Goal: Task Accomplishment & Management: Complete application form

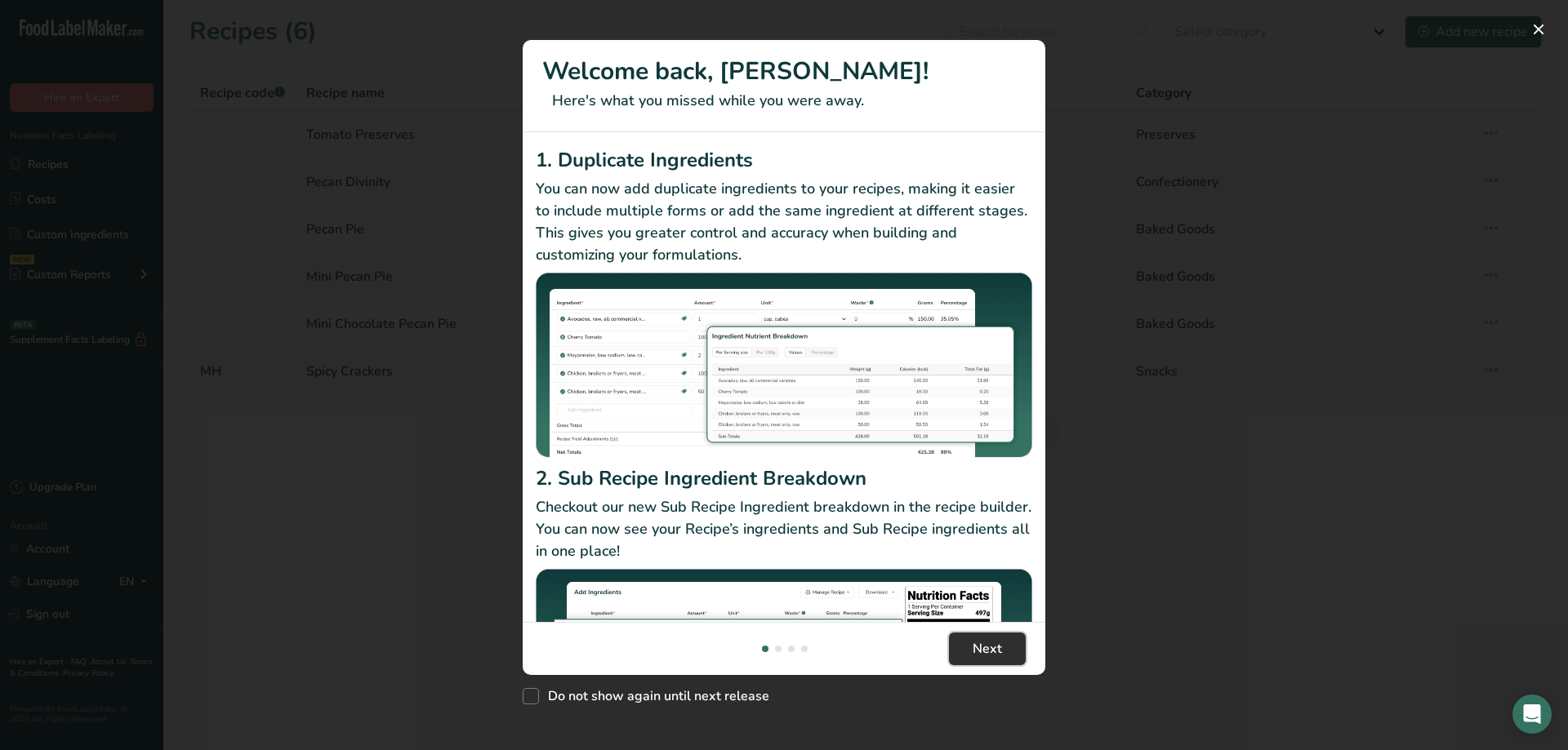
click at [978, 650] on span "Next" at bounding box center [987, 648] width 29 height 19
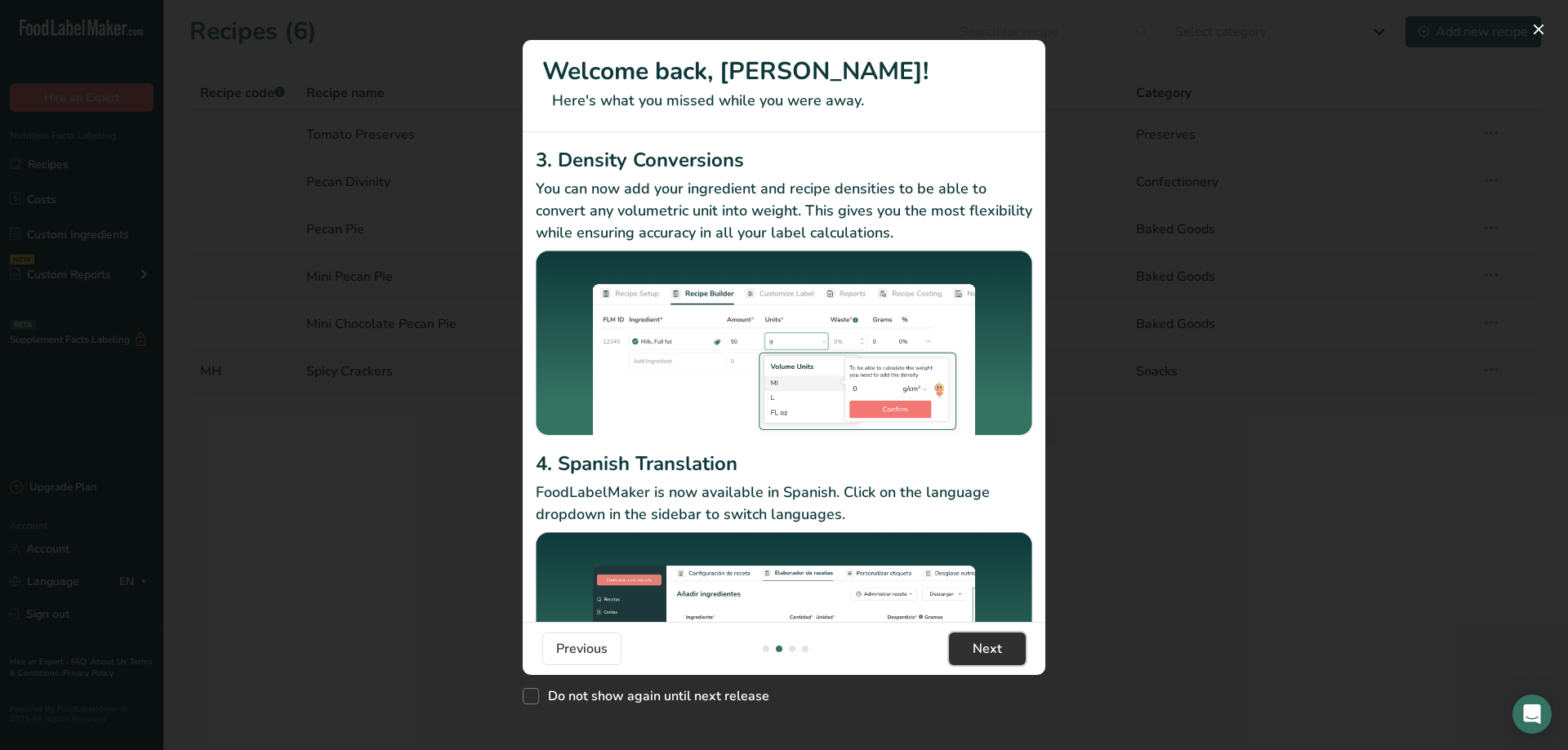
click at [978, 650] on span "Next" at bounding box center [987, 648] width 29 height 19
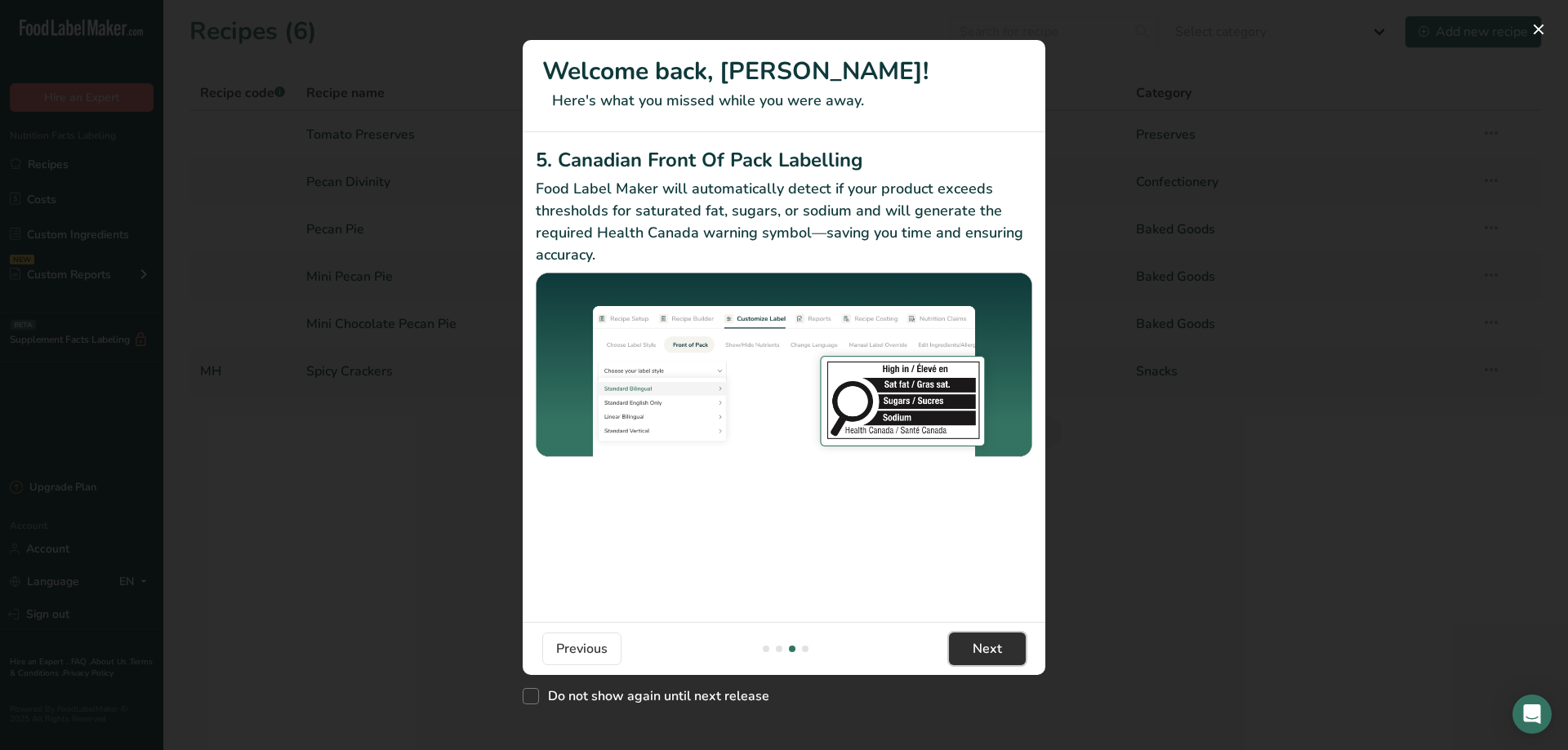
click at [978, 650] on span "Next" at bounding box center [987, 648] width 29 height 19
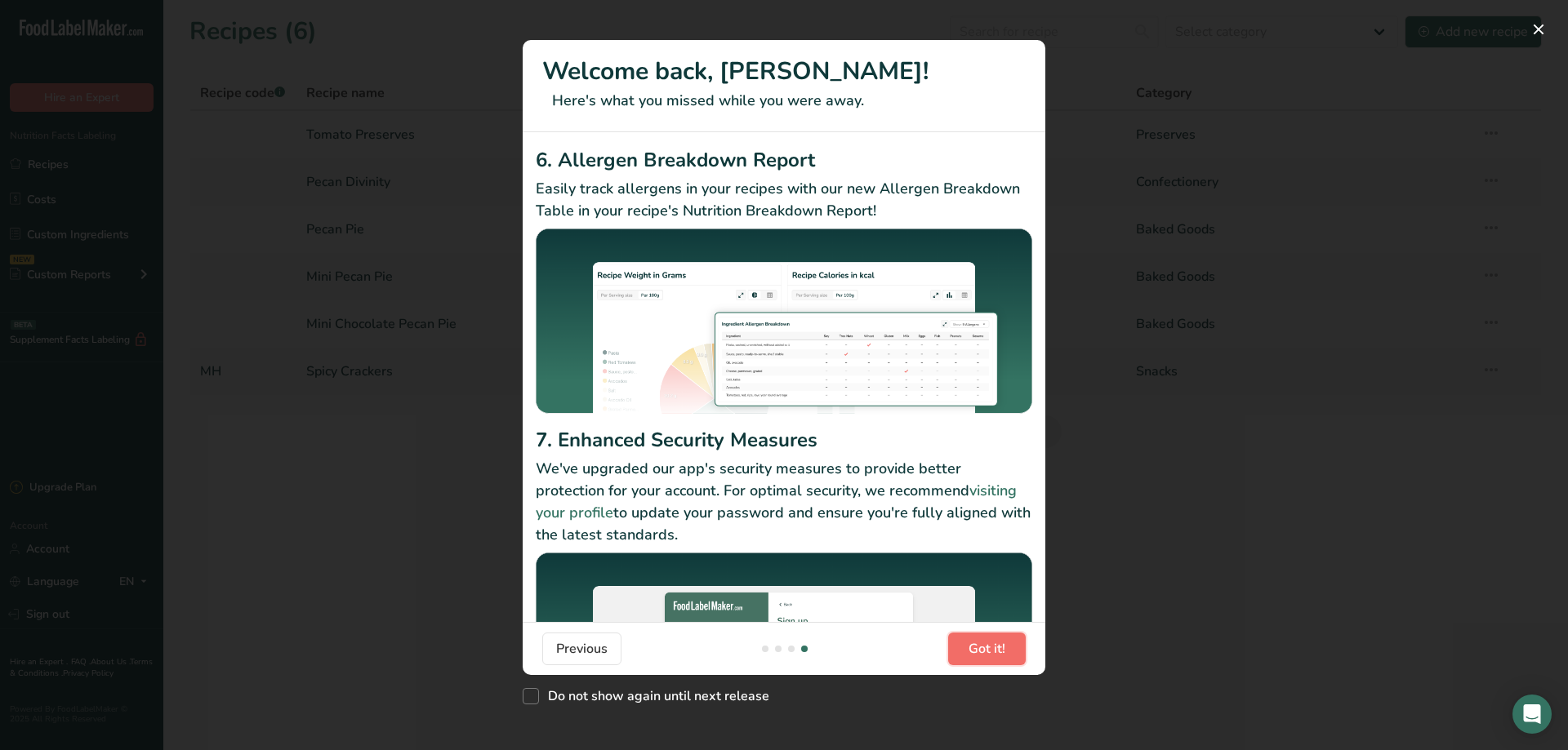
click at [978, 650] on span "Got it!" at bounding box center [987, 648] width 37 height 19
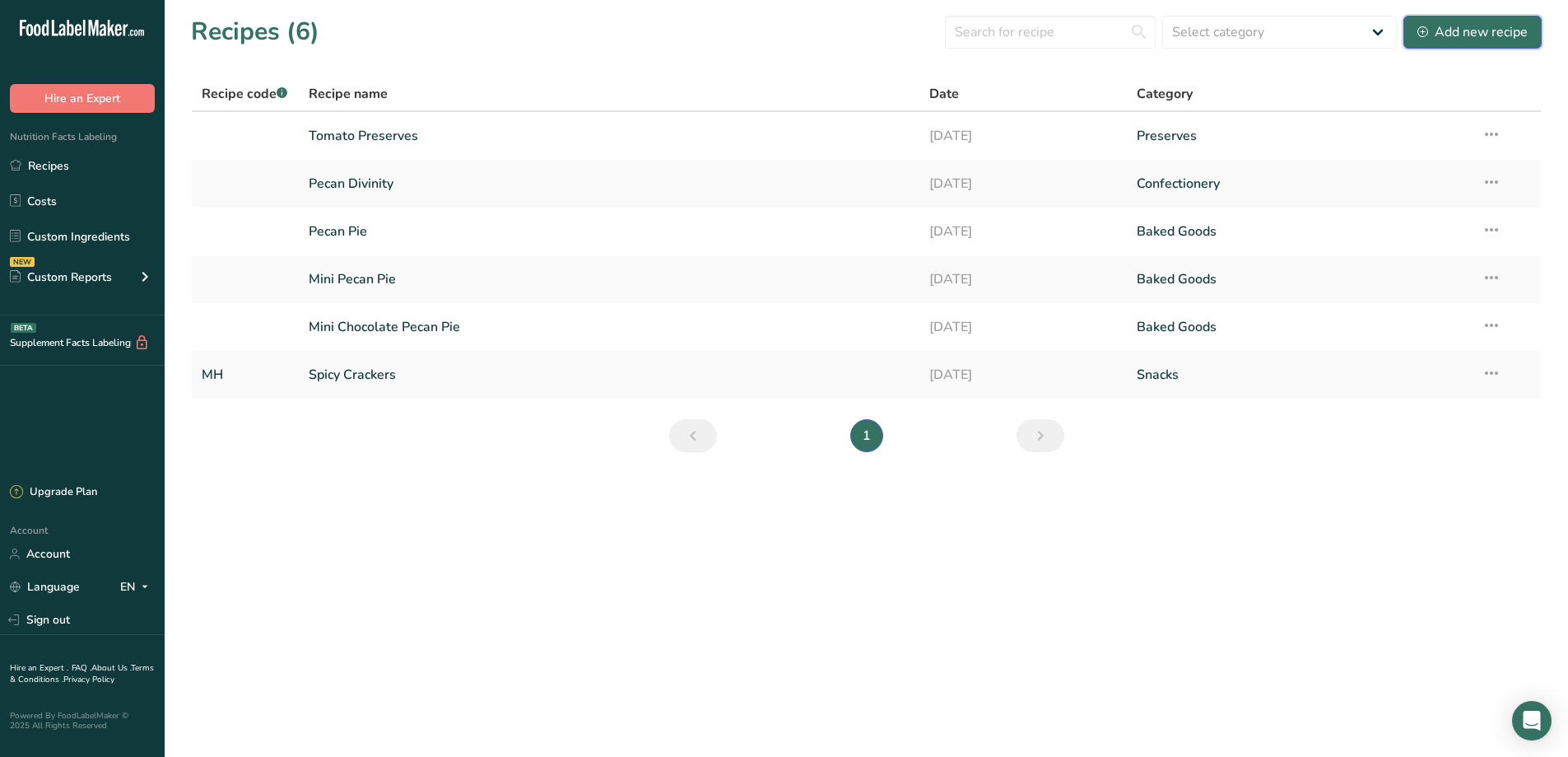
click at [1450, 34] on div "Add new recipe" at bounding box center [1472, 32] width 110 height 20
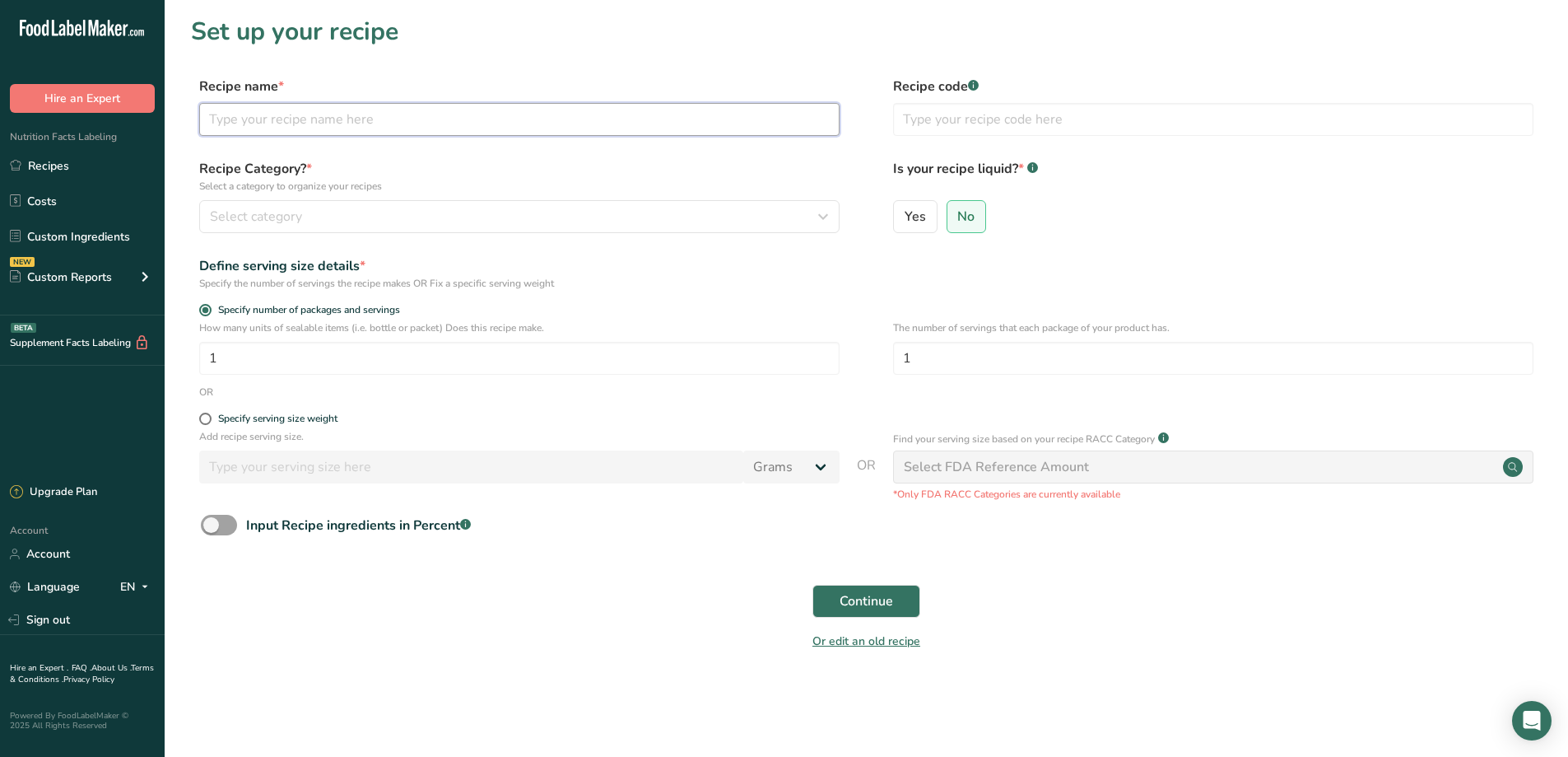
click at [273, 124] on input "text" at bounding box center [520, 119] width 641 height 33
type input "Frozen Fruit Salad"
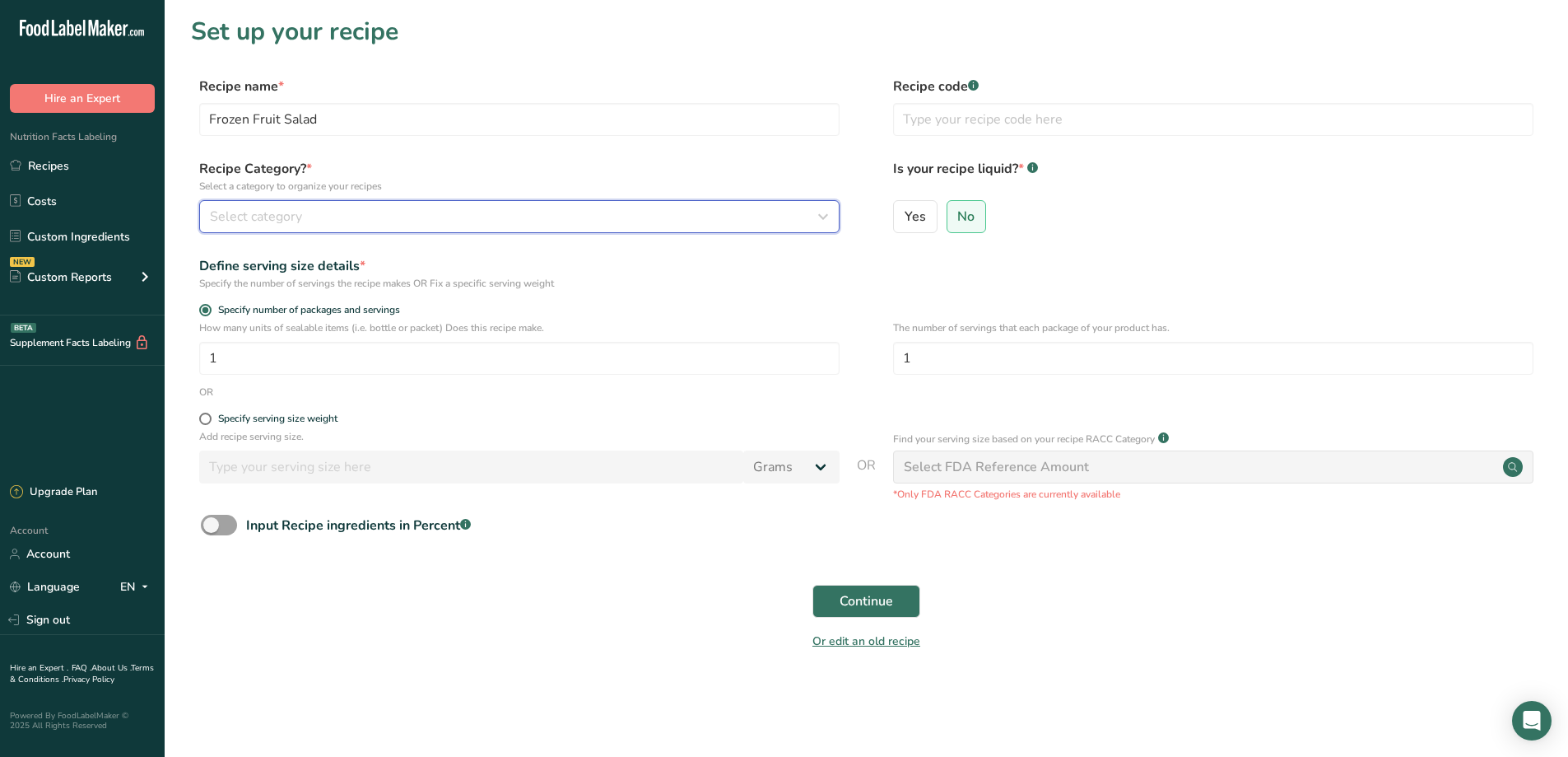
click at [484, 213] on div "Select category" at bounding box center [514, 216] width 609 height 20
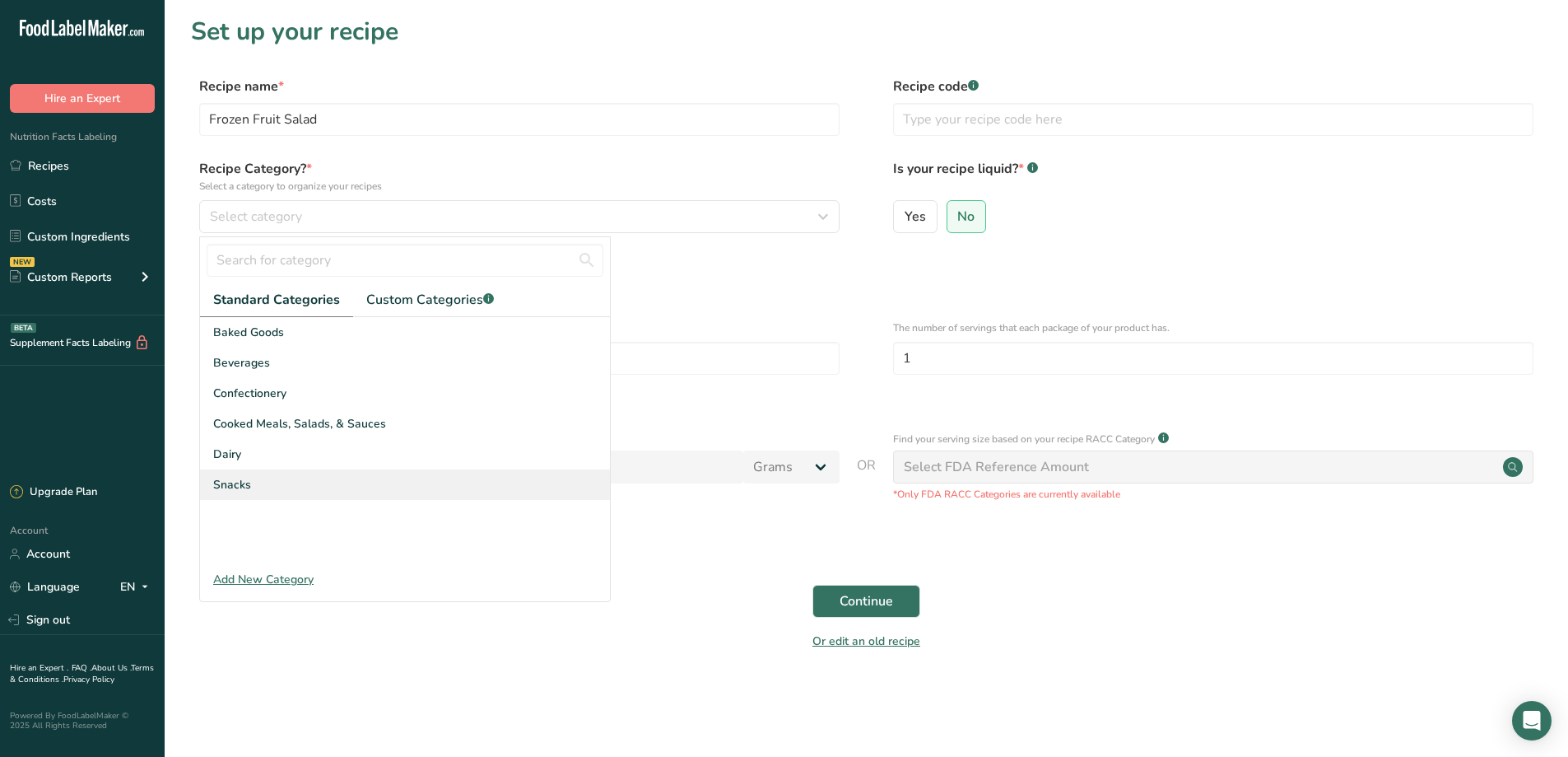
click at [254, 487] on div "Snacks" at bounding box center [405, 484] width 410 height 31
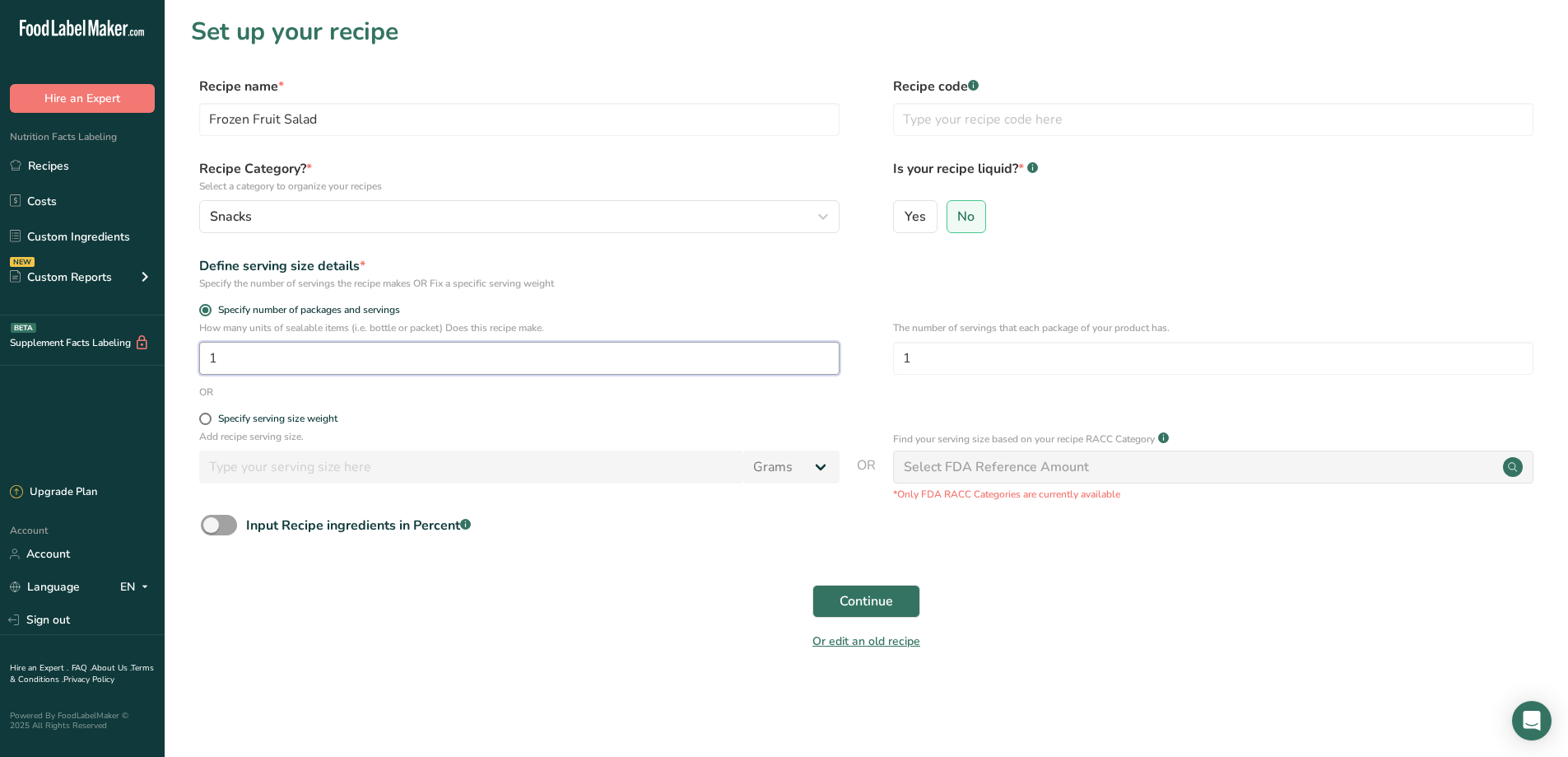
click at [243, 369] on input "1" at bounding box center [520, 358] width 641 height 33
drag, startPoint x: 243, startPoint y: 369, endPoint x: 201, endPoint y: 359, distance: 43.2
click at [201, 359] on input "1" at bounding box center [520, 358] width 641 height 33
type input "9"
click at [930, 360] on input "1" at bounding box center [1213, 358] width 641 height 33
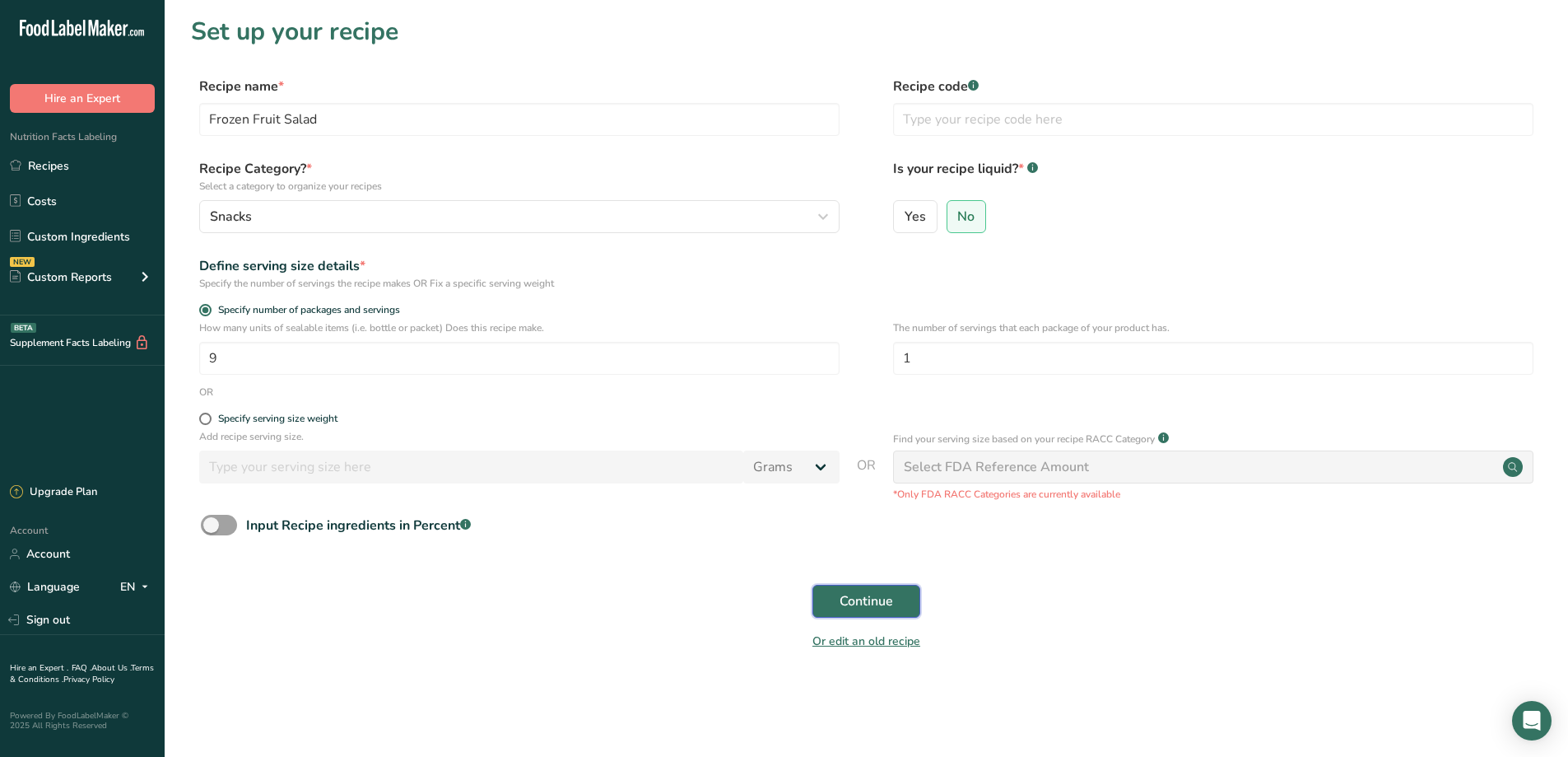
click at [893, 600] on span "Continue" at bounding box center [867, 601] width 54 height 20
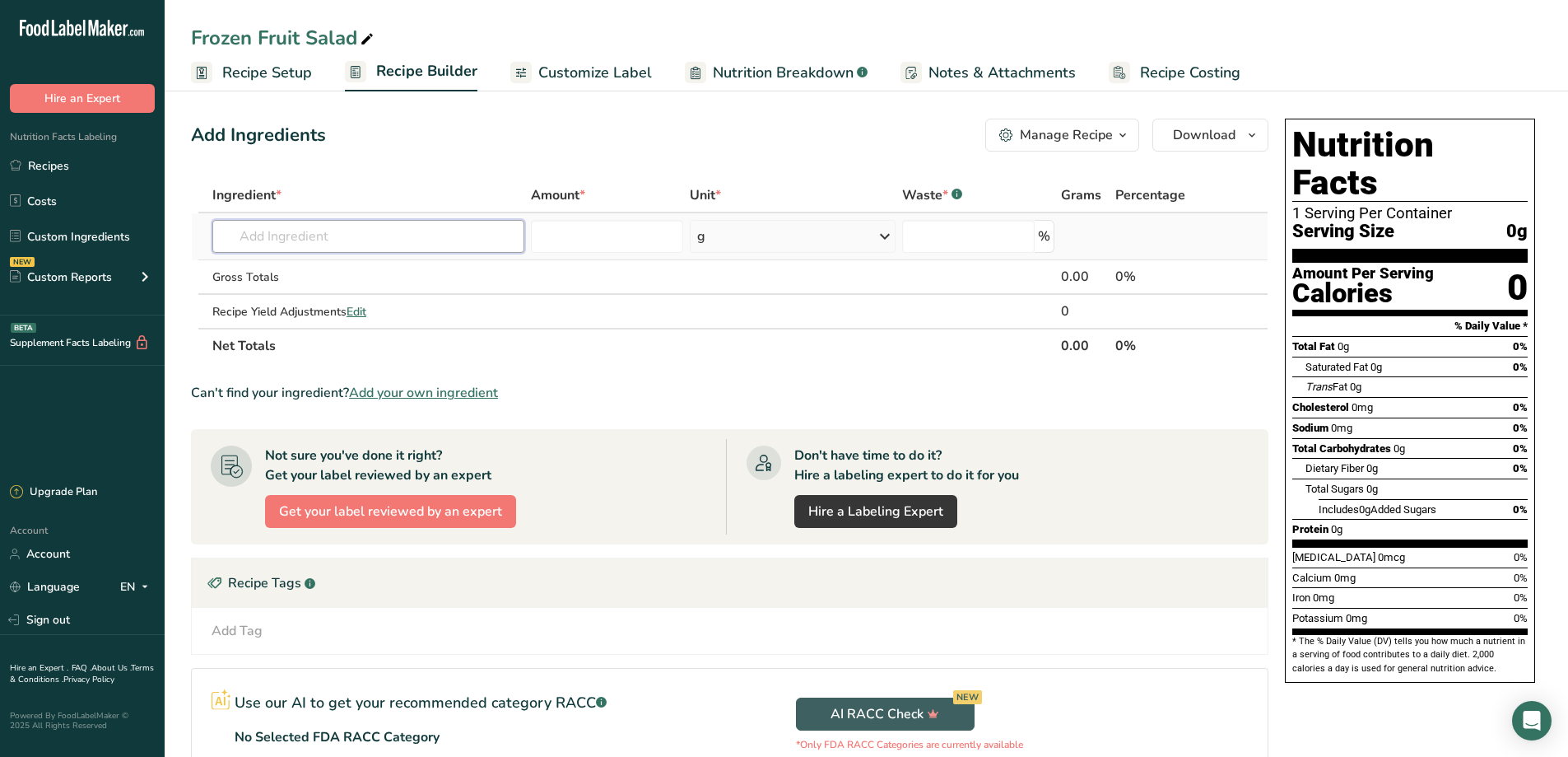
click at [282, 243] on input "text" at bounding box center [369, 236] width 312 height 33
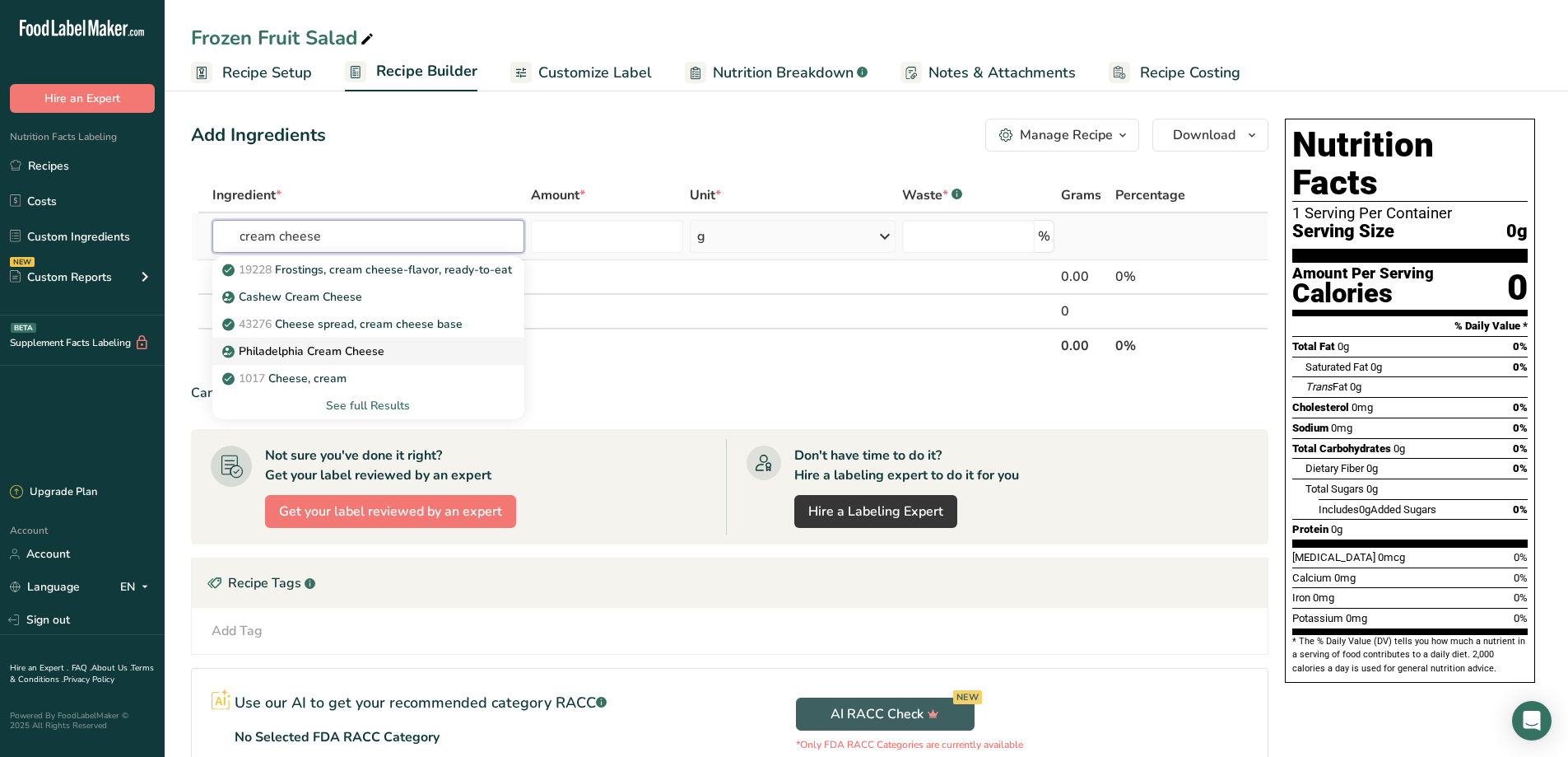
type input "cream cheese"
click at [275, 350] on p "Philadelphia Cream Cheese" at bounding box center [305, 351] width 159 height 18
type input "Philadelphia Cream Cheese"
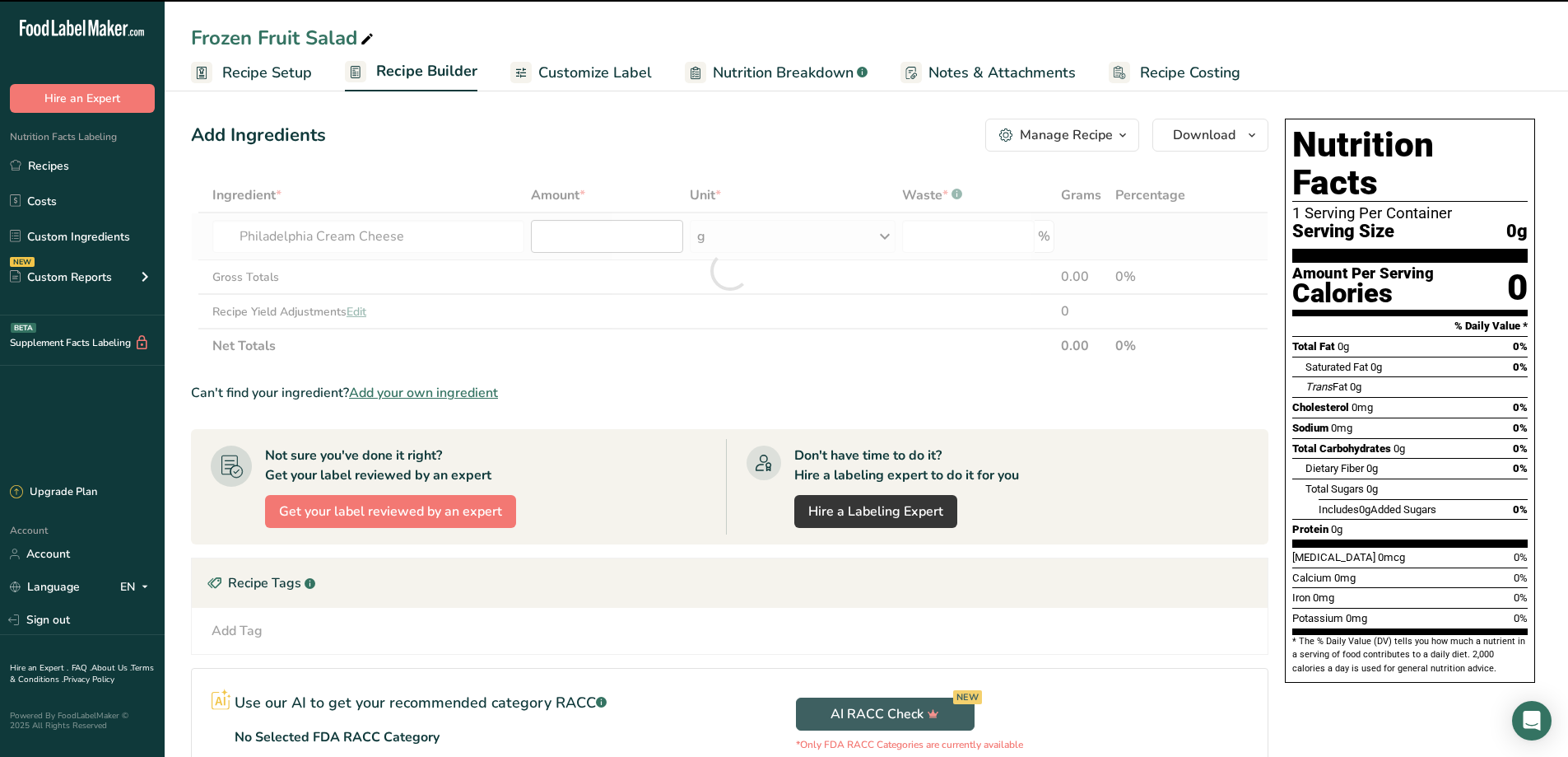
type input "0"
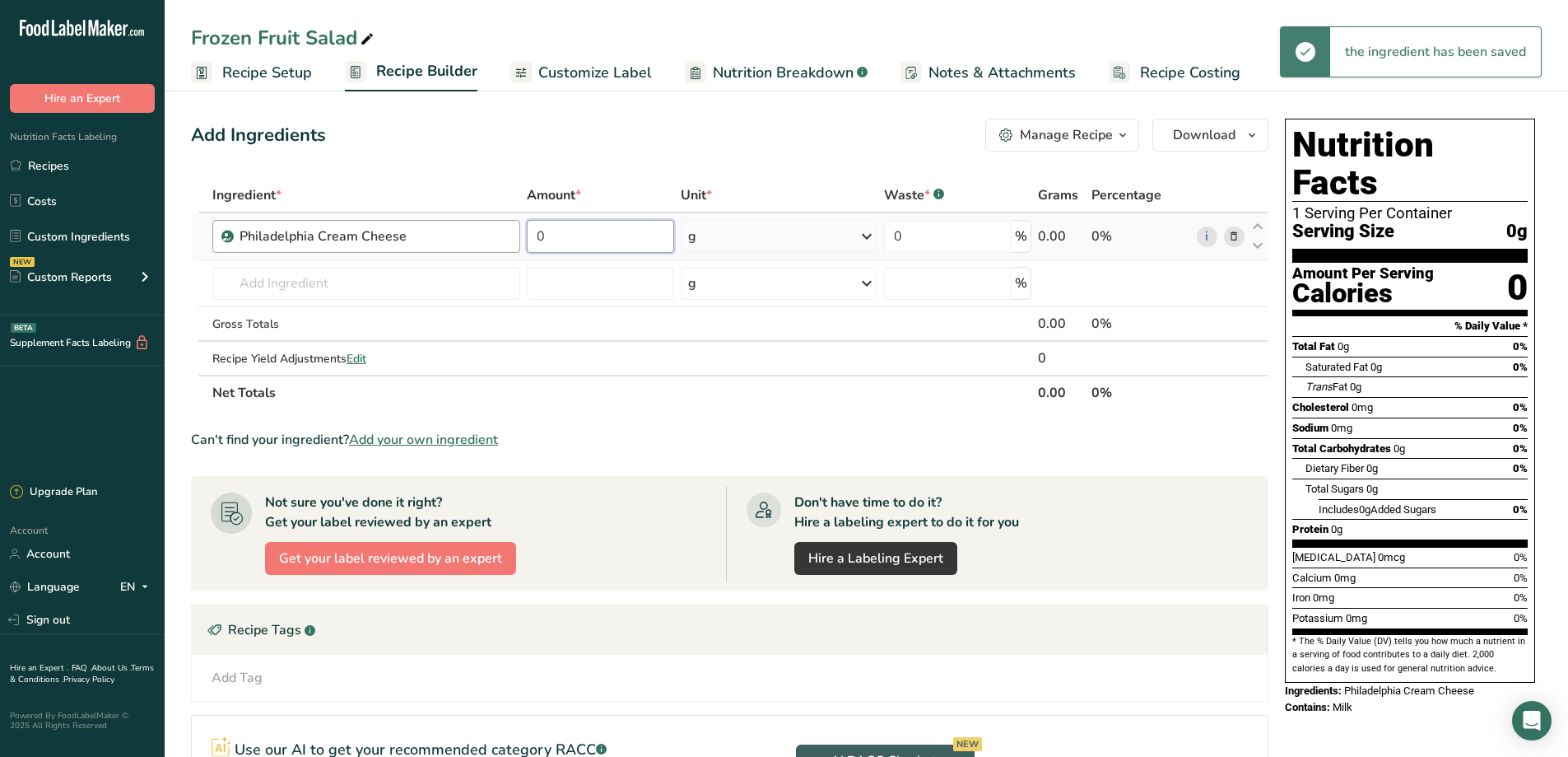
drag, startPoint x: 606, startPoint y: 229, endPoint x: 447, endPoint y: 222, distance: 159.2
click at [447, 222] on tr "Philadelphia Cream Cheese 0 g Weight Units g kg mg See more Volume Units l Volu…" at bounding box center [730, 237] width 1076 height 47
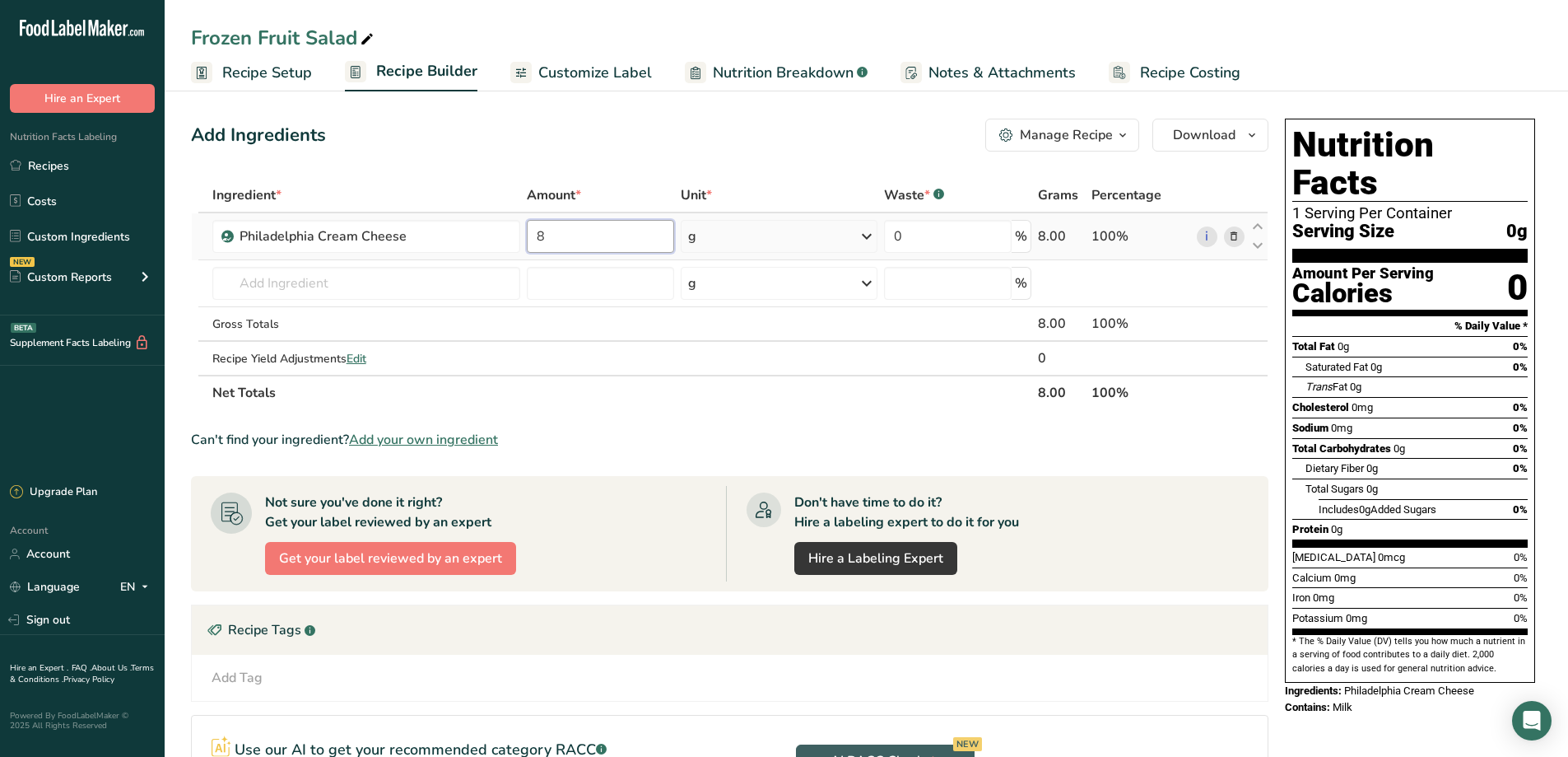
type input "8"
click at [869, 229] on div "Ingredient * Amount * Unit * Waste * .a-a{fill:#347362;}.b-a{fill:#fff;} Grams …" at bounding box center [730, 294] width 1078 height 232
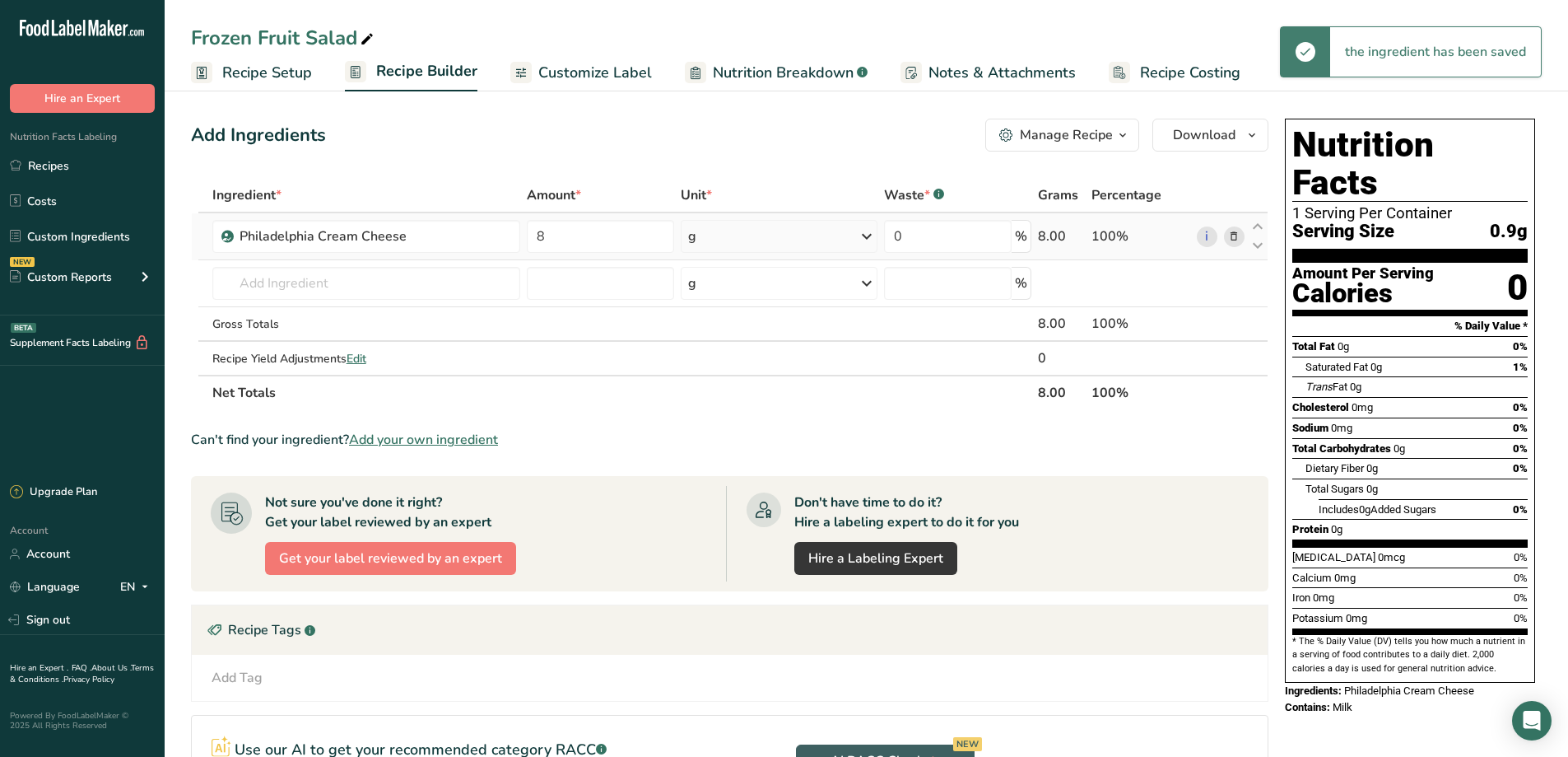
click at [863, 237] on icon at bounding box center [866, 237] width 19 height 30
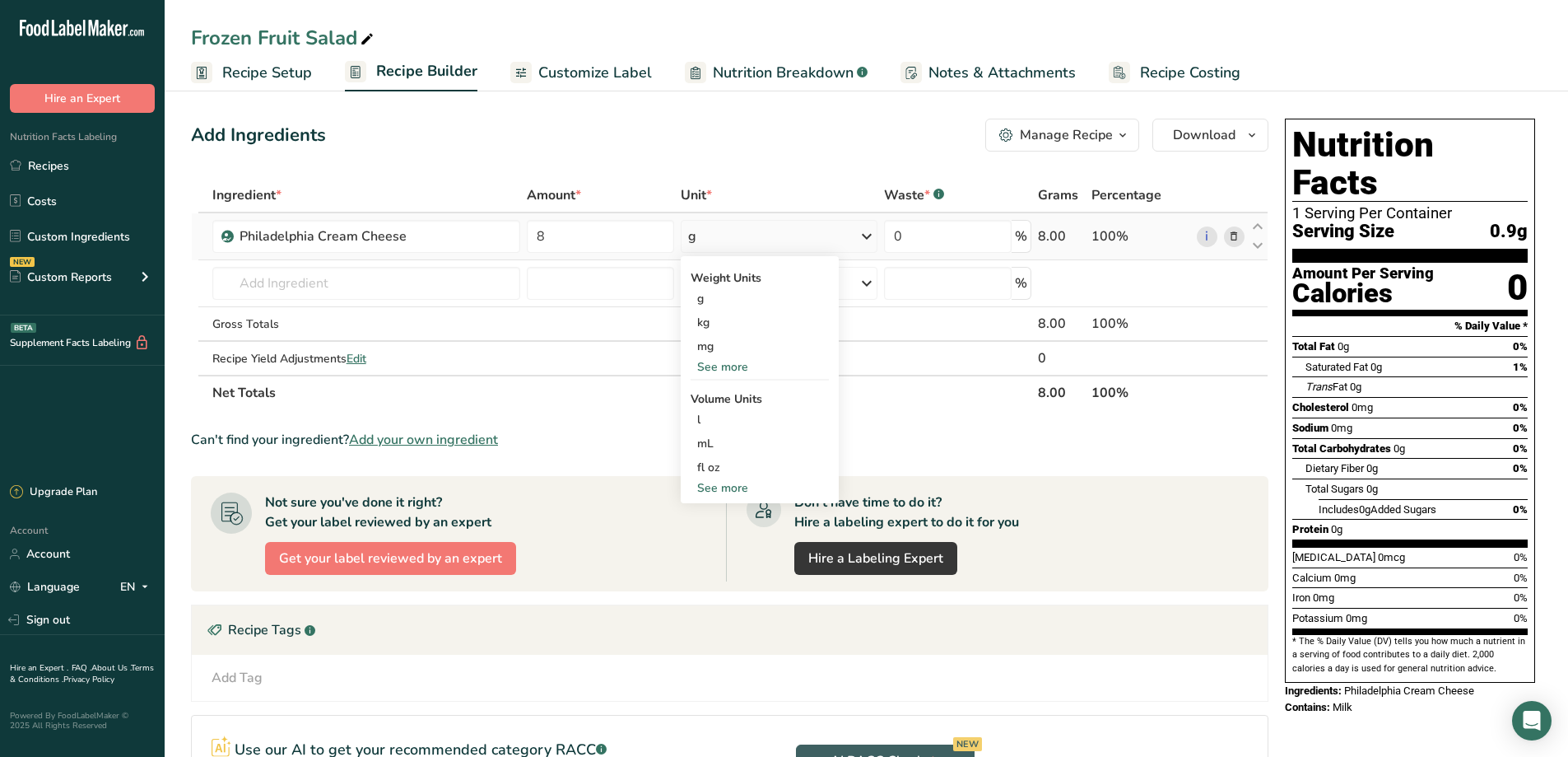
click at [732, 489] on div "See more" at bounding box center [759, 488] width 138 height 18
click at [723, 360] on div "See more" at bounding box center [759, 367] width 138 height 18
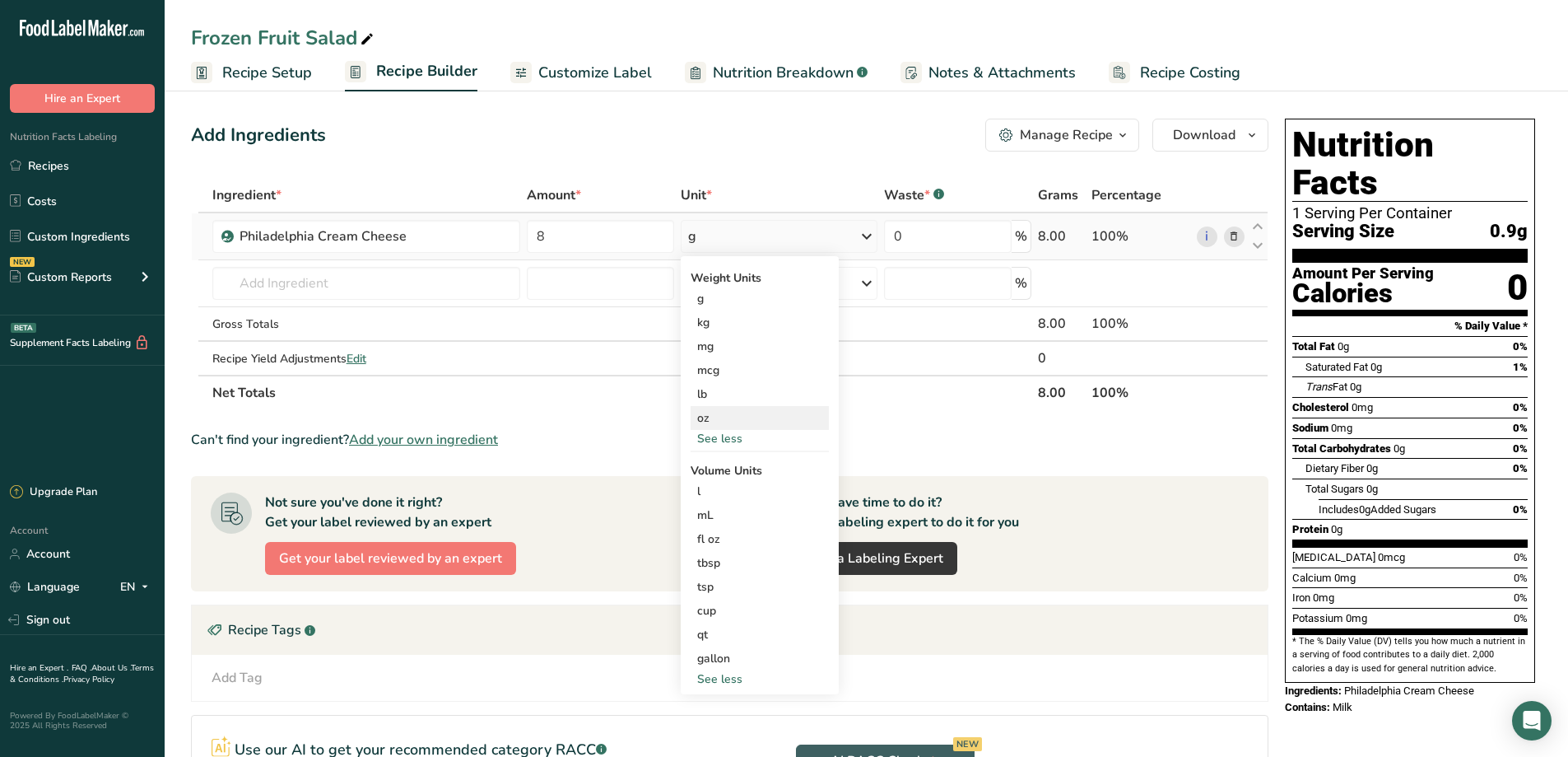
click at [709, 421] on div "oz" at bounding box center [759, 418] width 138 height 24
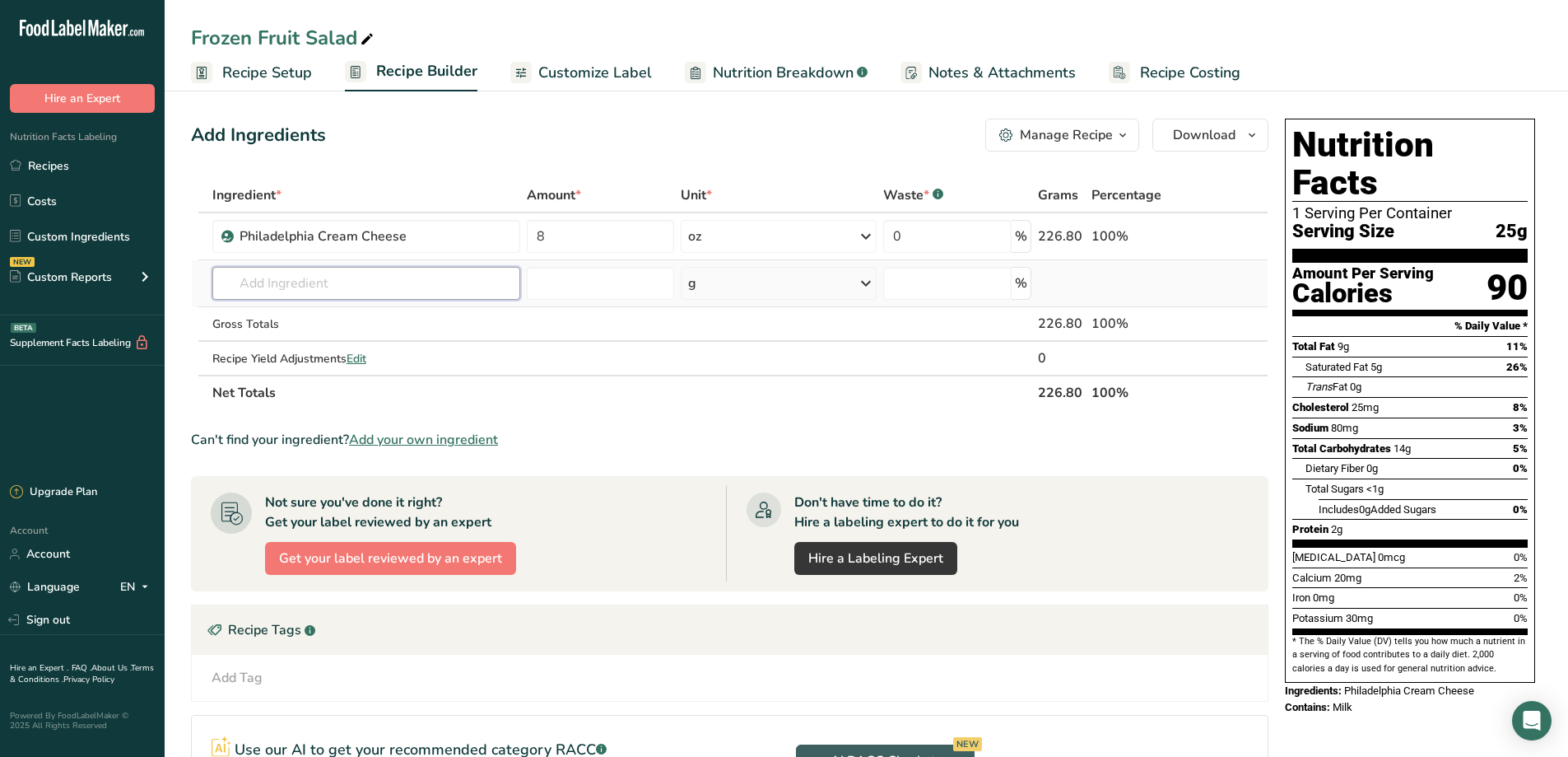
click at [295, 289] on input "text" at bounding box center [367, 282] width 308 height 33
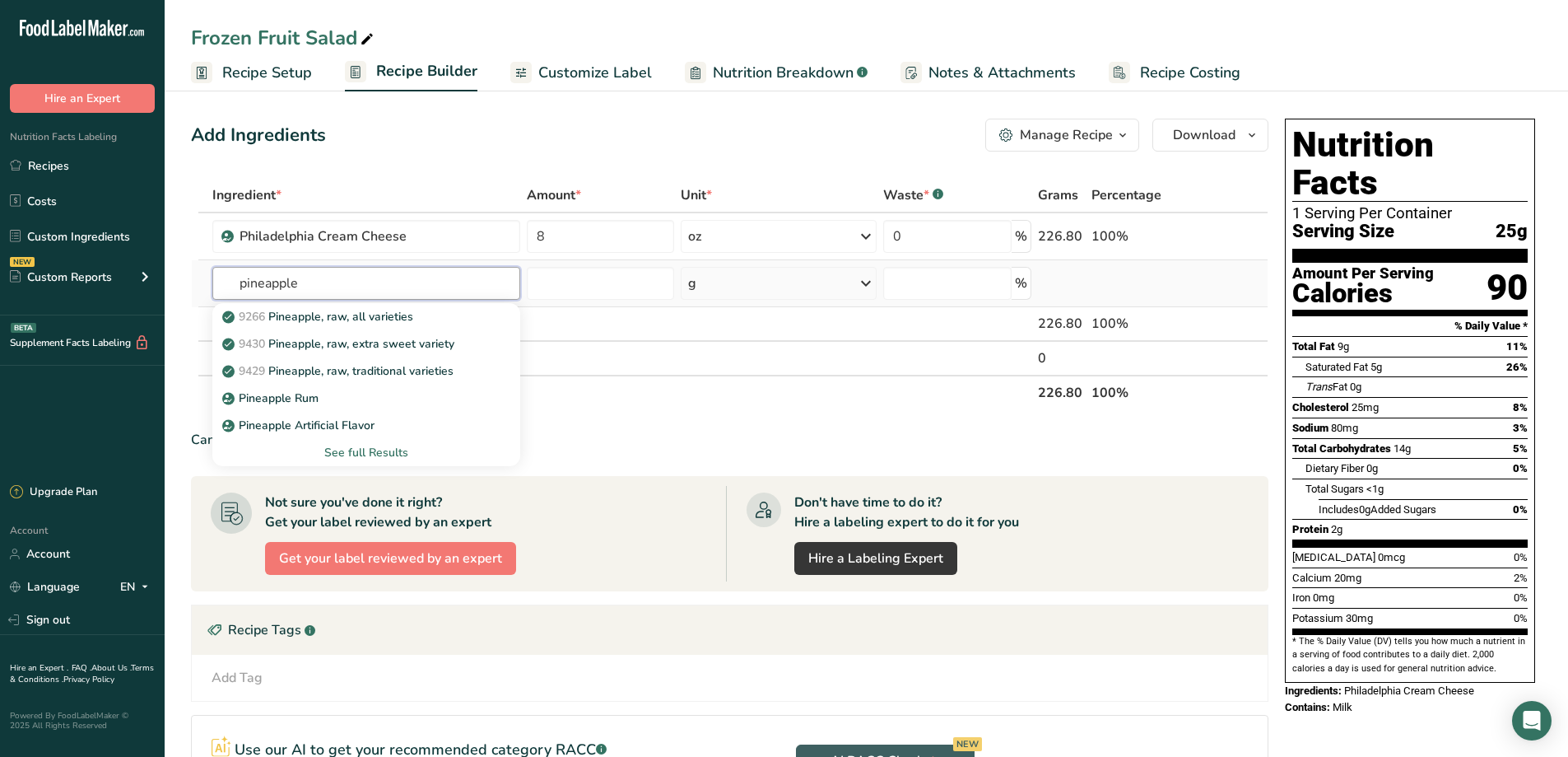
type input "pineapple"
click at [374, 450] on div "See full Results" at bounding box center [366, 452] width 281 height 18
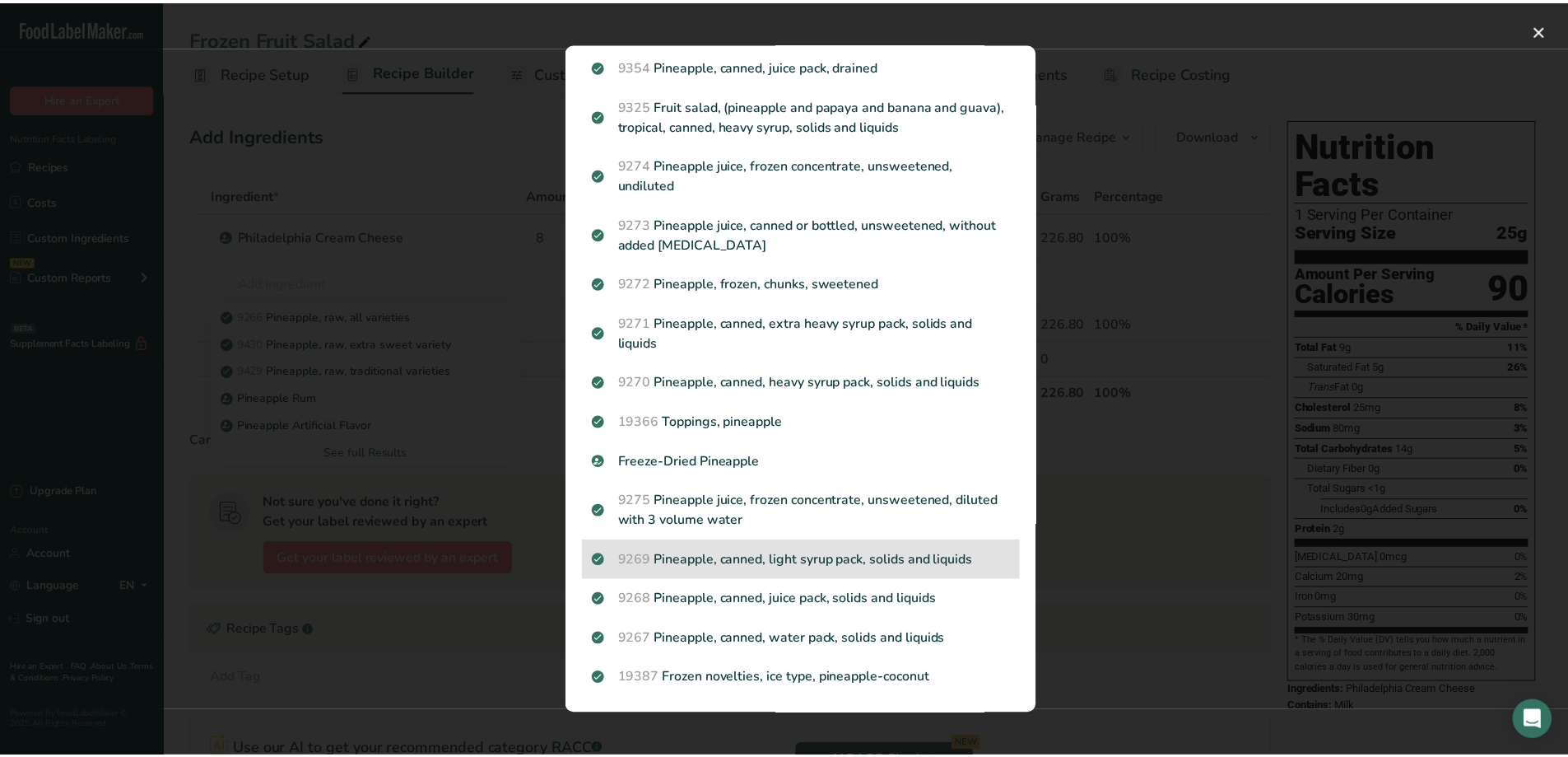
scroll to position [1628, 0]
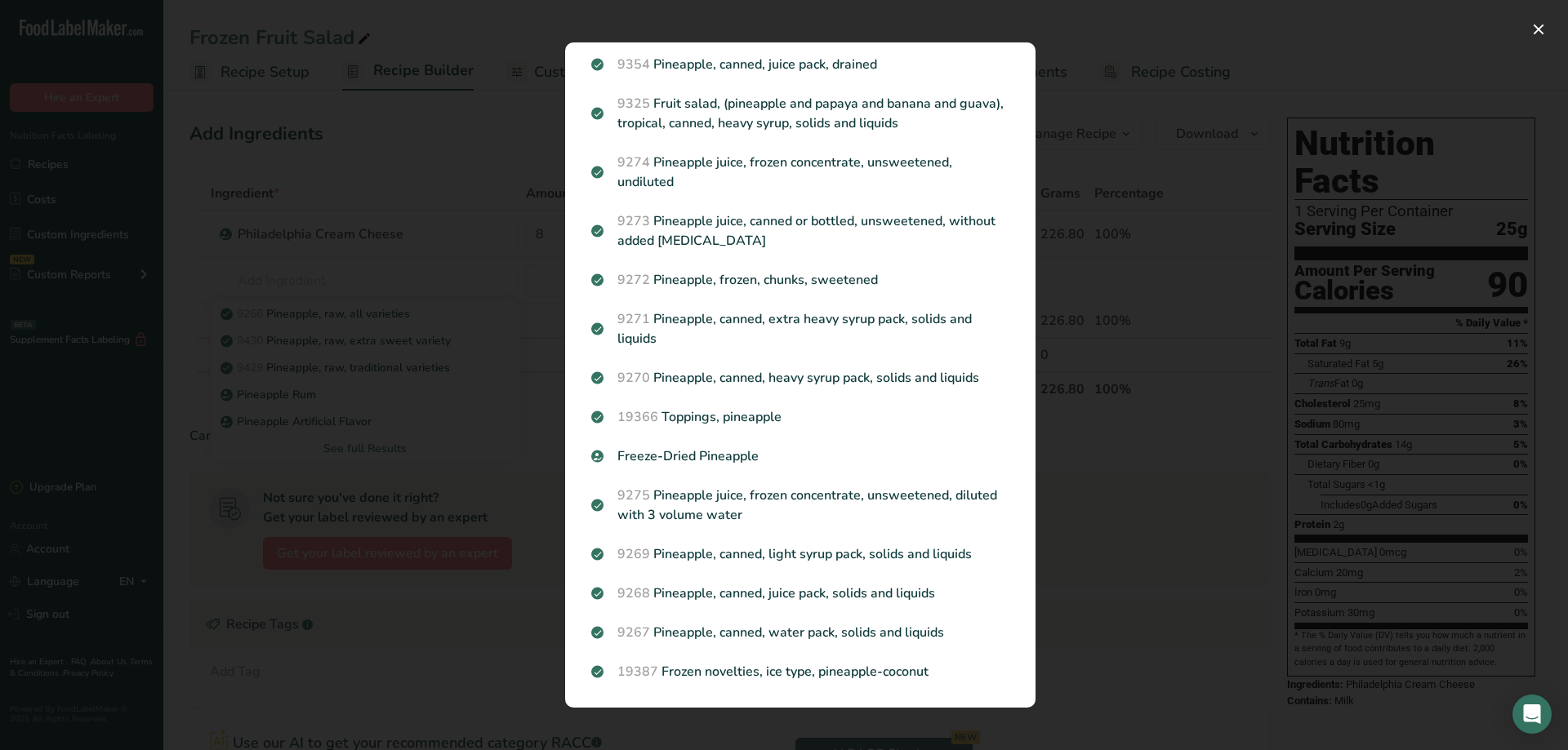
click at [1121, 87] on div "Search results modal" at bounding box center [784, 375] width 1568 height 750
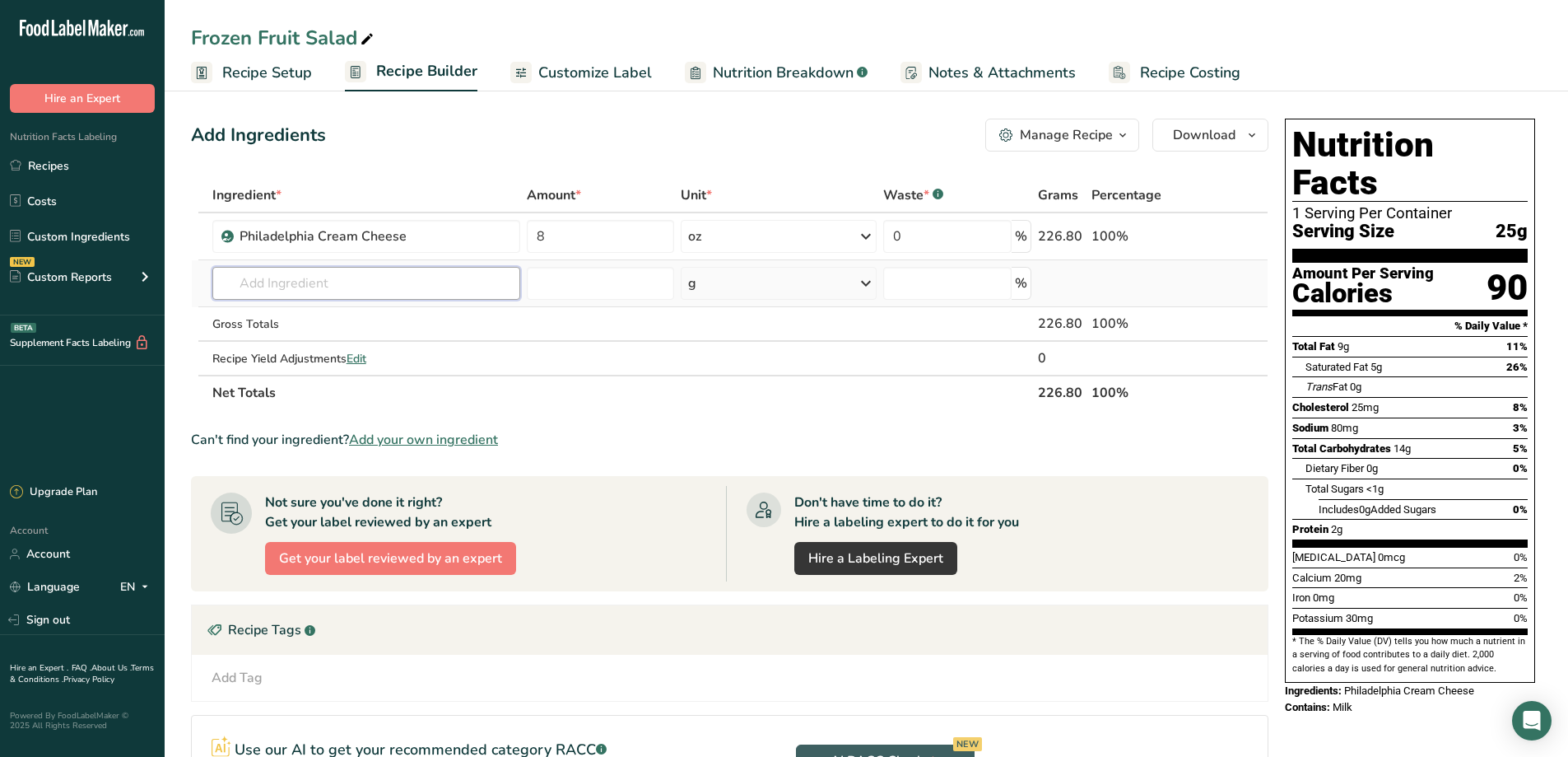
click at [319, 287] on input "text" at bounding box center [367, 282] width 308 height 33
type input "c"
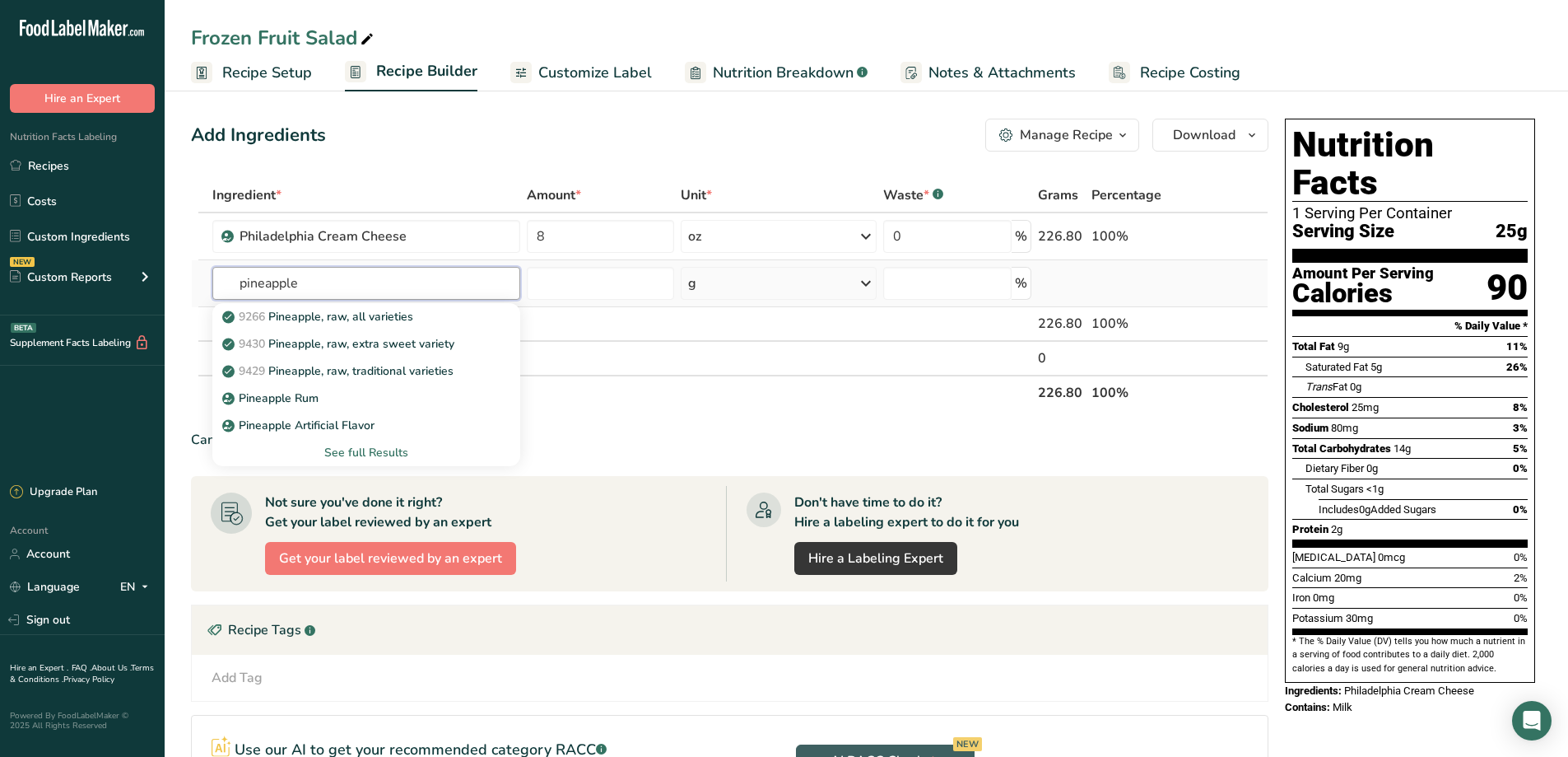
type input "pineapple"
click at [377, 453] on div "See full Results" at bounding box center [366, 452] width 281 height 18
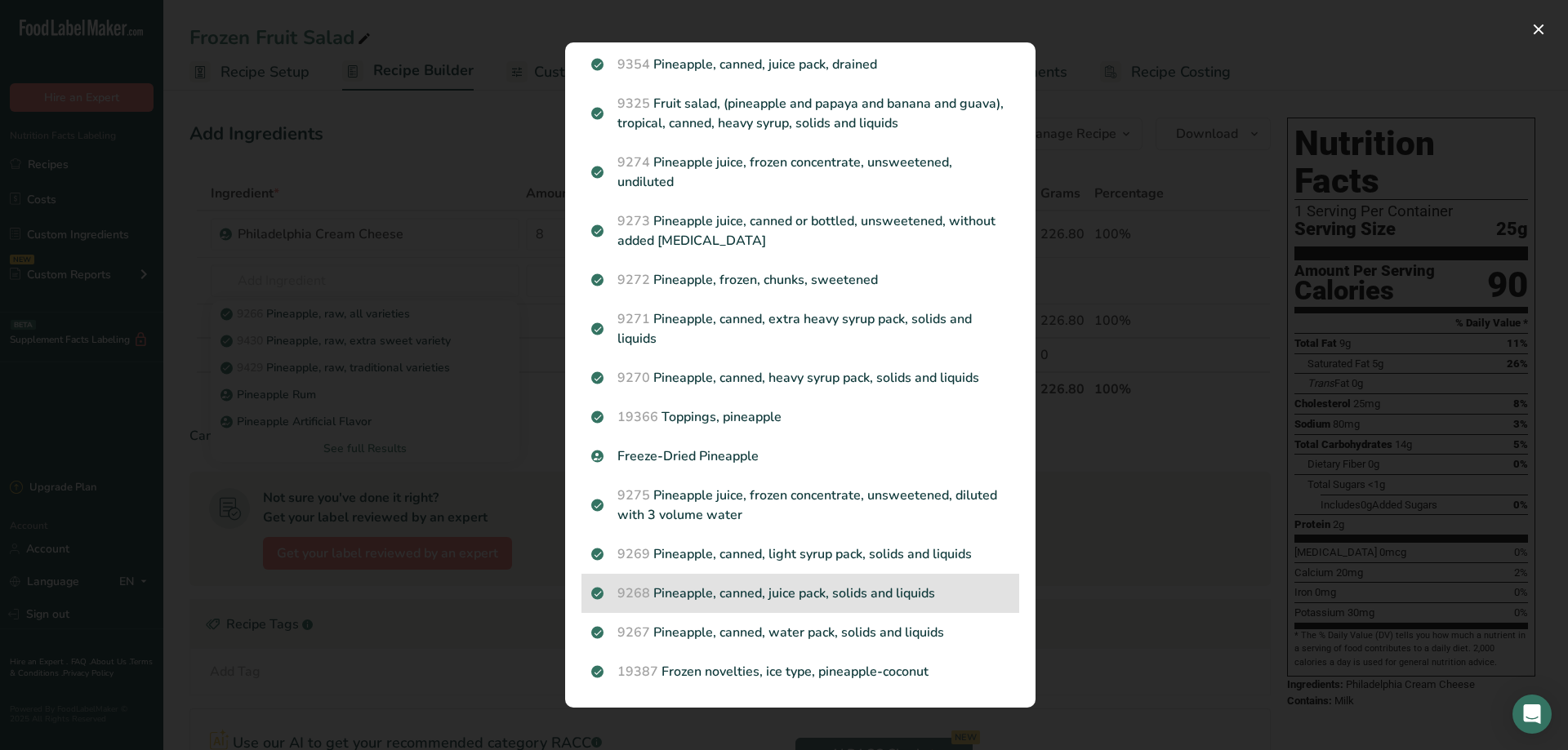
click at [801, 599] on p "9268 Pineapple, canned, juice pack, solids and liquids" at bounding box center [800, 593] width 418 height 19
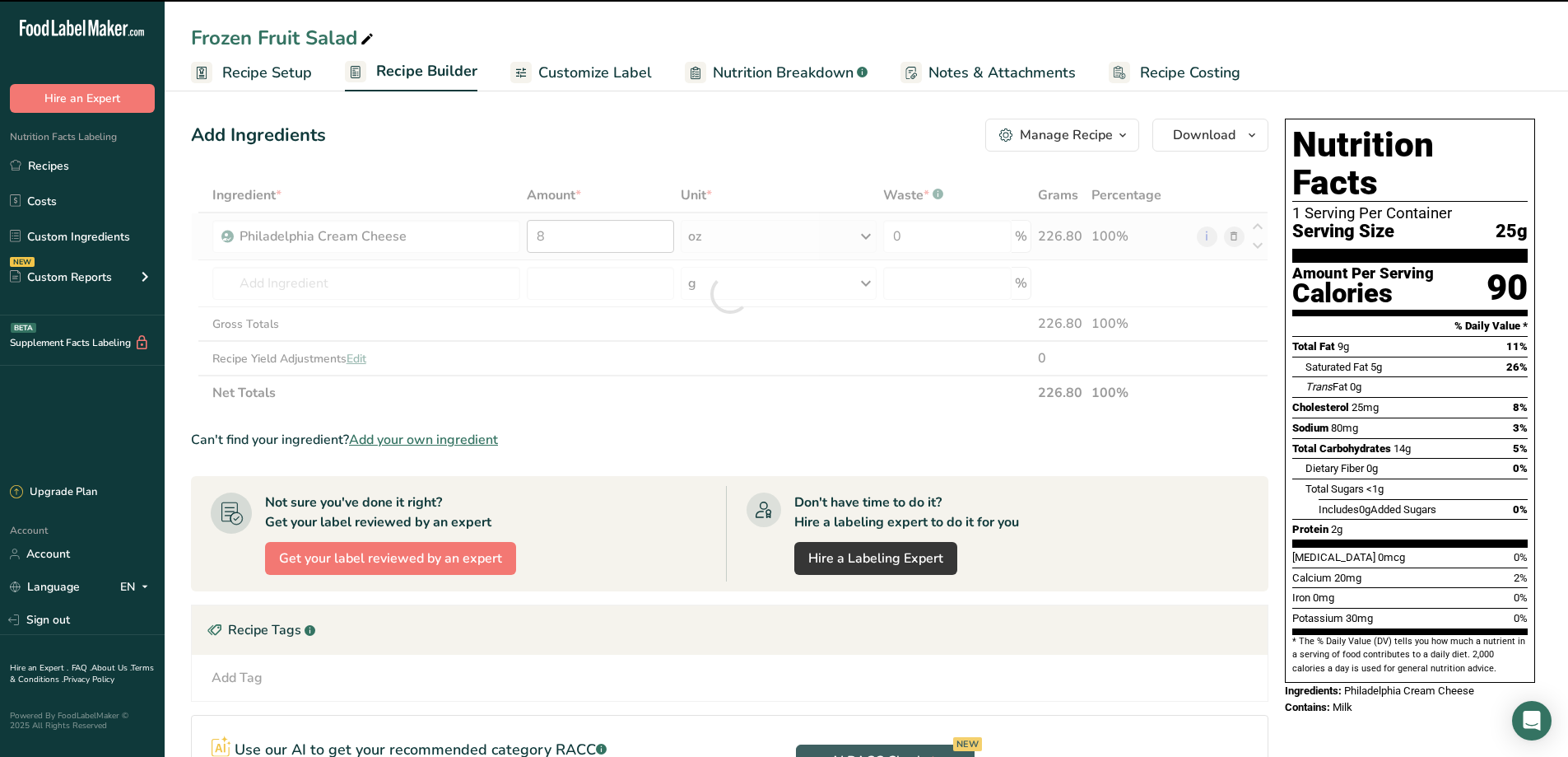
type input "0"
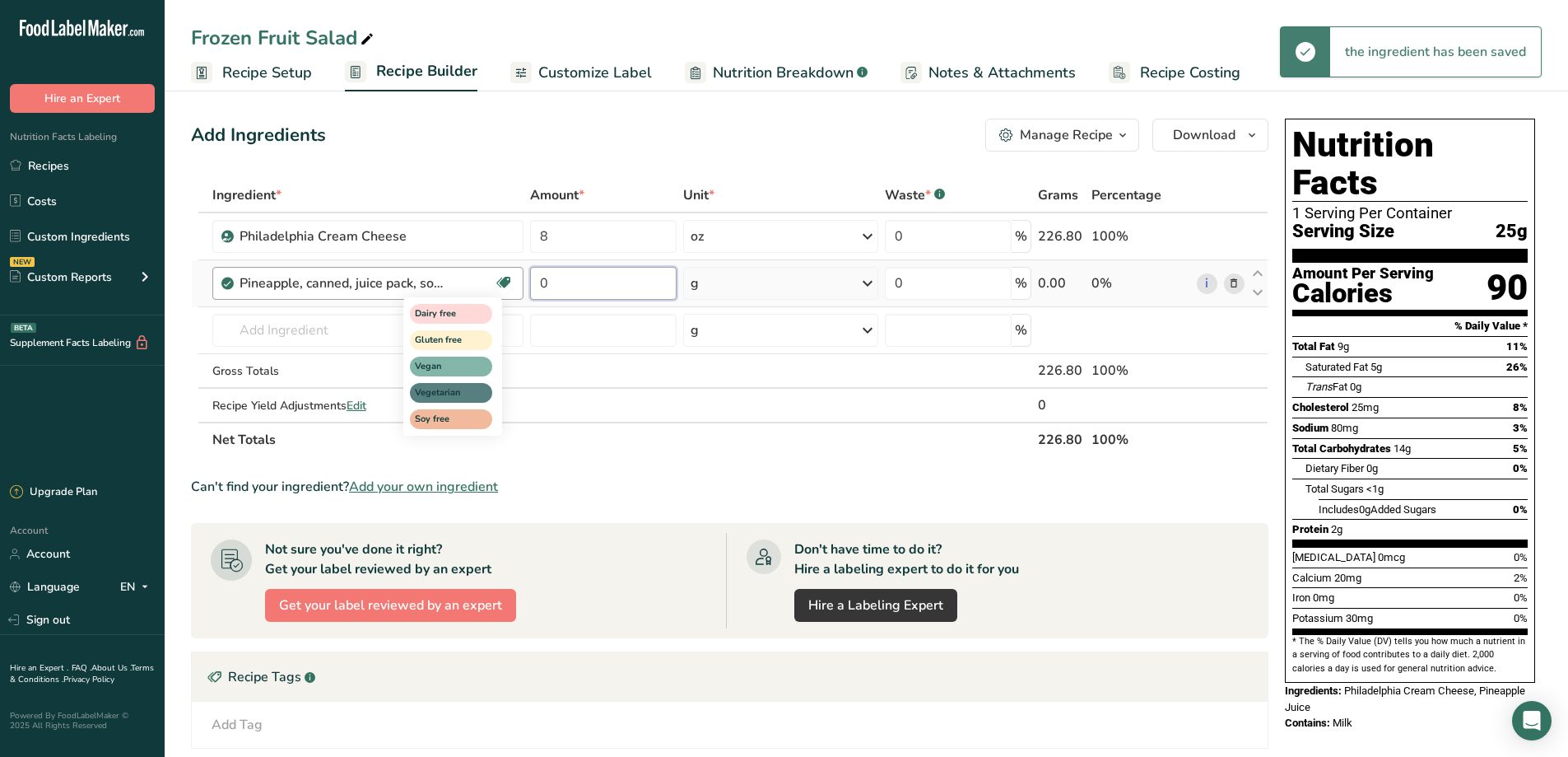
drag, startPoint x: 572, startPoint y: 284, endPoint x: 499, endPoint y: 294, distance: 73.7
click at [499, 294] on tr "Pineapple, canned, juice pack, solids and liquids Dairy free Gluten free Vegan …" at bounding box center [730, 283] width 1076 height 47
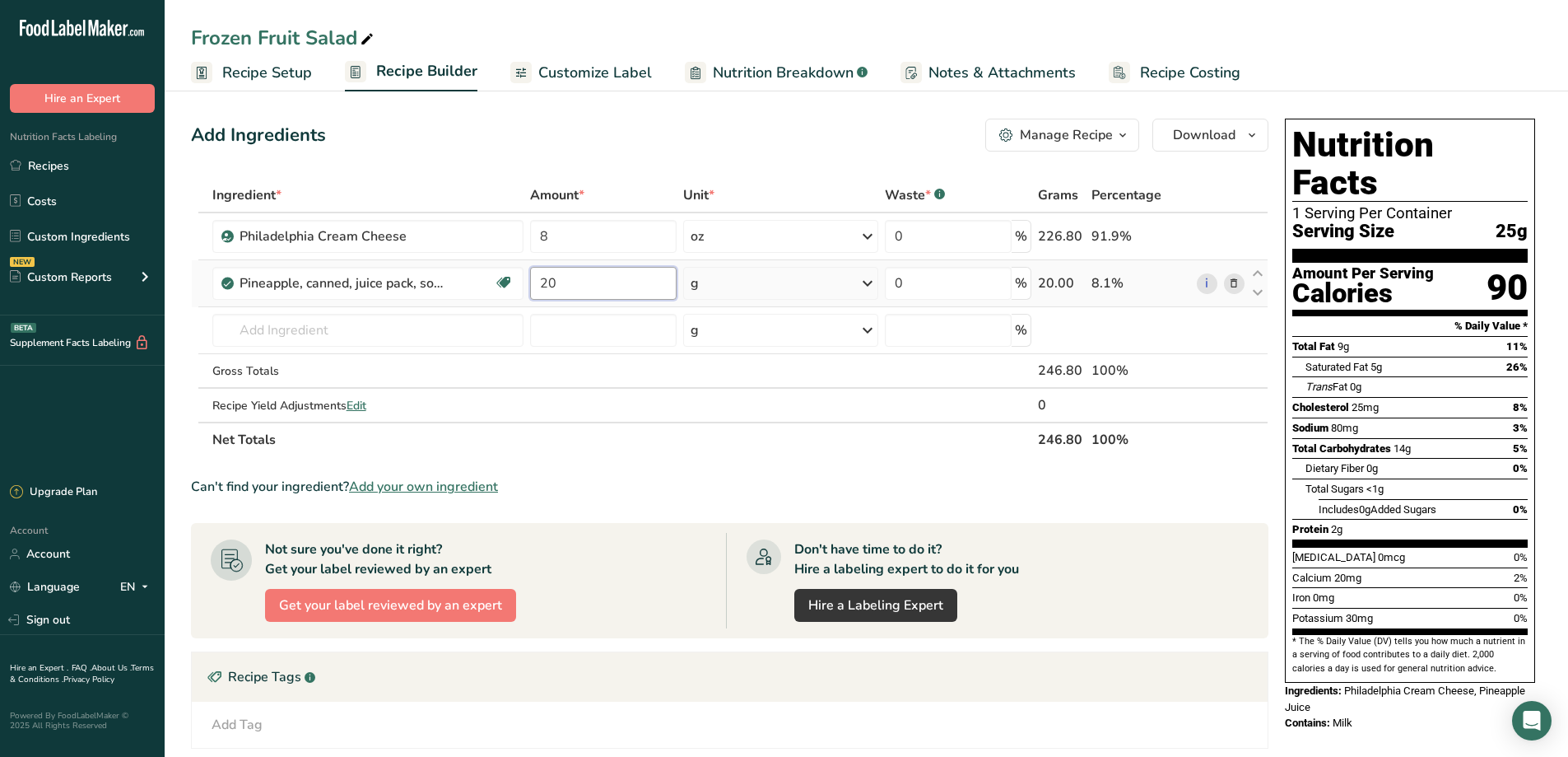
type input "20"
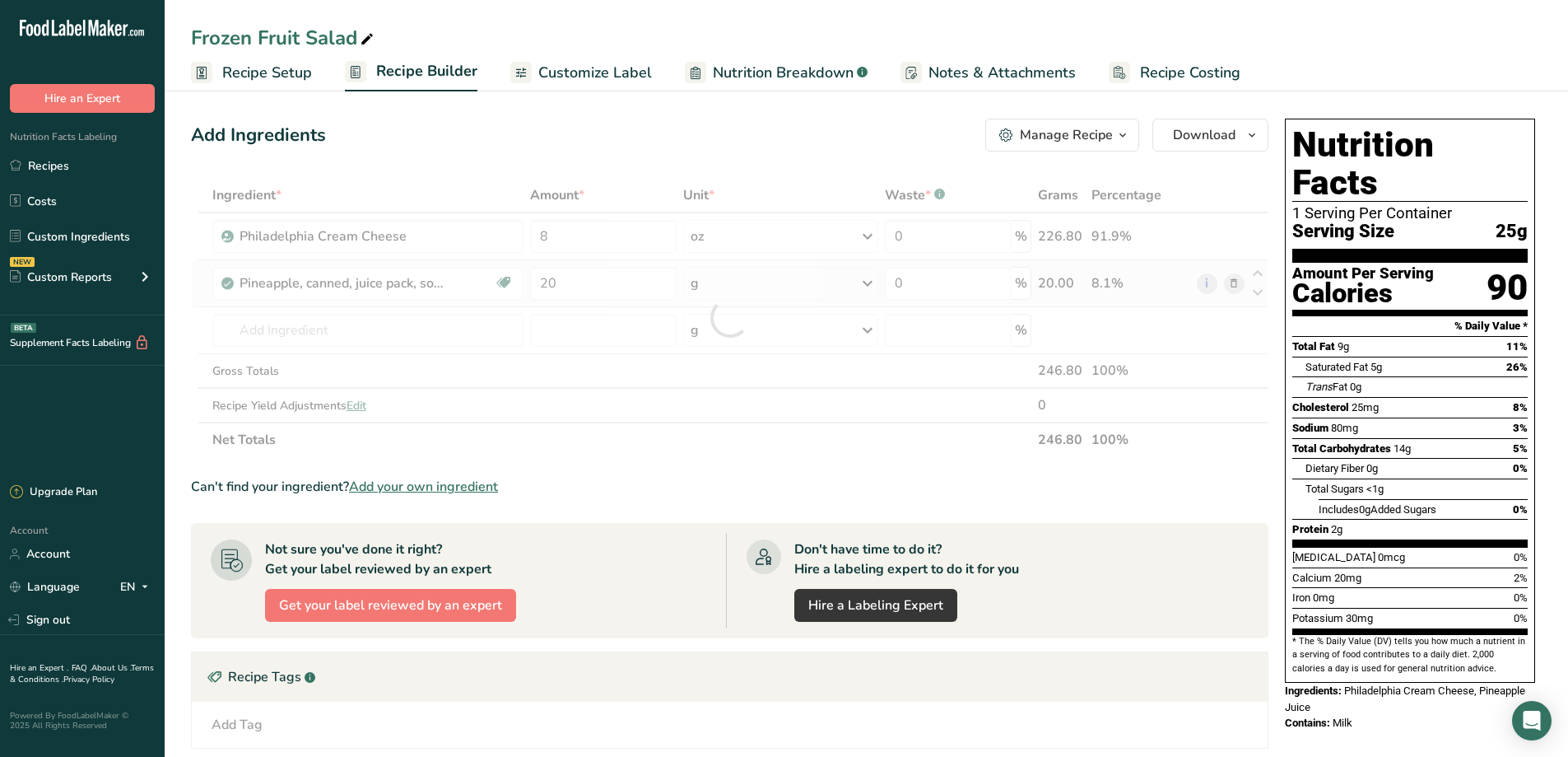
click at [860, 286] on div "Ingredient * Amount * Unit * Waste * .a-a{fill:#347362;}.b-a{fill:#fff;} Grams …" at bounding box center [730, 318] width 1078 height 280
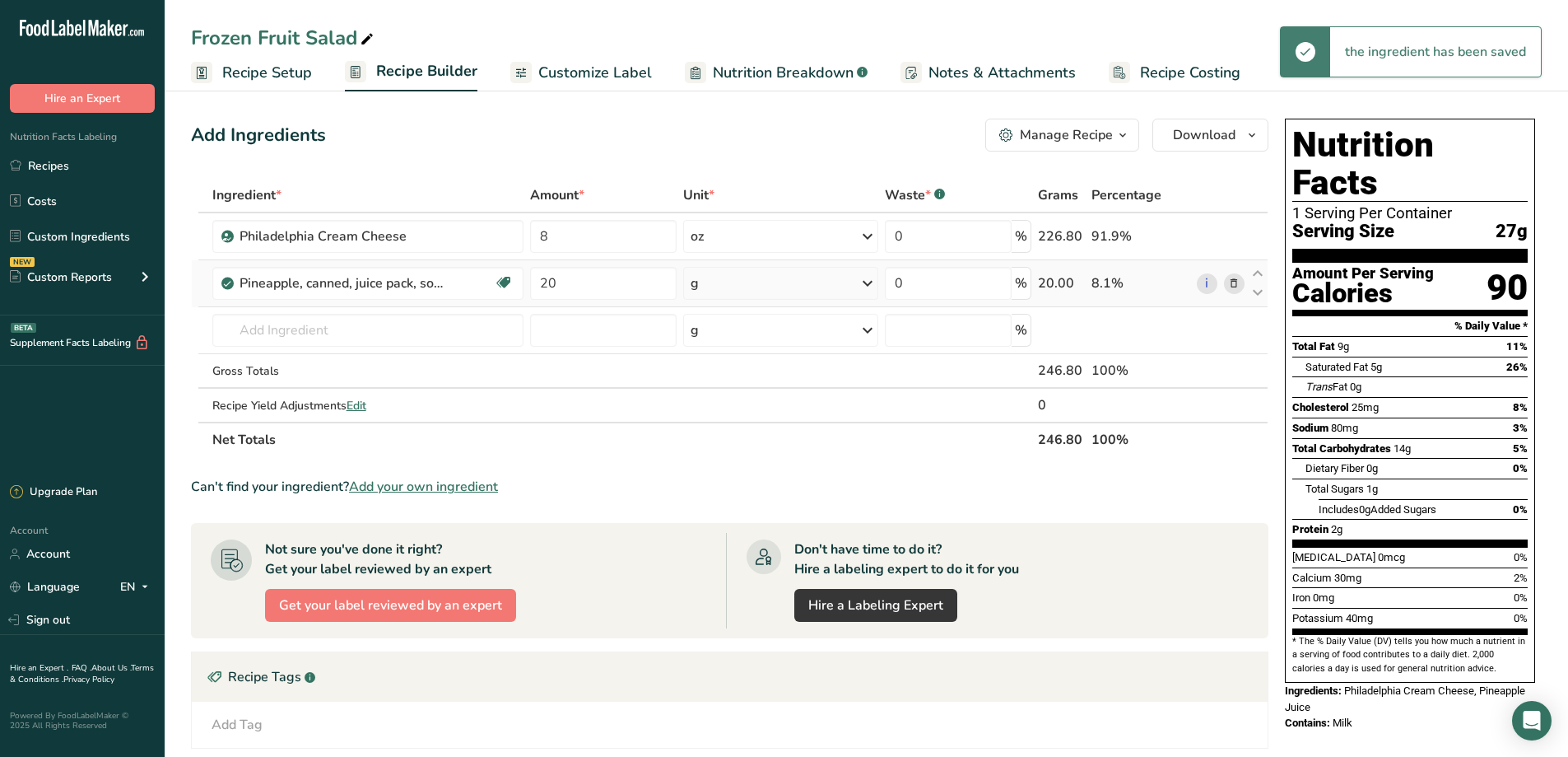
click at [866, 276] on icon at bounding box center [867, 283] width 19 height 30
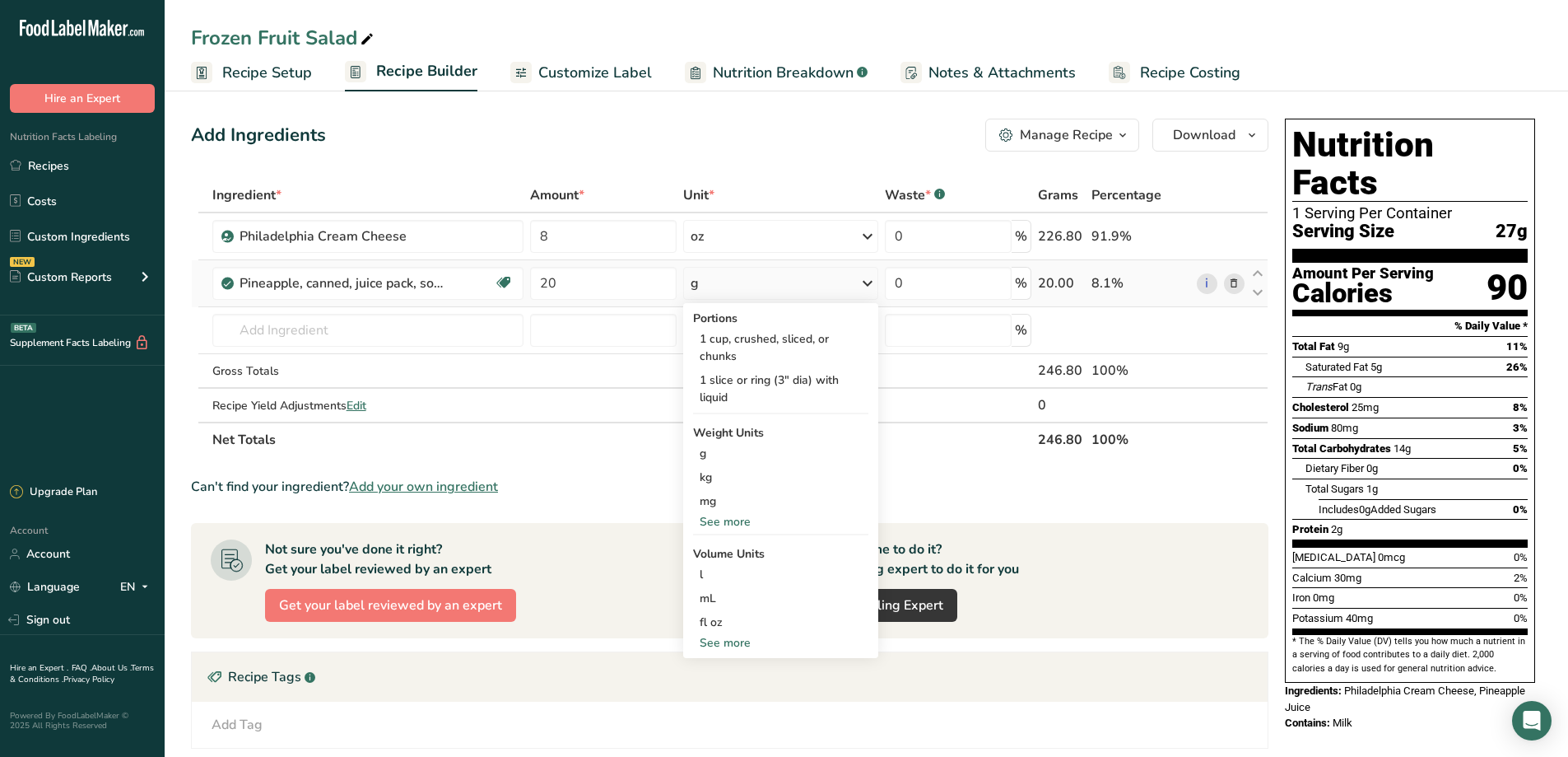
click at [723, 523] on div "See more" at bounding box center [781, 521] width 175 height 18
click at [706, 571] on div "oz" at bounding box center [781, 573] width 175 height 24
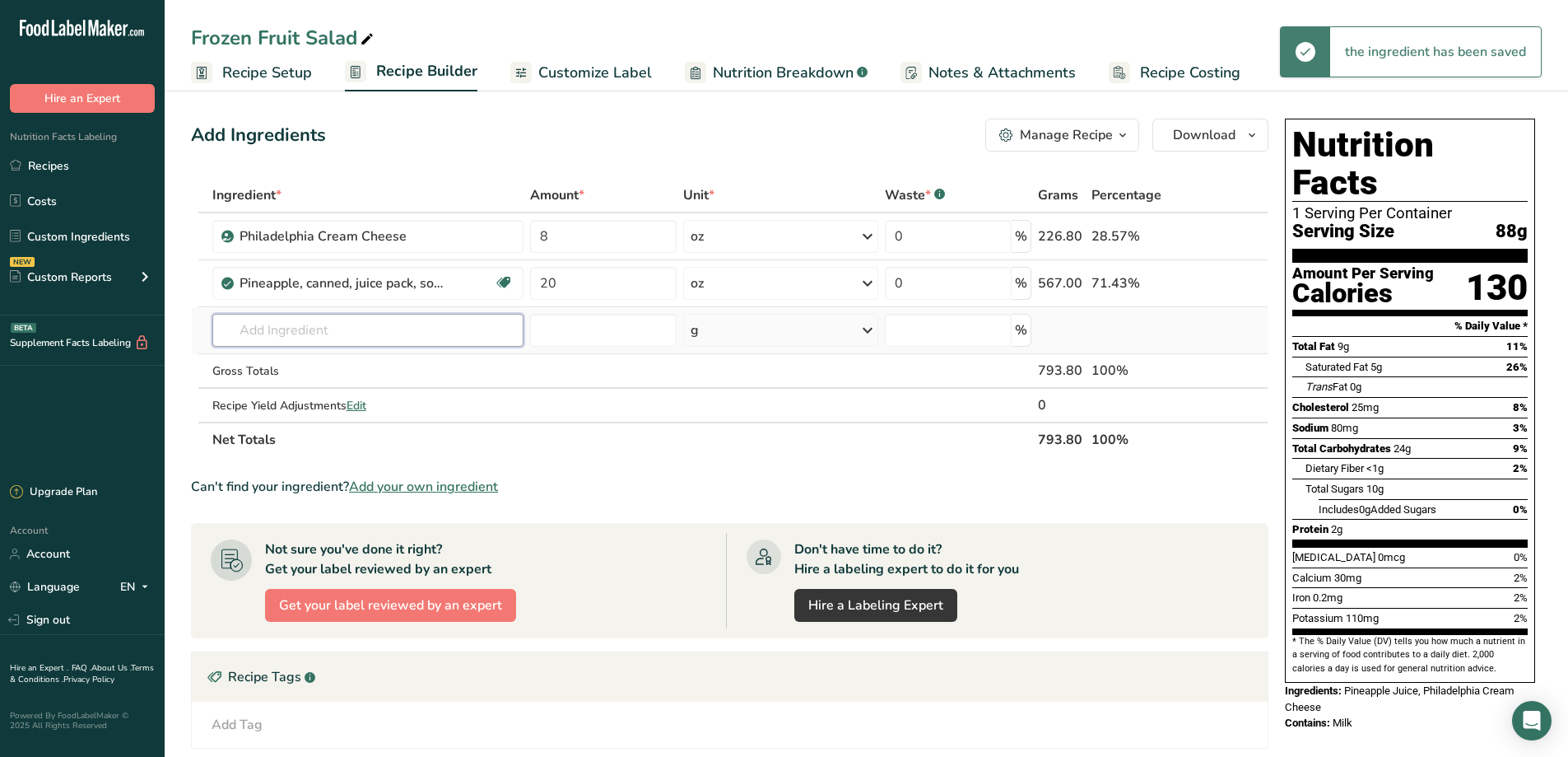
click at [305, 333] on input "text" at bounding box center [369, 330] width 312 height 33
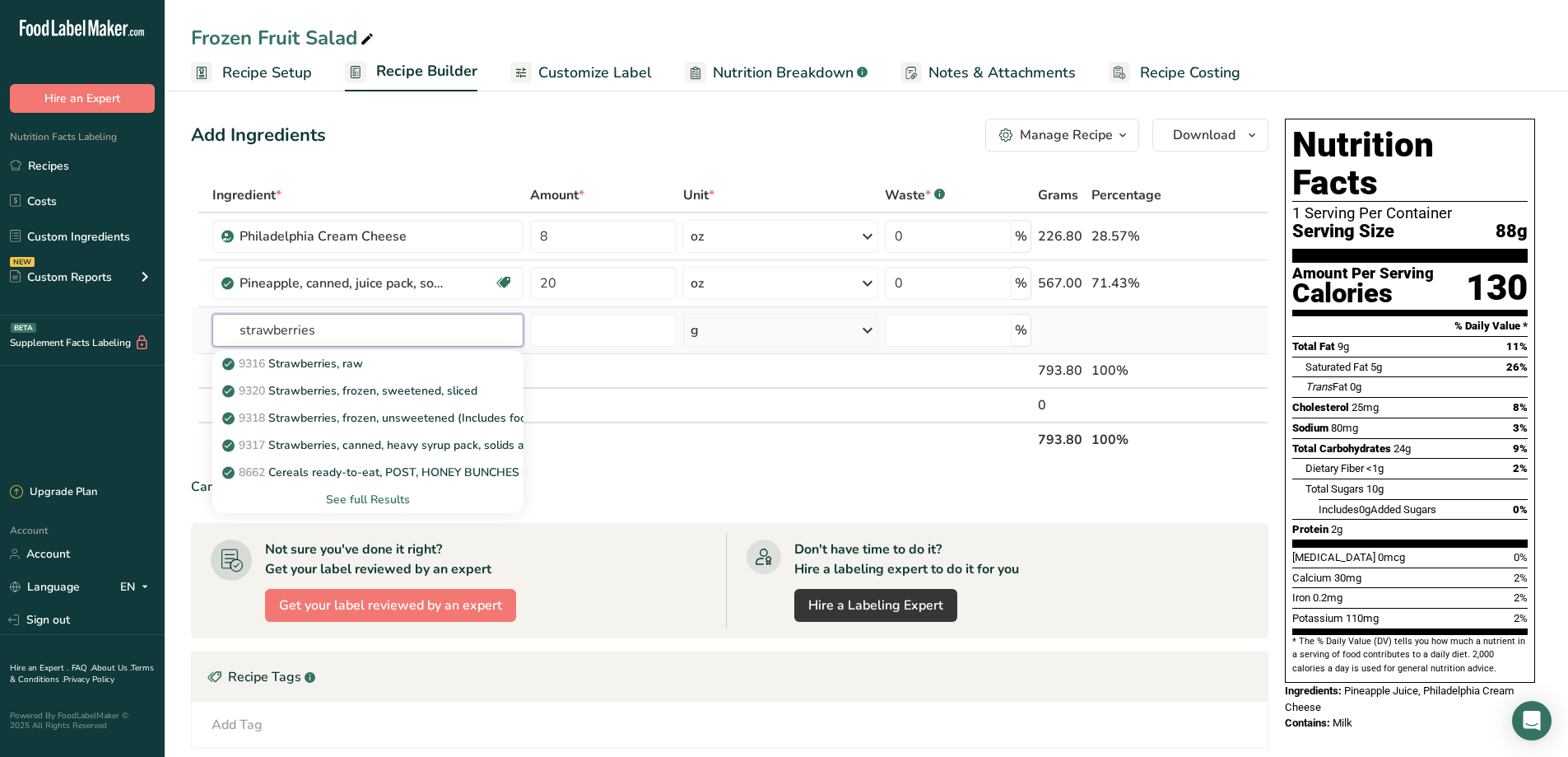
type input "strawberries"
click at [353, 499] on div "See full Results" at bounding box center [369, 500] width 286 height 18
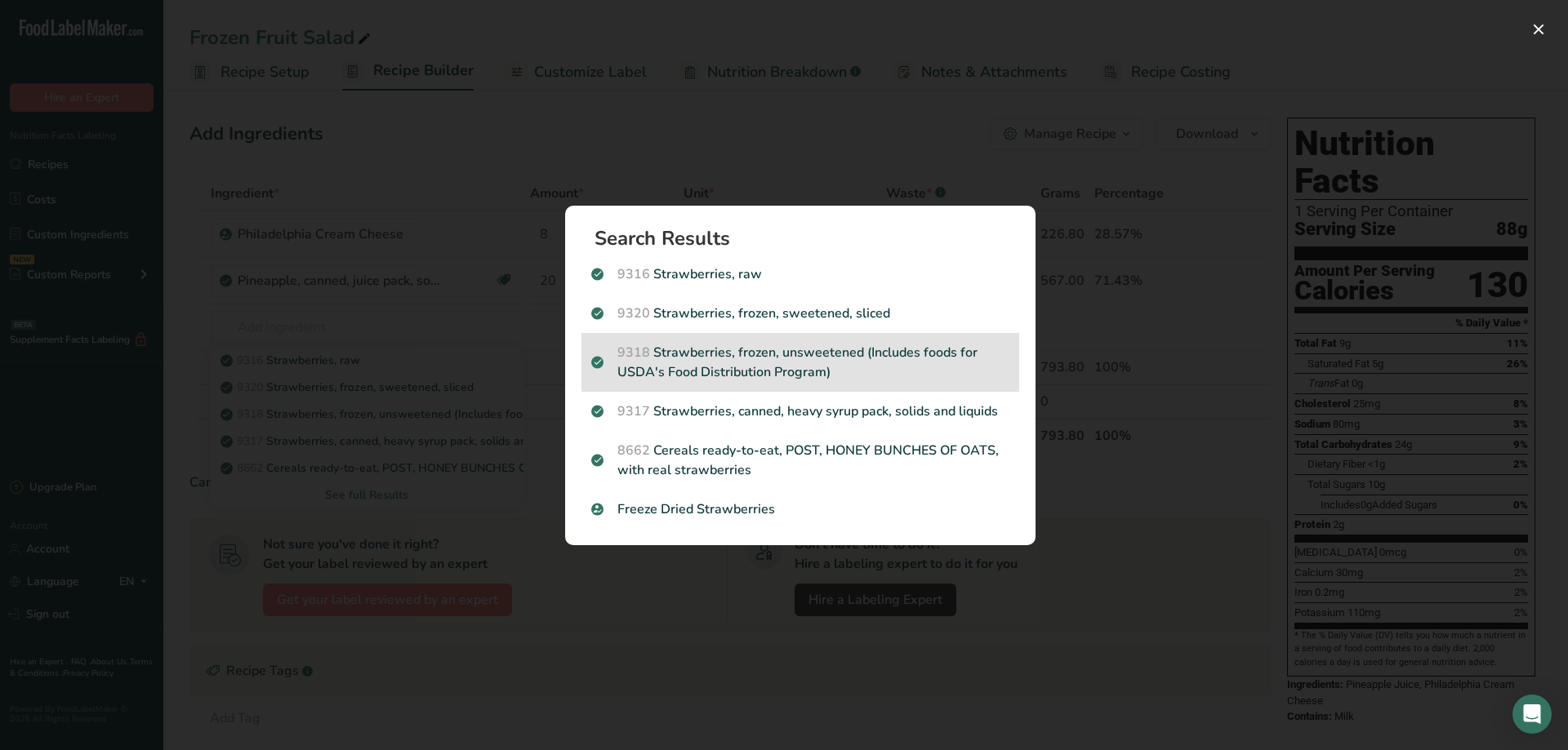
click at [822, 350] on p "9318 Strawberries, frozen, unsweetened (Includes foods for USDA's Food Distribu…" at bounding box center [800, 362] width 418 height 40
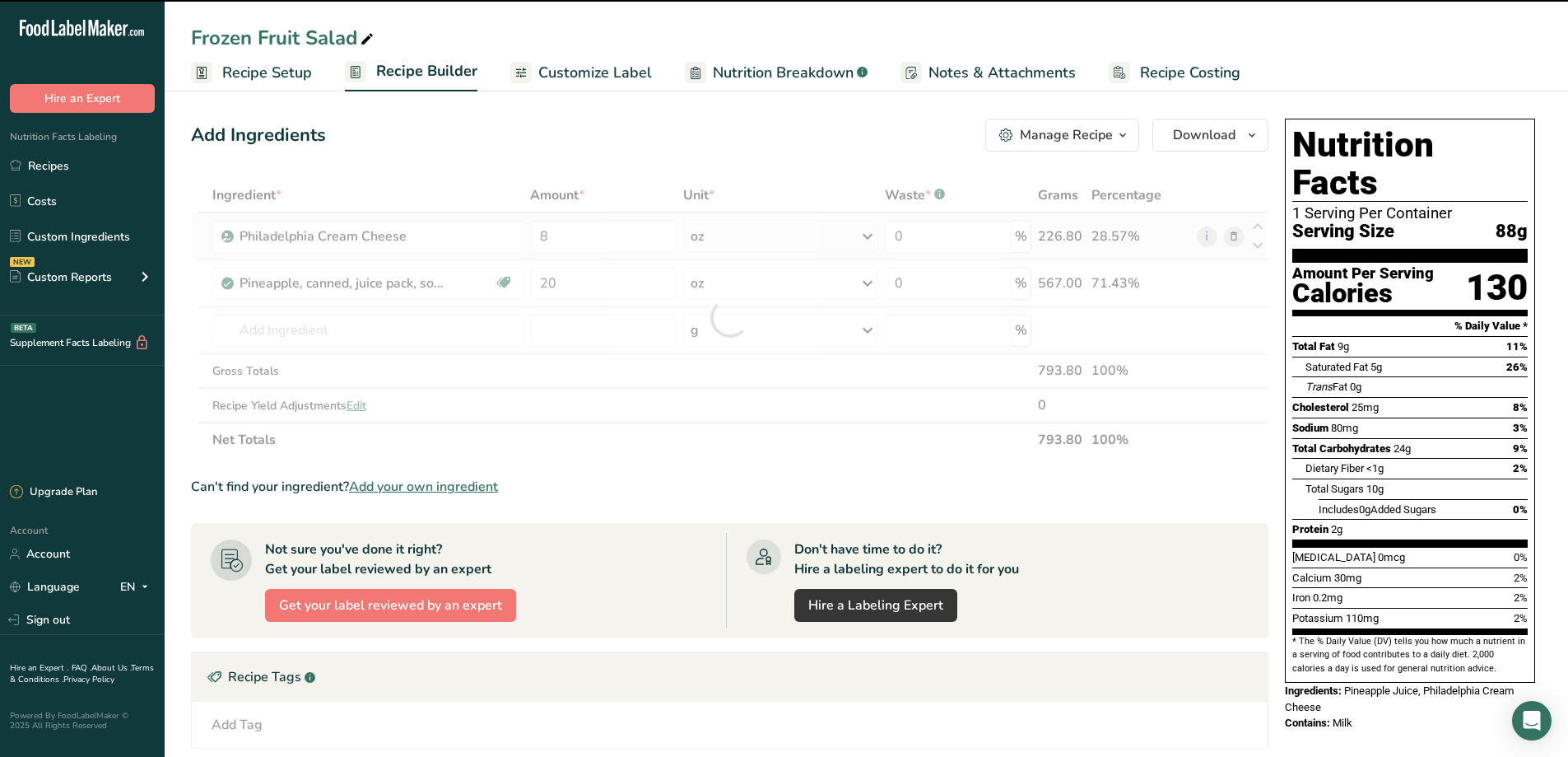
type input "0"
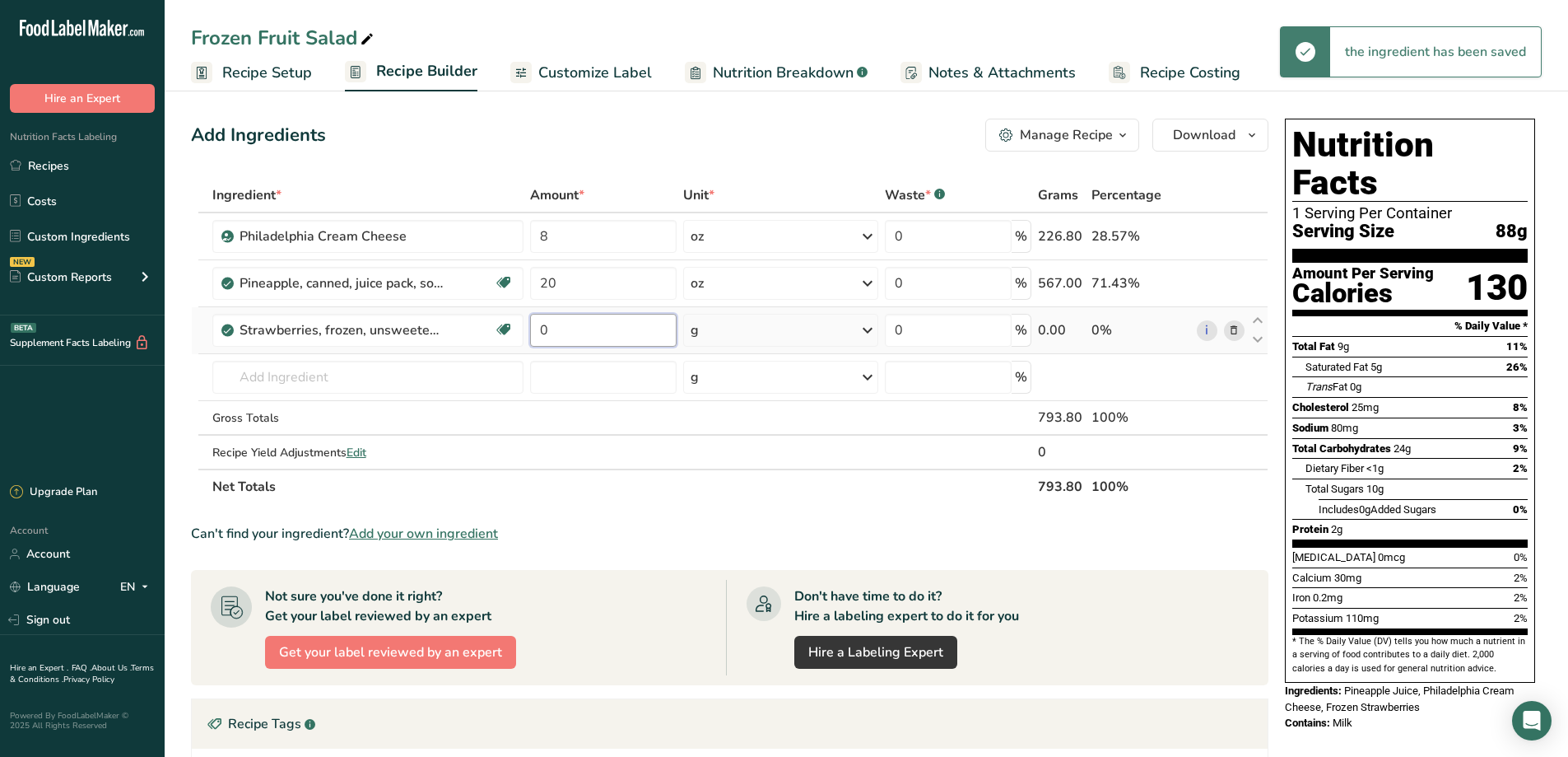
click at [648, 323] on input "0" at bounding box center [603, 330] width 147 height 33
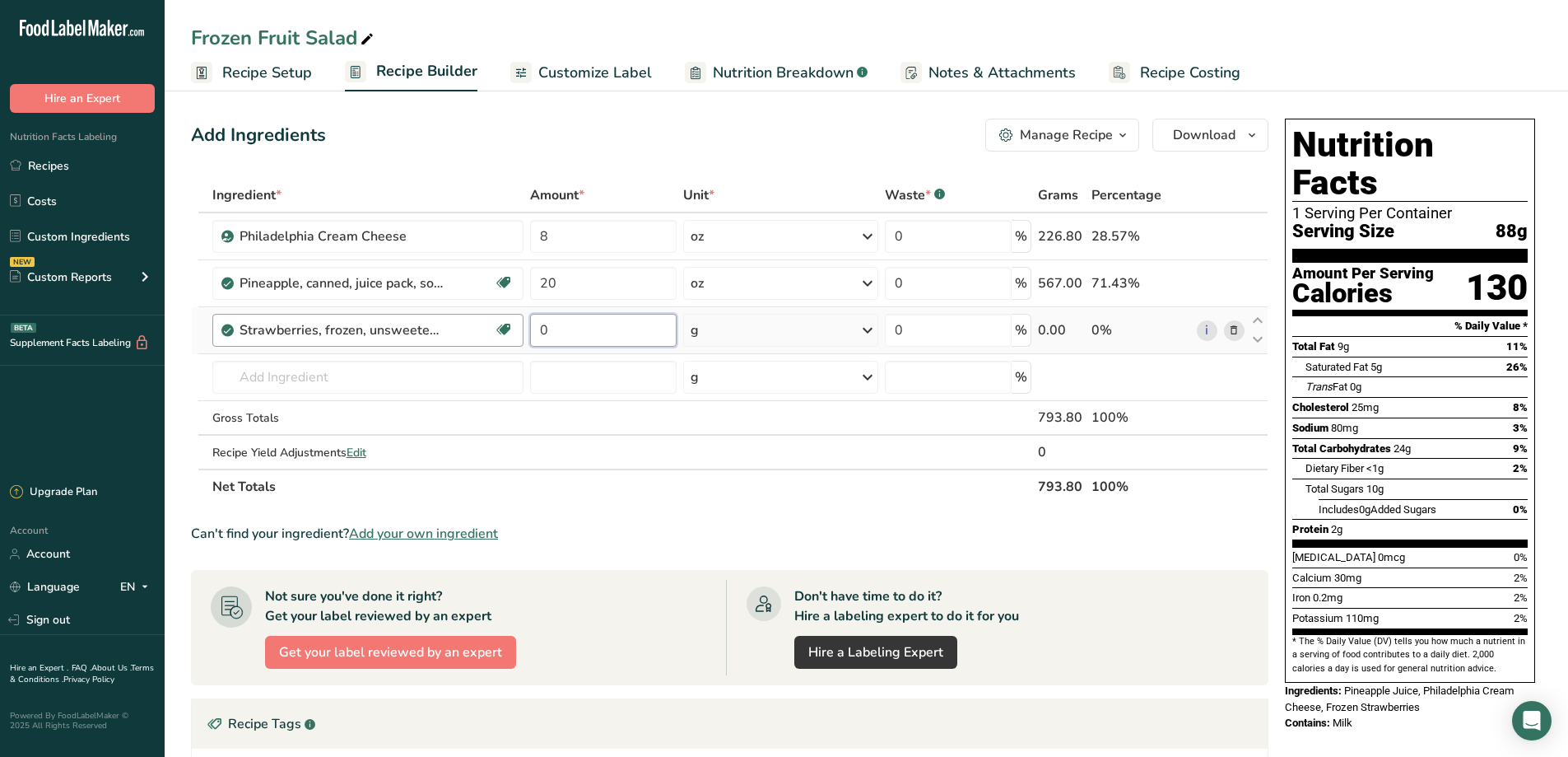
drag, startPoint x: 632, startPoint y: 323, endPoint x: 465, endPoint y: 324, distance: 167.0
click at [465, 324] on tr "Strawberries, frozen, unsweetened (Includes foods for USDA's Food Distribution …" at bounding box center [730, 331] width 1076 height 47
type input "16"
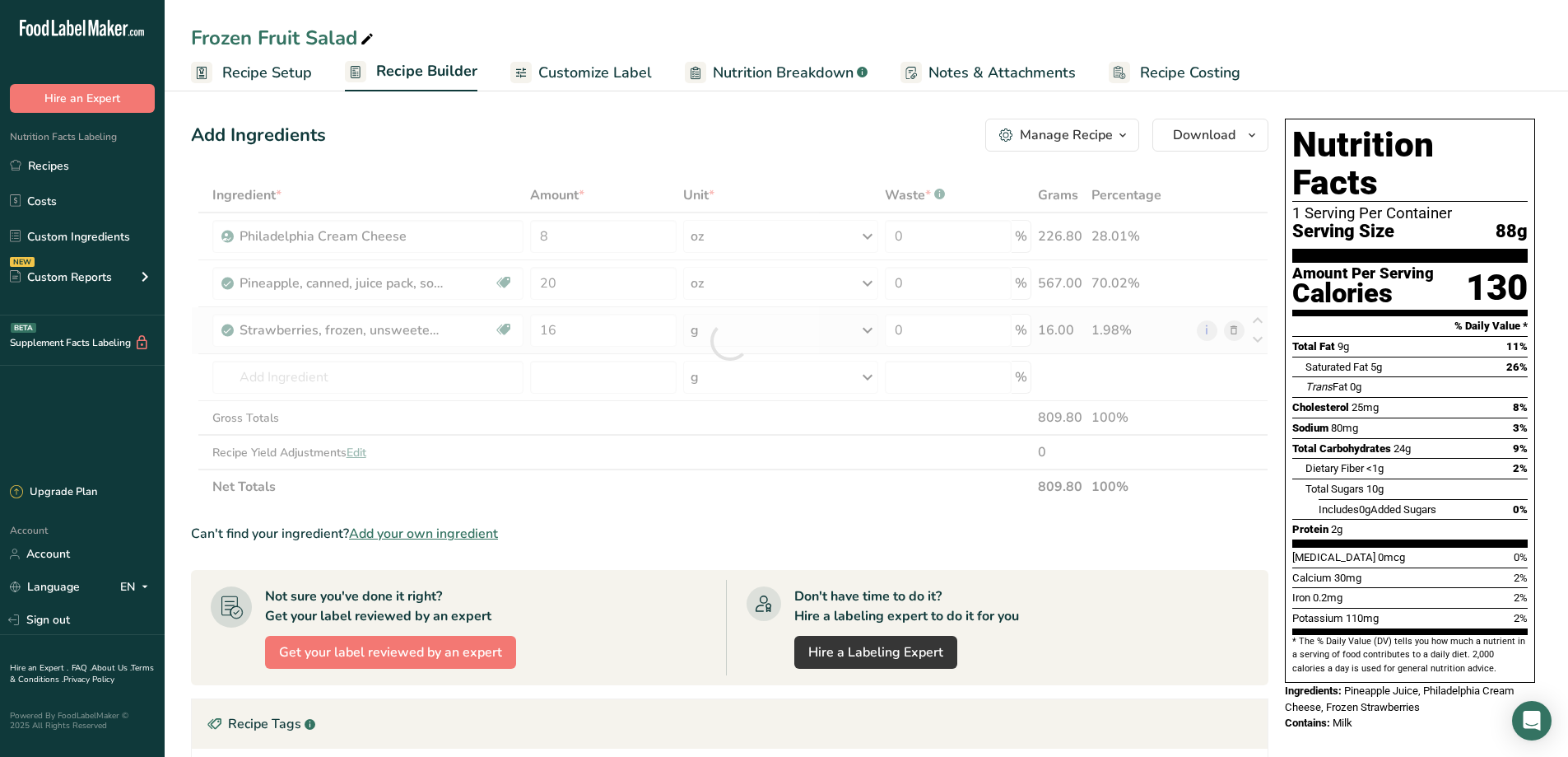
click at [873, 329] on div "Ingredient * Amount * Unit * Waste * .a-a{fill:#347362;}.b-a{fill:#fff;} Grams …" at bounding box center [730, 341] width 1078 height 326
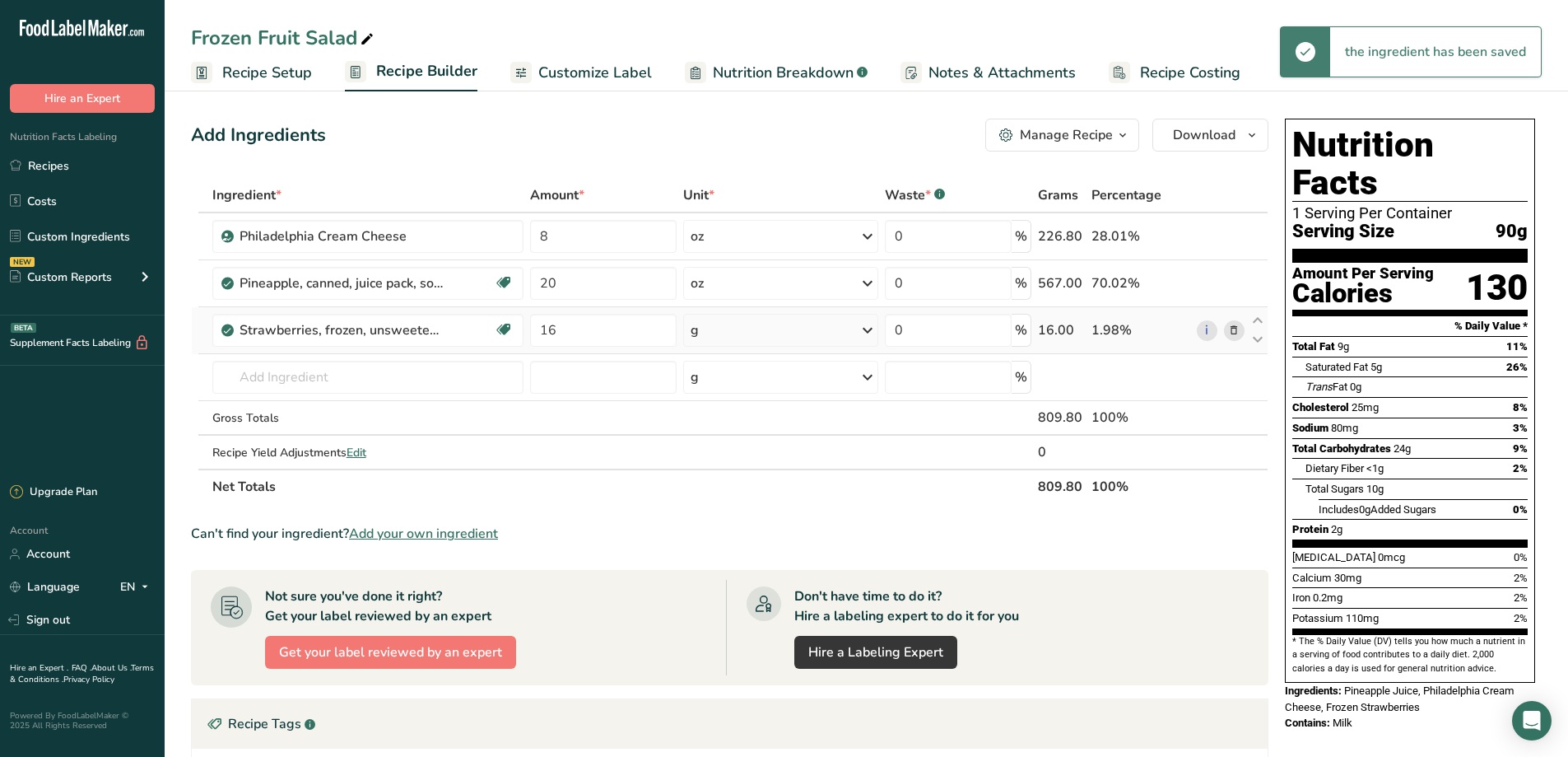
click at [869, 331] on icon at bounding box center [867, 331] width 19 height 30
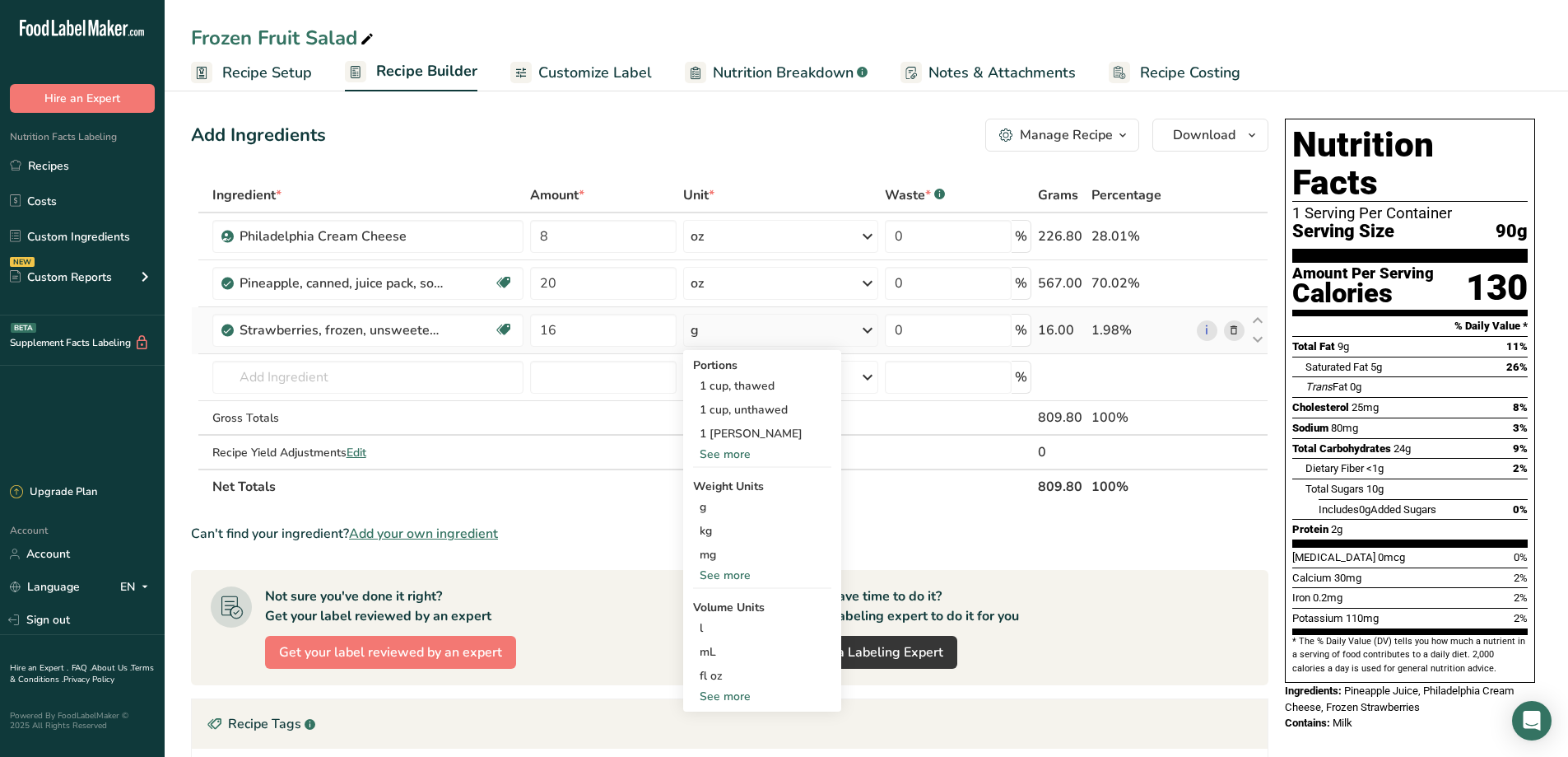
click at [723, 576] on div "See more" at bounding box center [762, 575] width 138 height 18
click at [718, 629] on div "oz" at bounding box center [762, 627] width 138 height 24
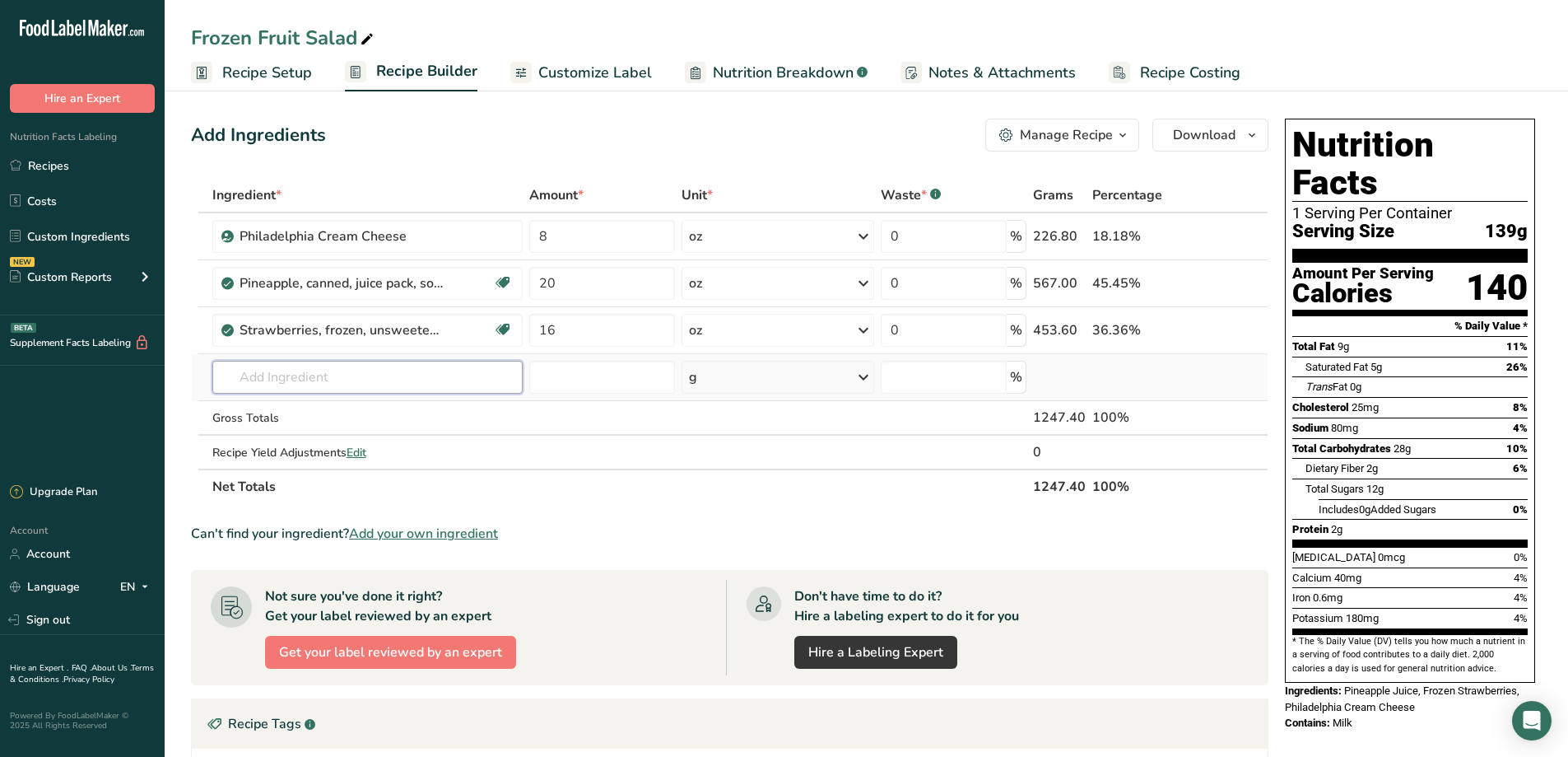
click at [308, 368] on input "text" at bounding box center [368, 376] width 311 height 33
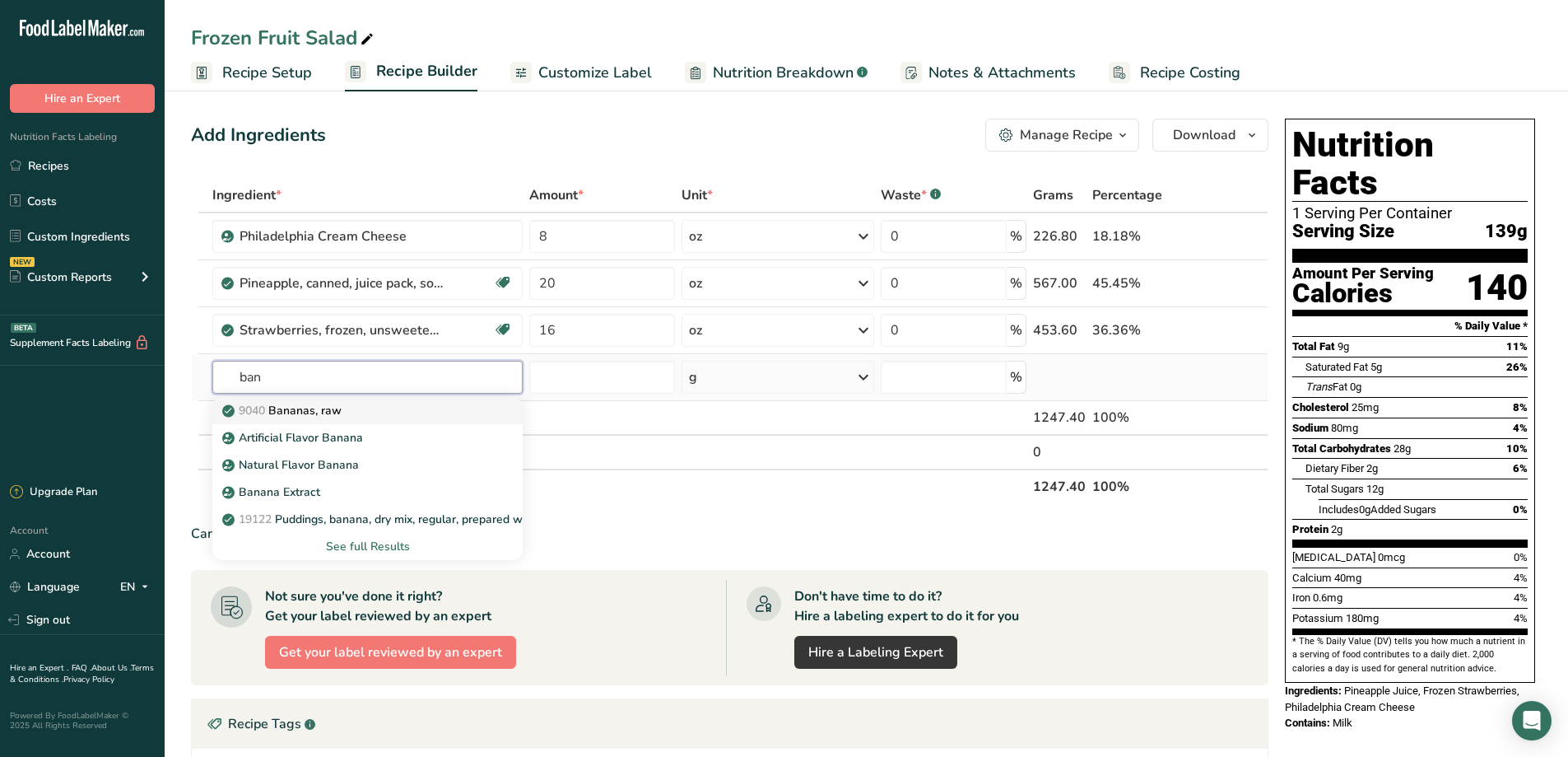
type input "ban"
click at [306, 413] on p "9040 [GEOGRAPHIC_DATA], raw" at bounding box center [283, 411] width 116 height 18
type input "Bananas, raw"
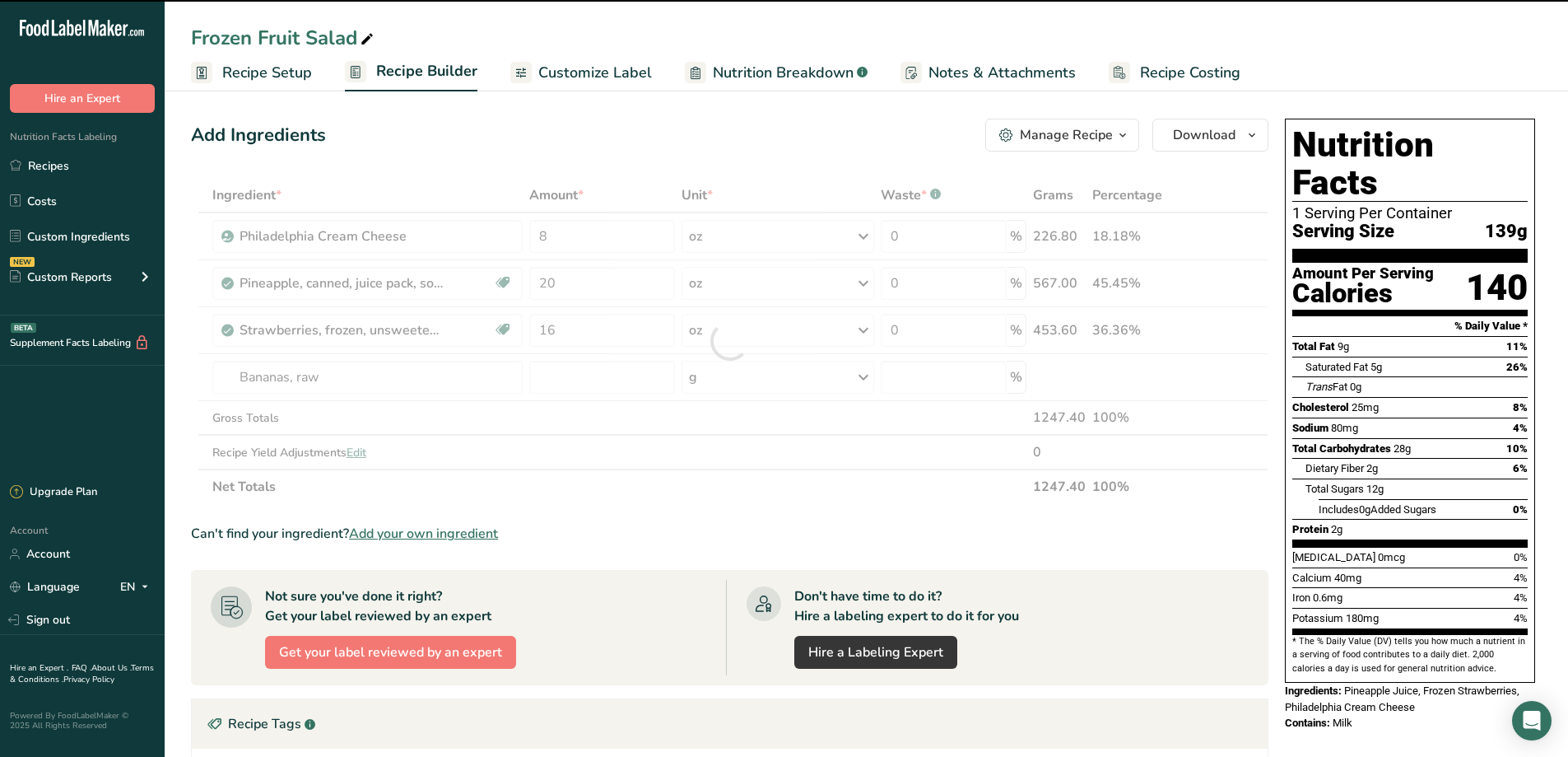
type input "0"
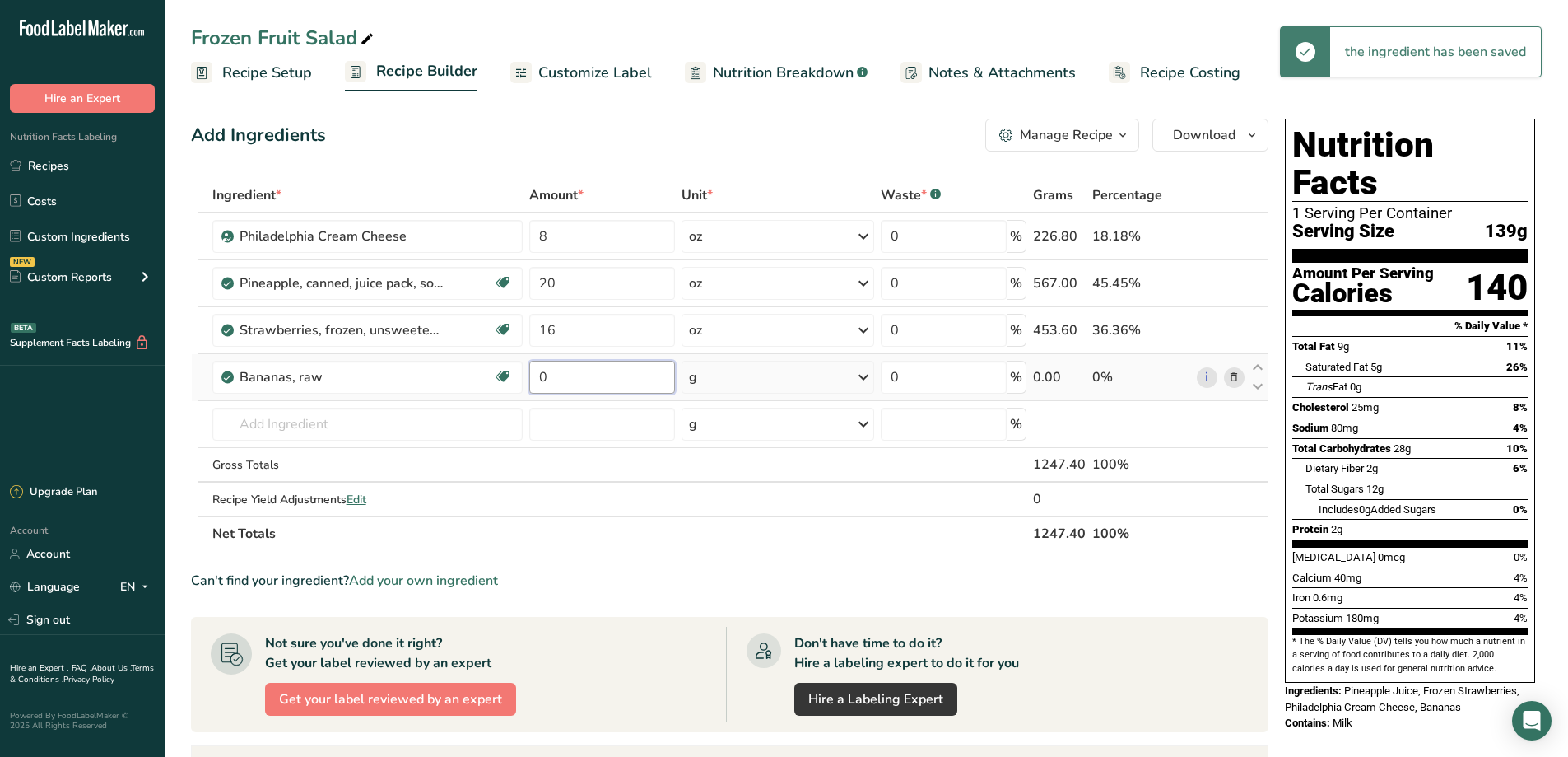
click at [597, 389] on input "0" at bounding box center [602, 376] width 145 height 33
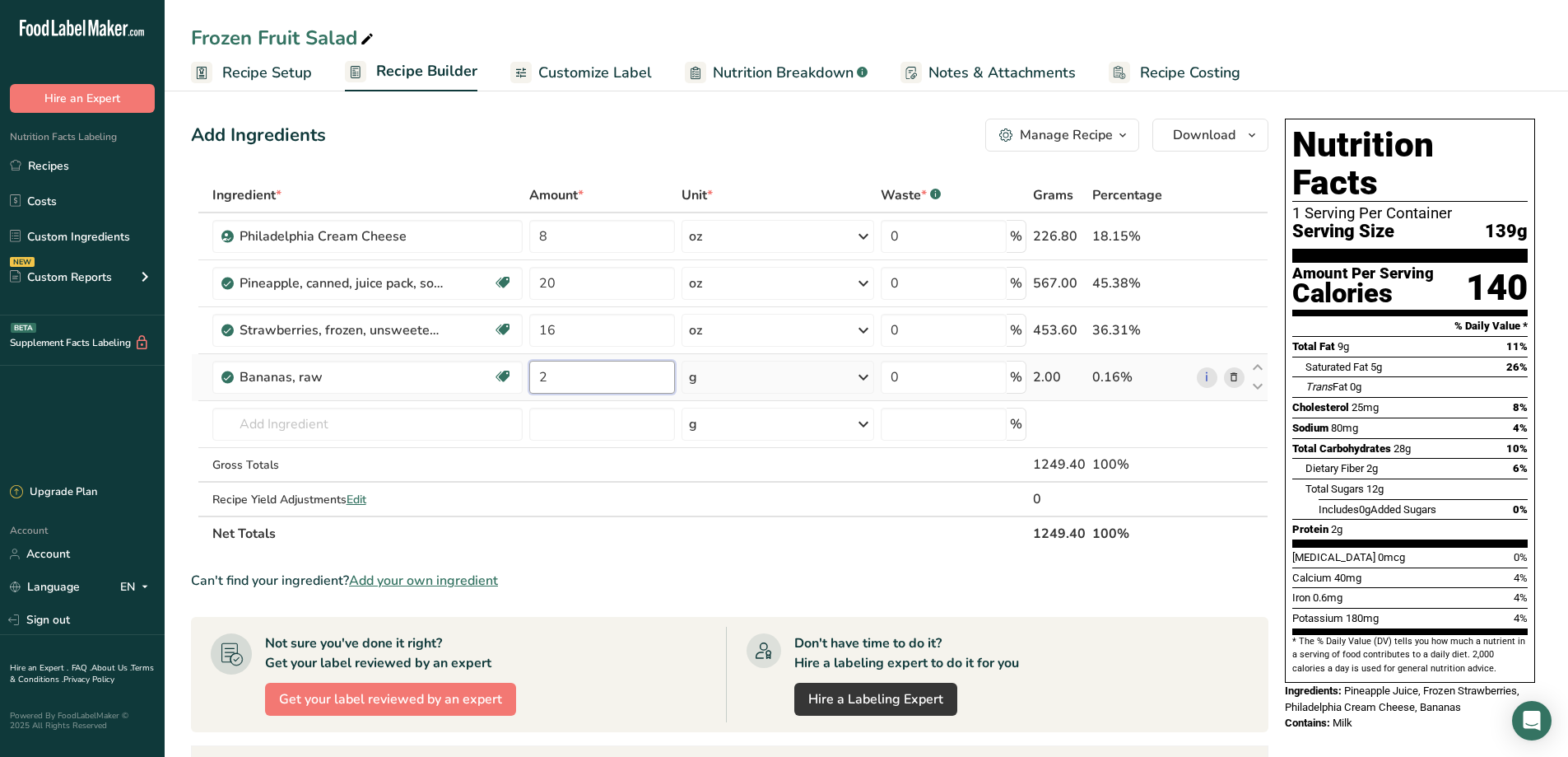
type input "2"
click at [866, 375] on div "Ingredient * Amount * Unit * Waste * .a-a{fill:#347362;}.b-a{fill:#fff;} Grams …" at bounding box center [730, 365] width 1078 height 373
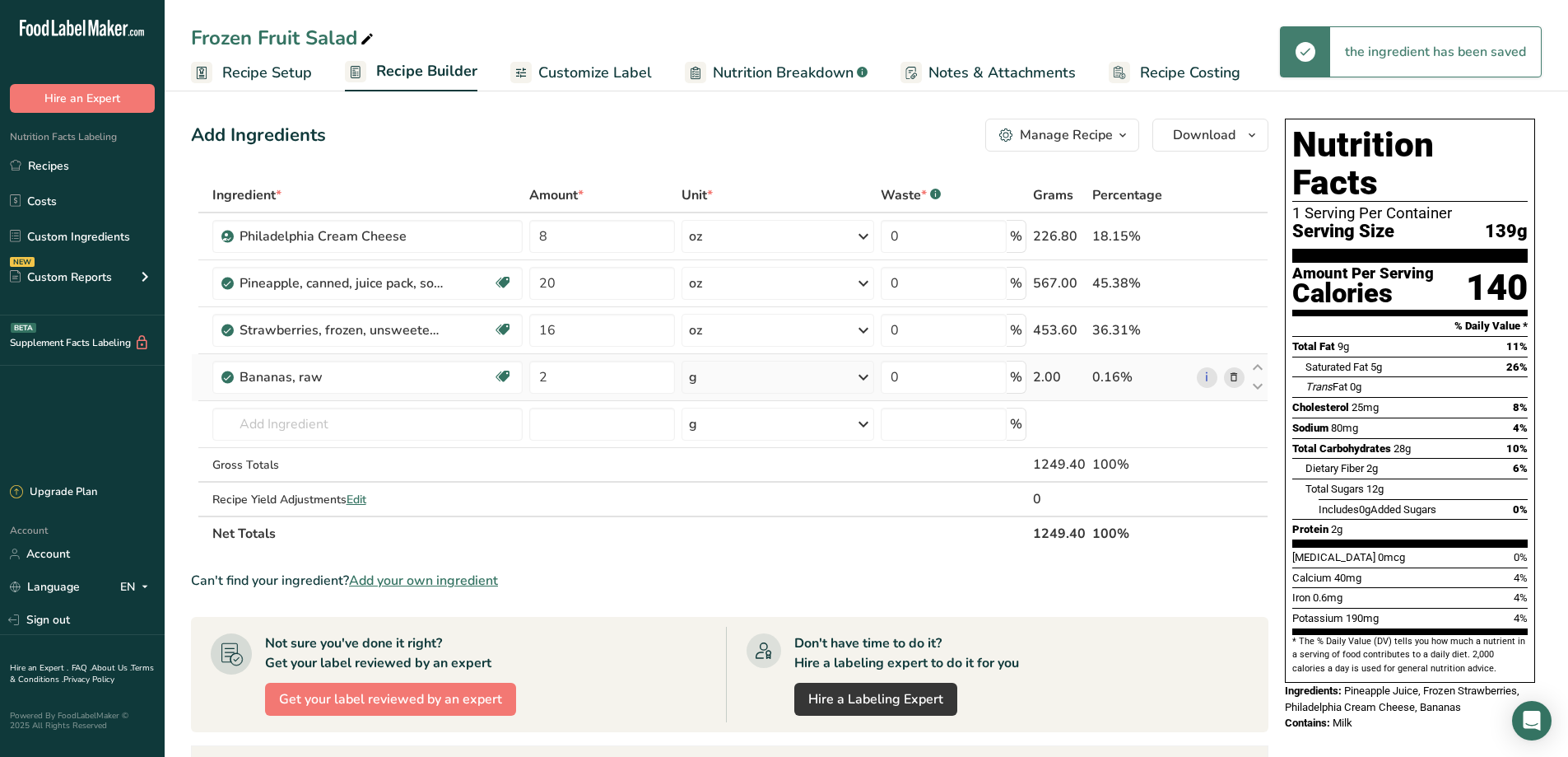
click at [866, 375] on icon at bounding box center [863, 377] width 19 height 30
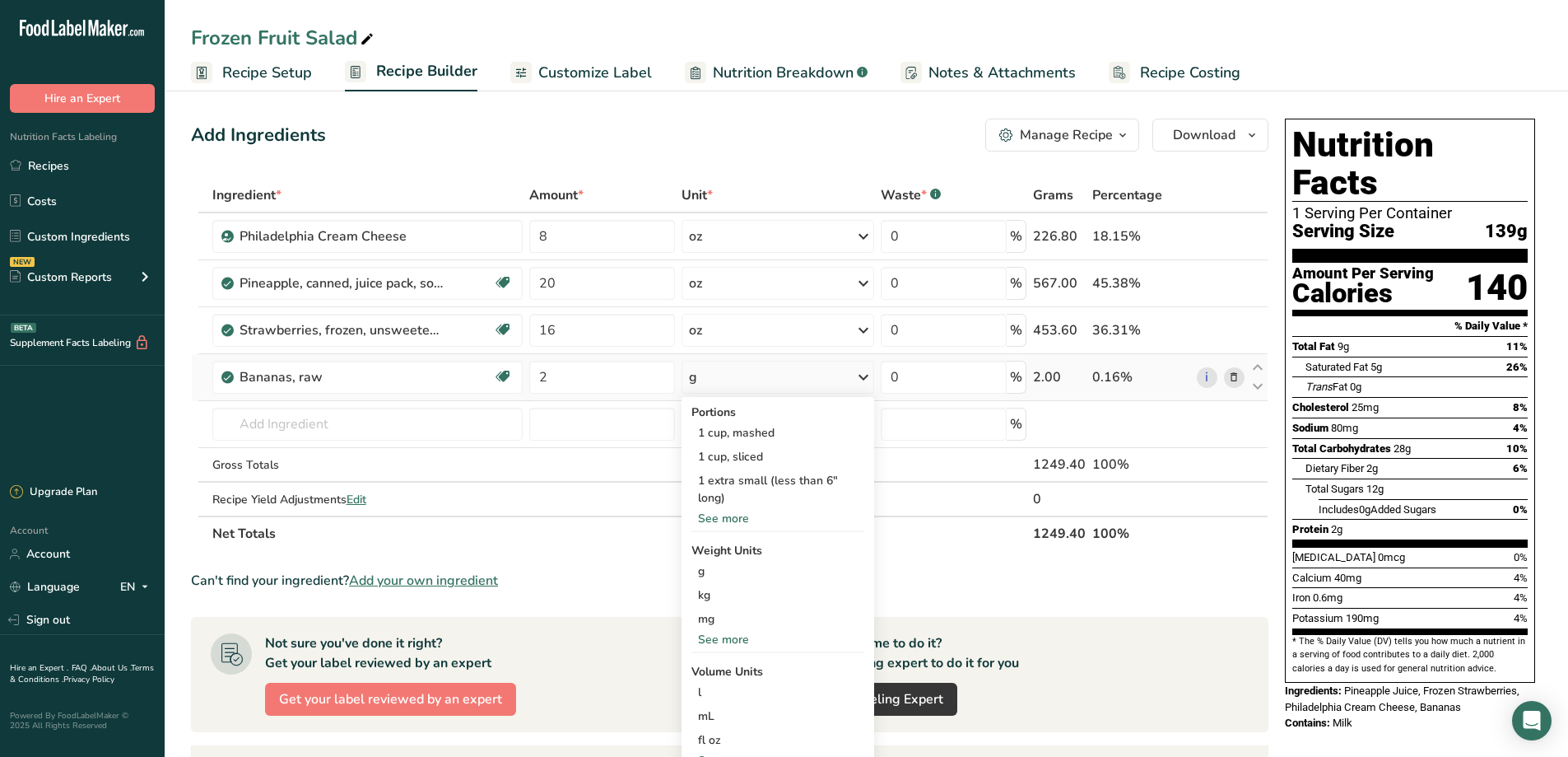
click at [738, 515] on div "See more" at bounding box center [778, 518] width 173 height 18
click at [739, 545] on div "1 medium (7" to 7-7/8" long)" at bounding box center [778, 546] width 173 height 24
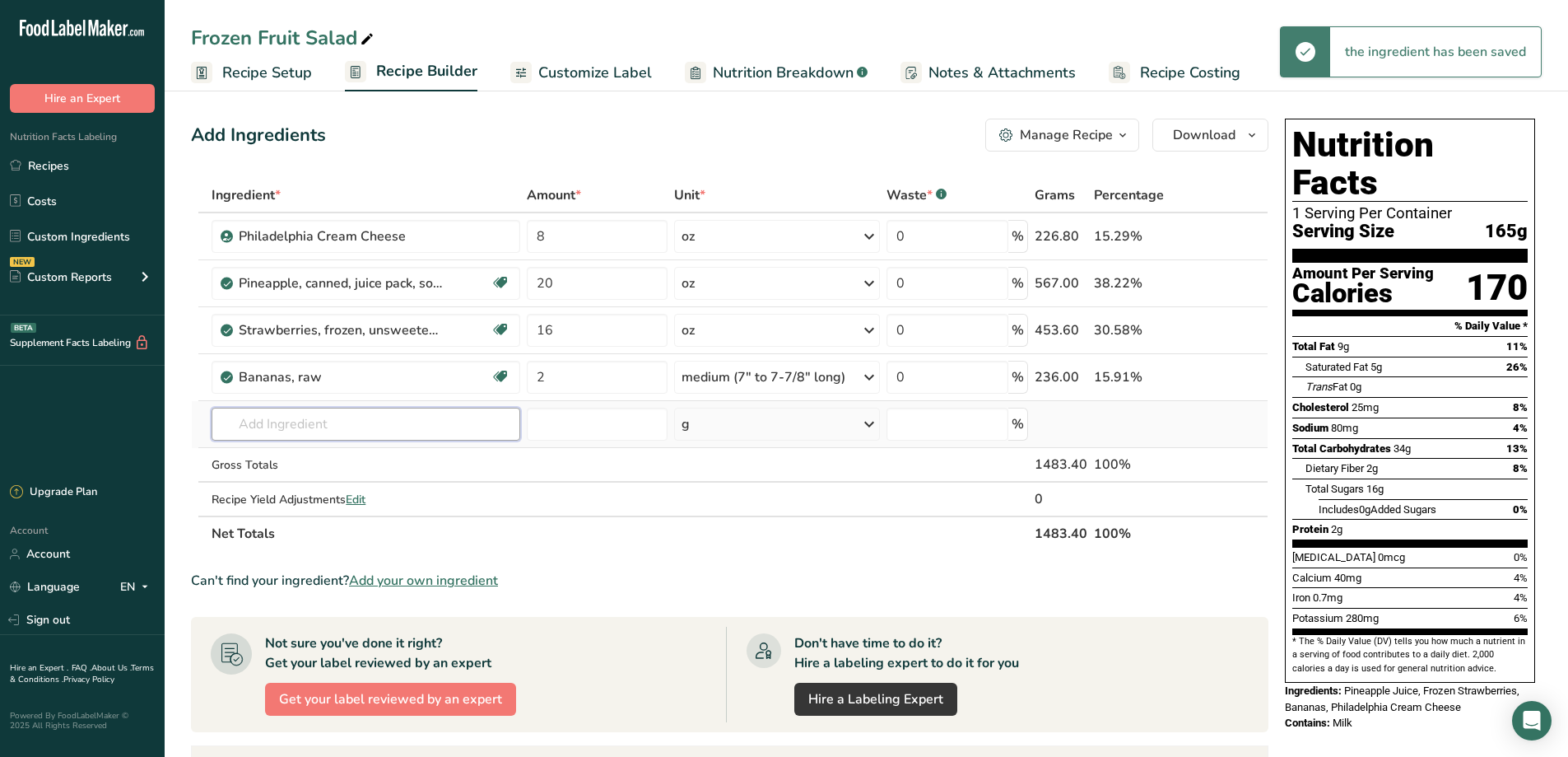
click at [280, 429] on input "text" at bounding box center [366, 424] width 309 height 33
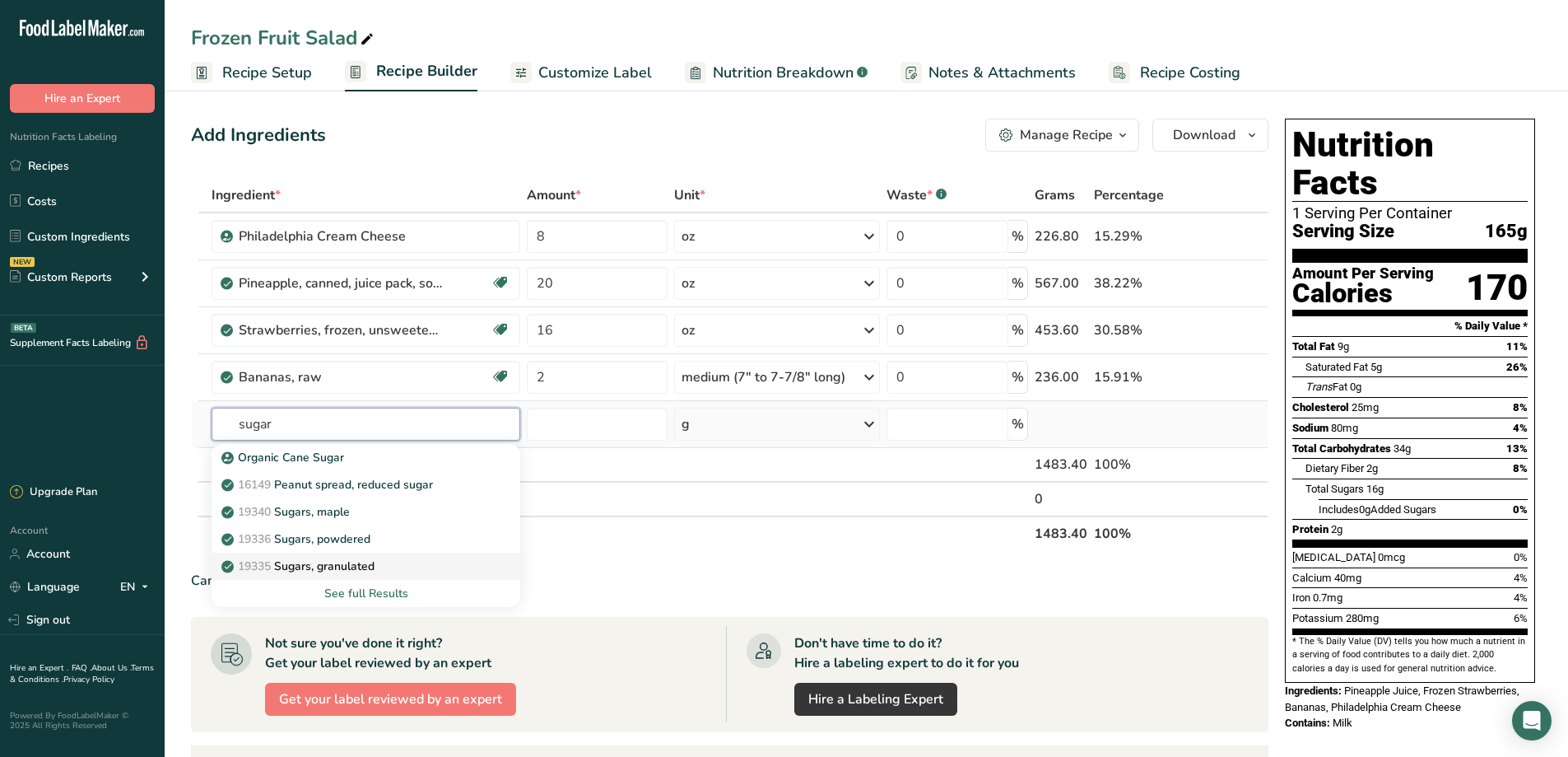
type input "sugar"
click at [353, 565] on p "19335 [GEOGRAPHIC_DATA], granulated" at bounding box center [299, 566] width 149 height 18
type input "Sugars, granulated"
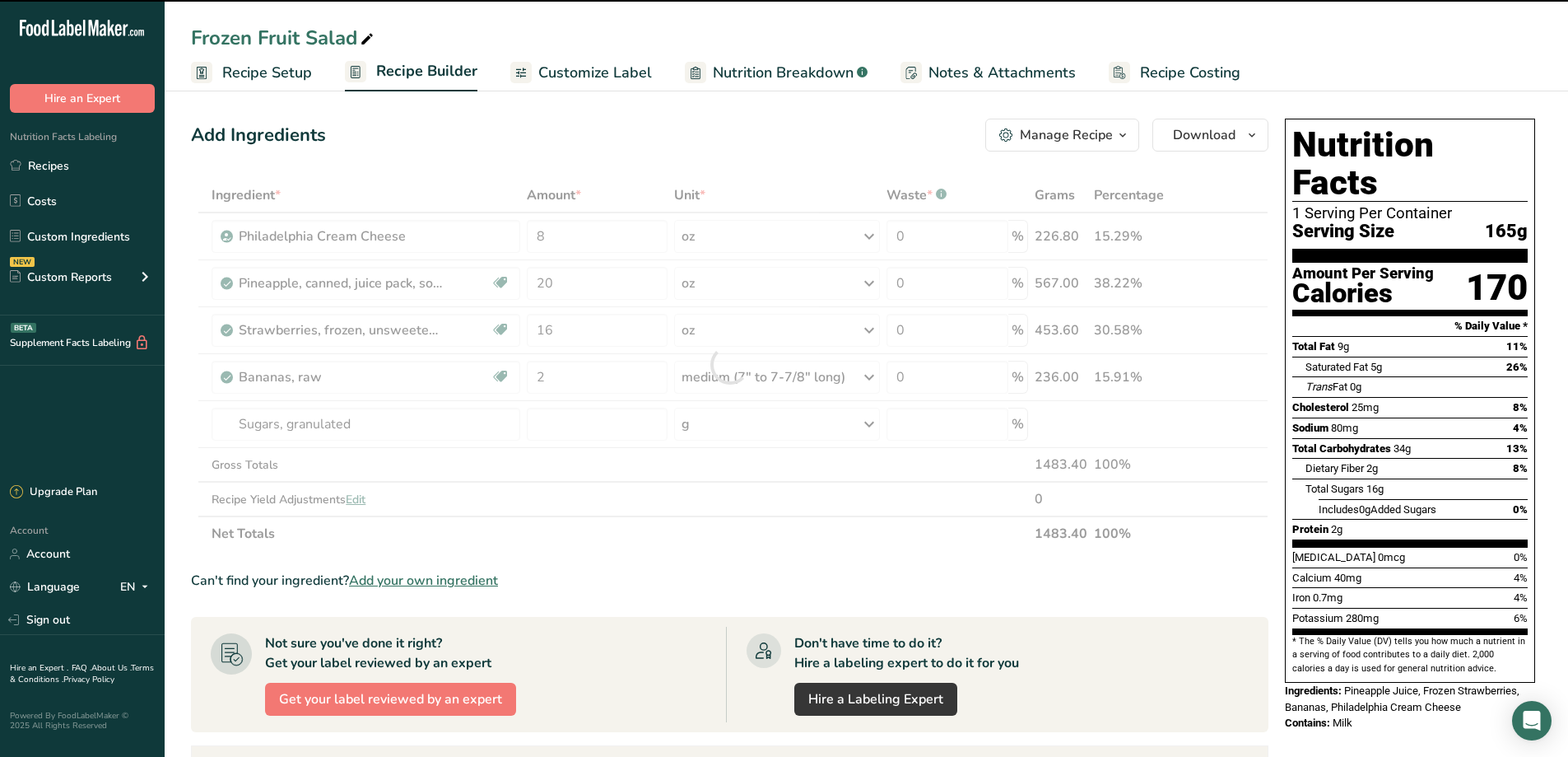
type input "0"
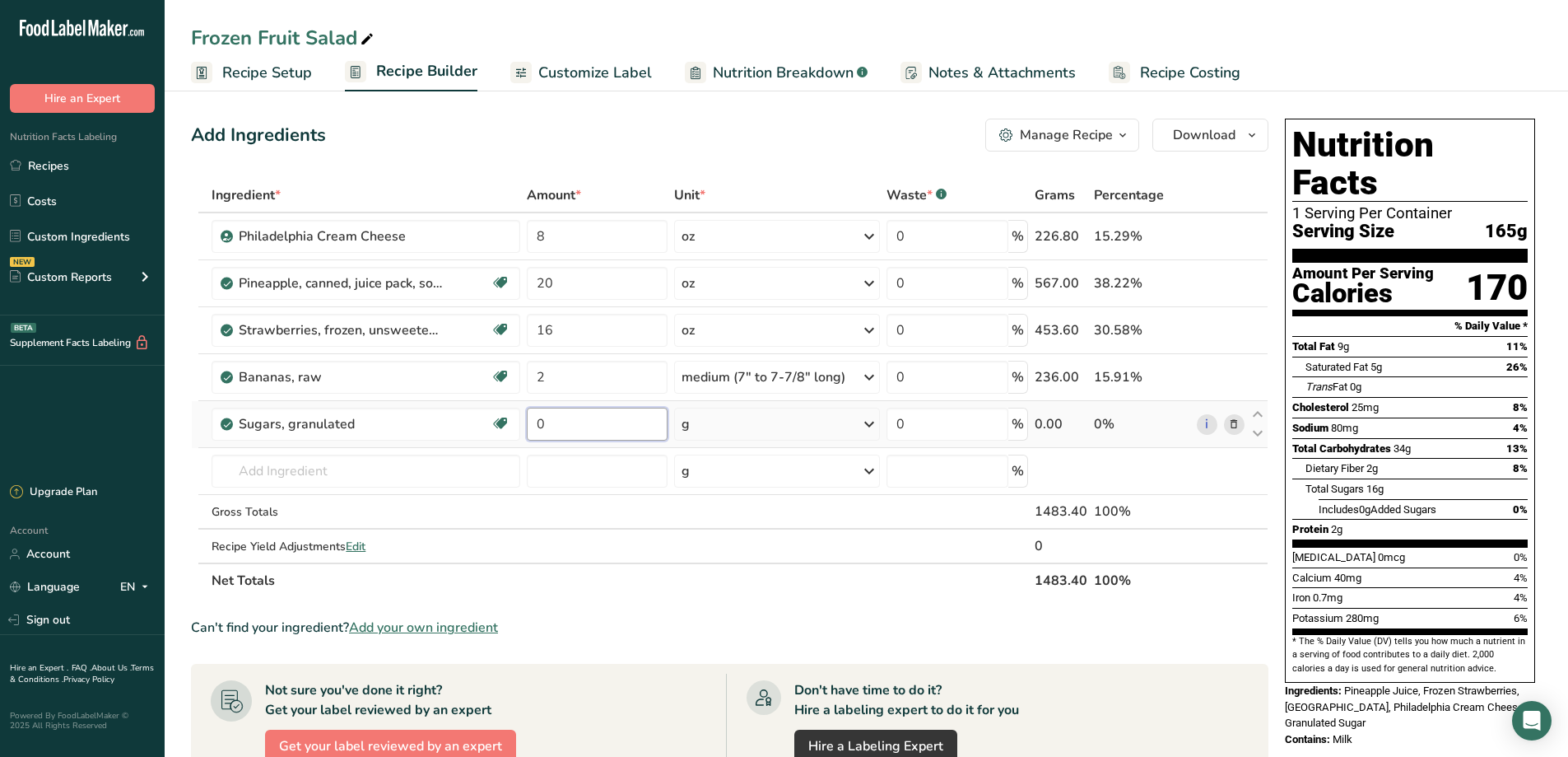
drag, startPoint x: 607, startPoint y: 429, endPoint x: 537, endPoint y: 425, distance: 70.1
click at [537, 425] on input "0" at bounding box center [598, 424] width 141 height 33
type input "0.75"
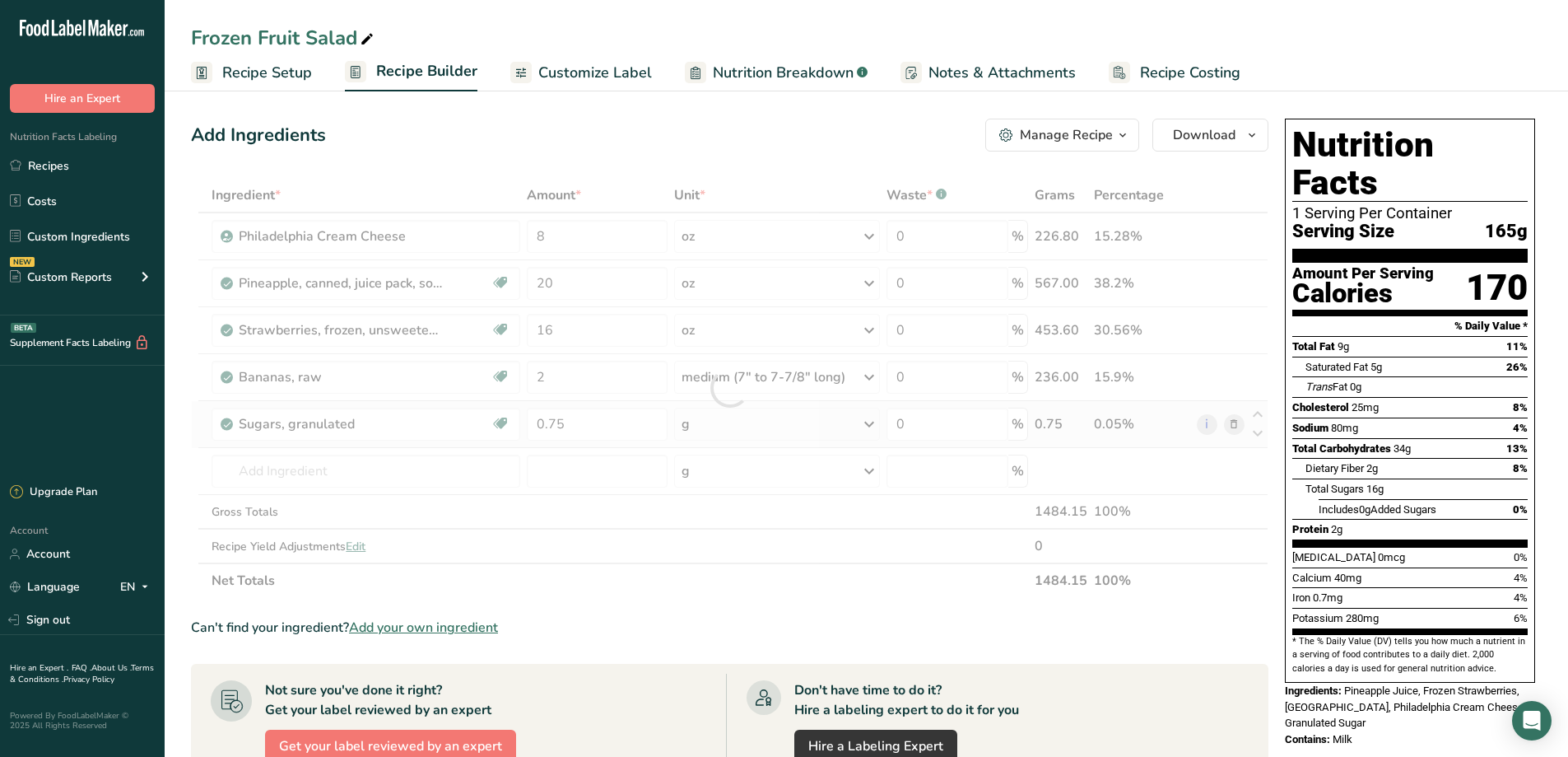
click at [869, 421] on div "Ingredient * Amount * Unit * Waste * .a-a{fill:#347362;}.b-a{fill:#fff;} Grams …" at bounding box center [730, 388] width 1078 height 420
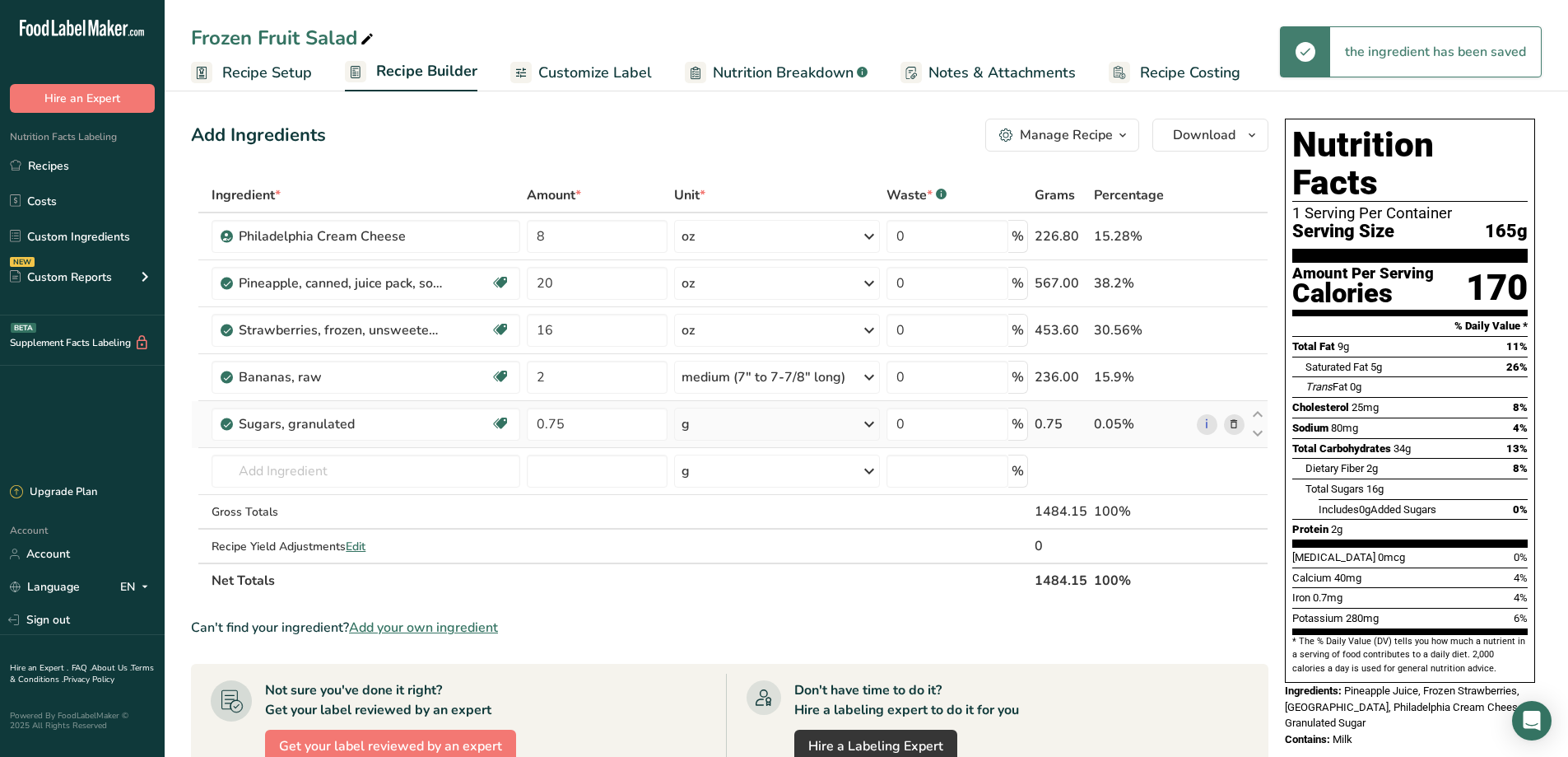
click at [869, 421] on icon at bounding box center [869, 424] width 19 height 30
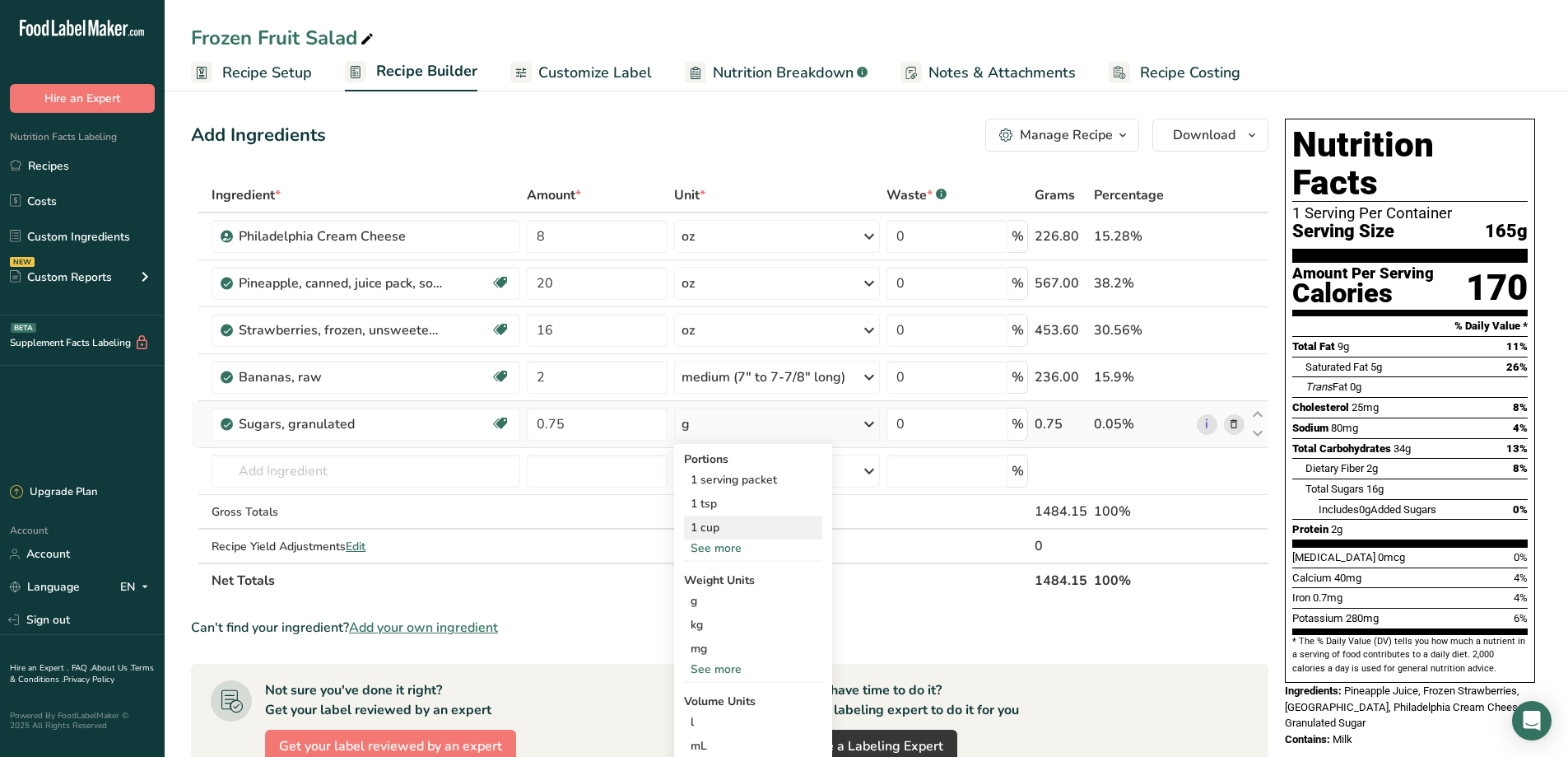
click at [737, 530] on div "1 cup" at bounding box center [753, 528] width 138 height 24
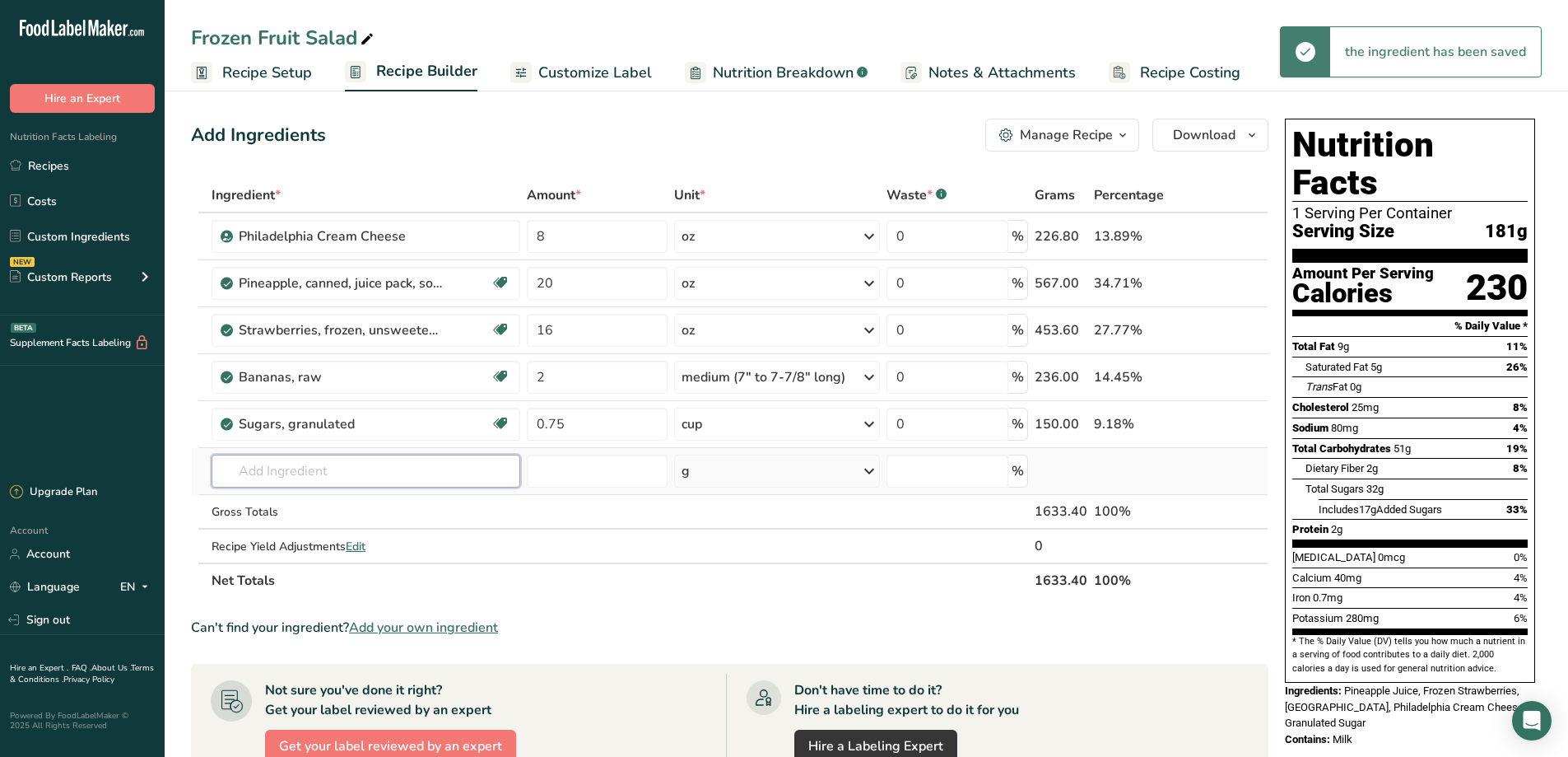
click at [287, 463] on input "text" at bounding box center [366, 471] width 309 height 33
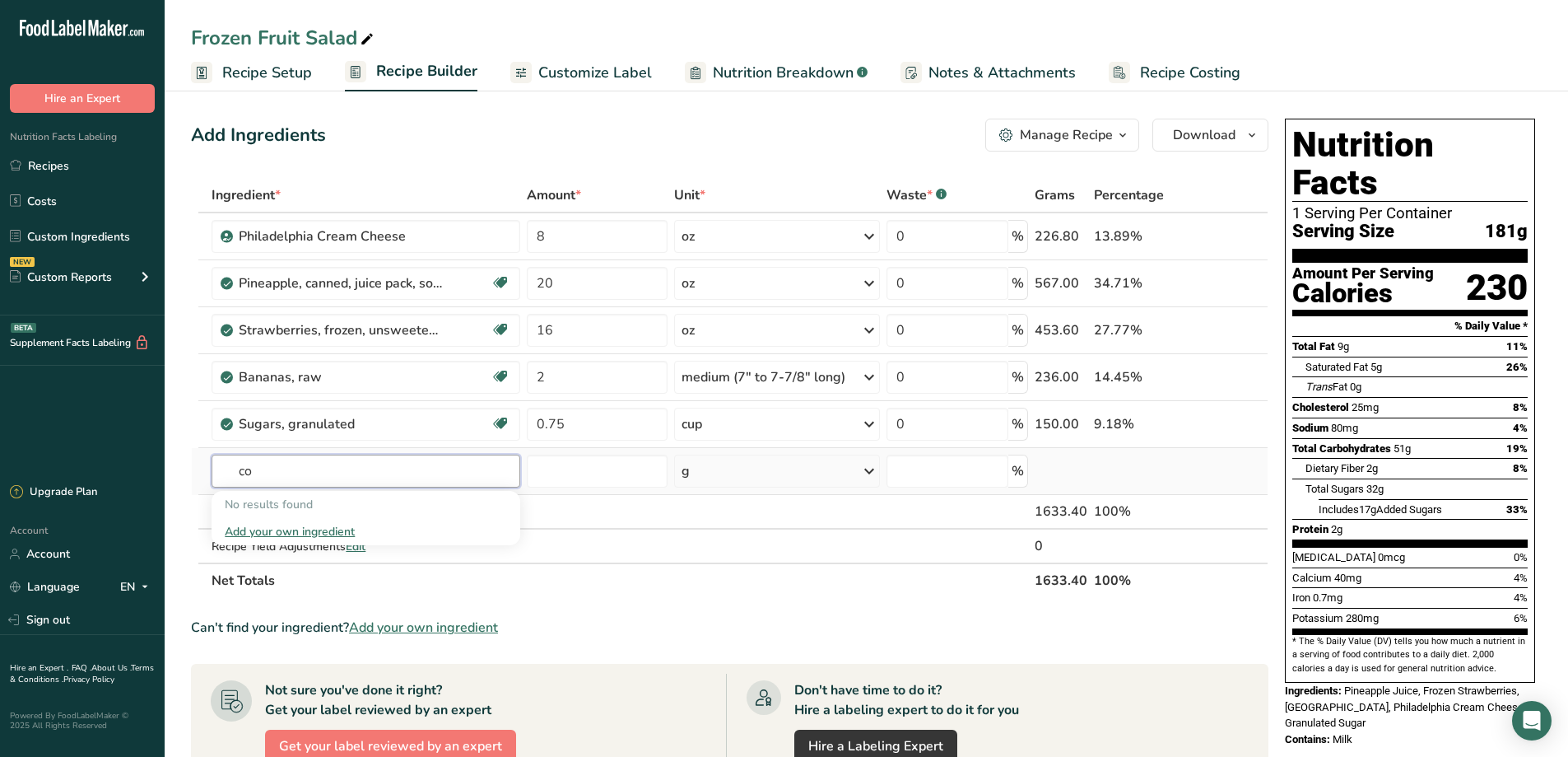
type input "c"
type input "whipping cre"
click at [332, 556] on p "cream, heavy whipping" at bounding box center [292, 558] width 135 height 18
type input "cream, heavy whipping"
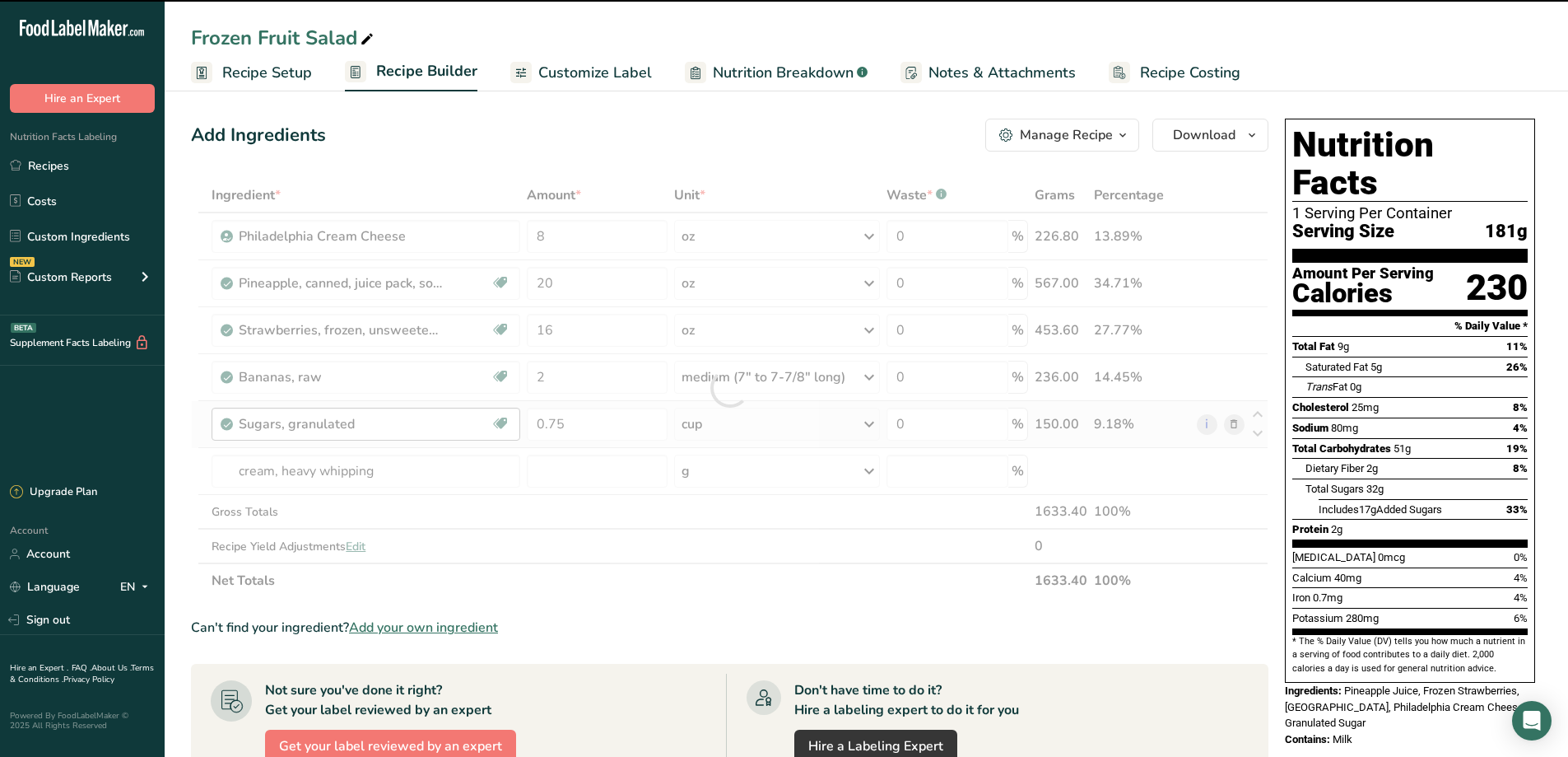
type input "0"
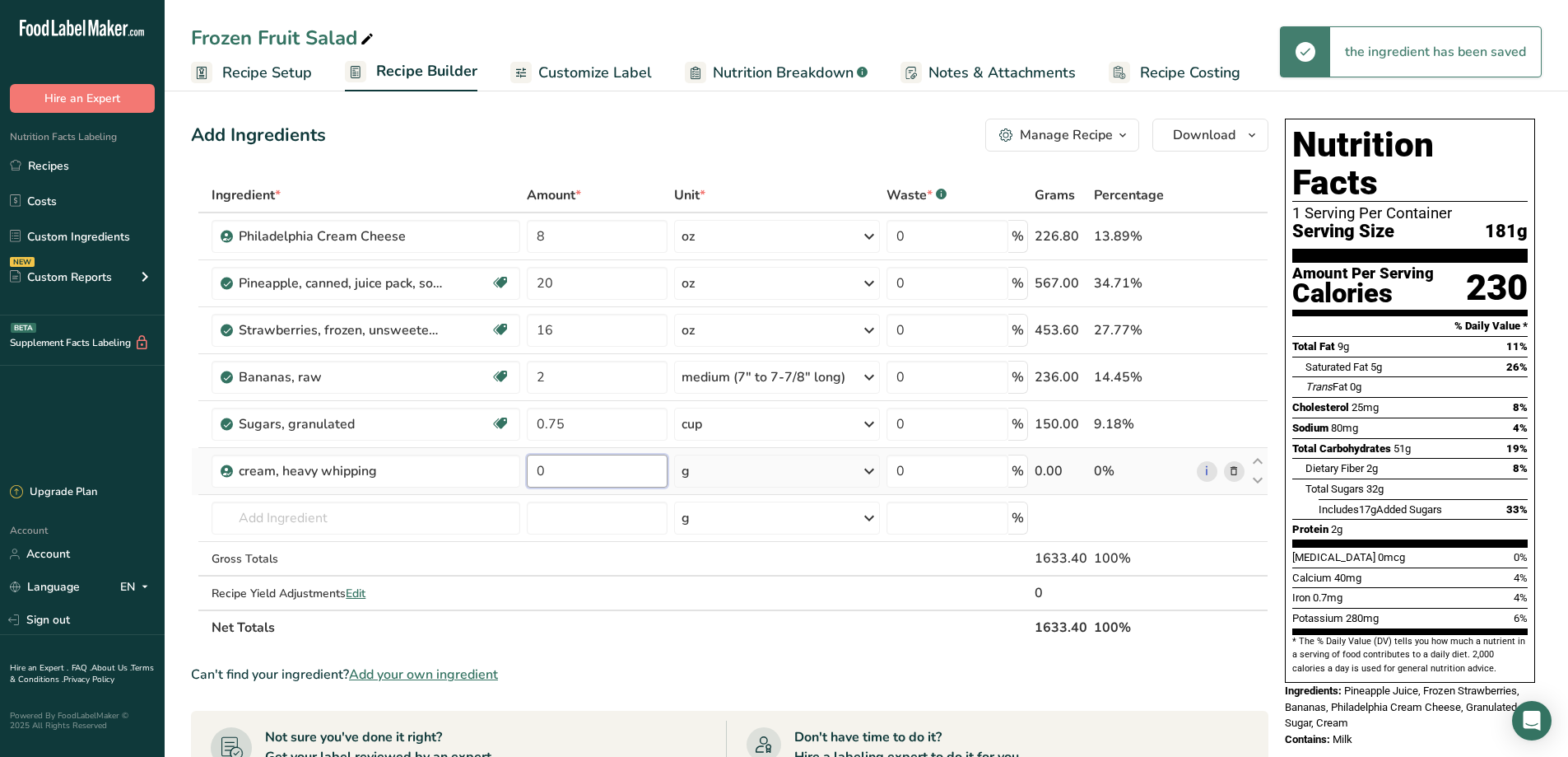
drag, startPoint x: 549, startPoint y: 463, endPoint x: 523, endPoint y: 464, distance: 26.0
click at [524, 464] on td "0" at bounding box center [597, 471] width 148 height 47
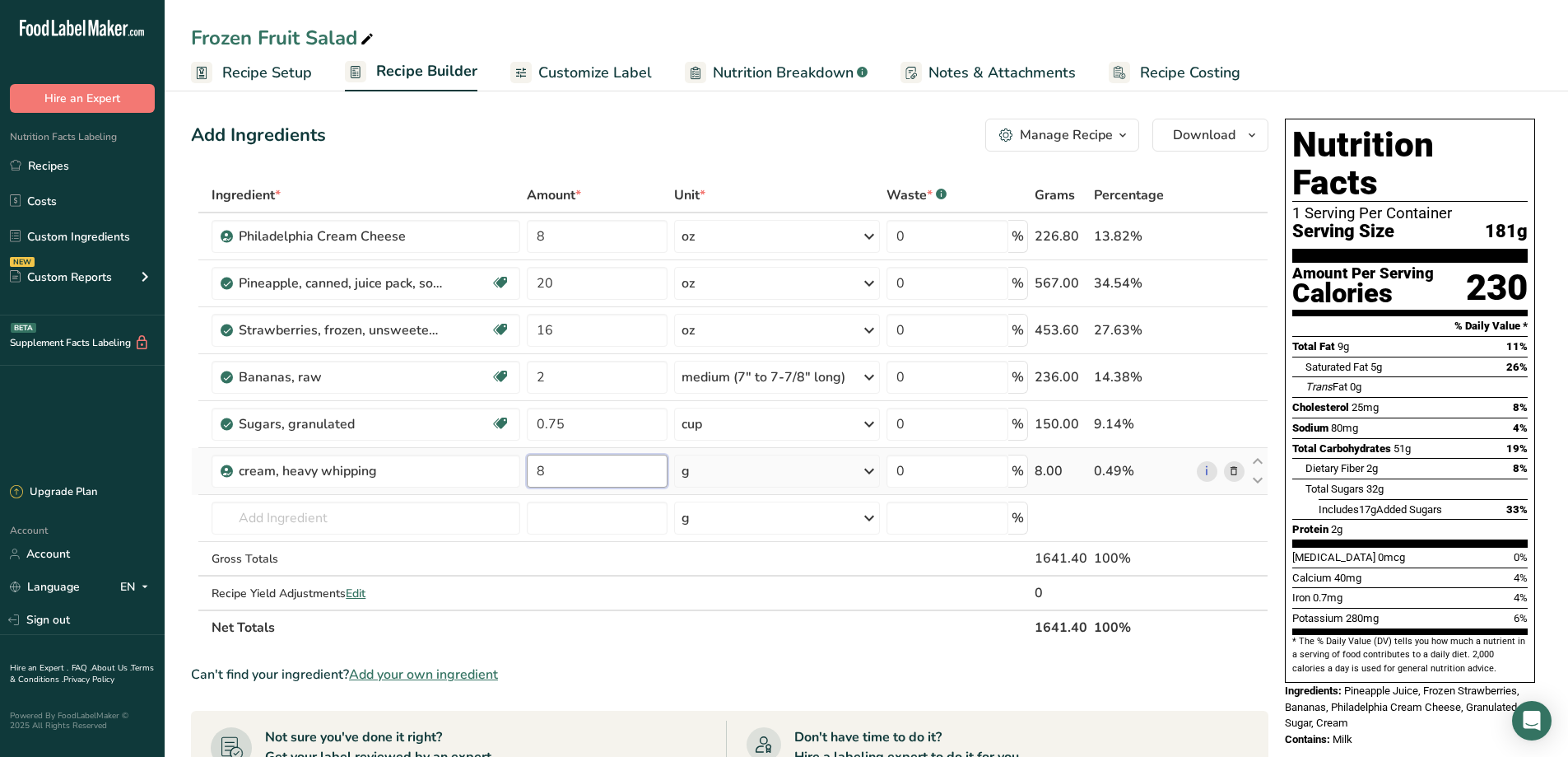
type input "8"
click at [868, 471] on div "Ingredient * Amount * Unit * Waste * .a-a{fill:#347362;}.b-a{fill:#fff;} Grams …" at bounding box center [730, 411] width 1078 height 467
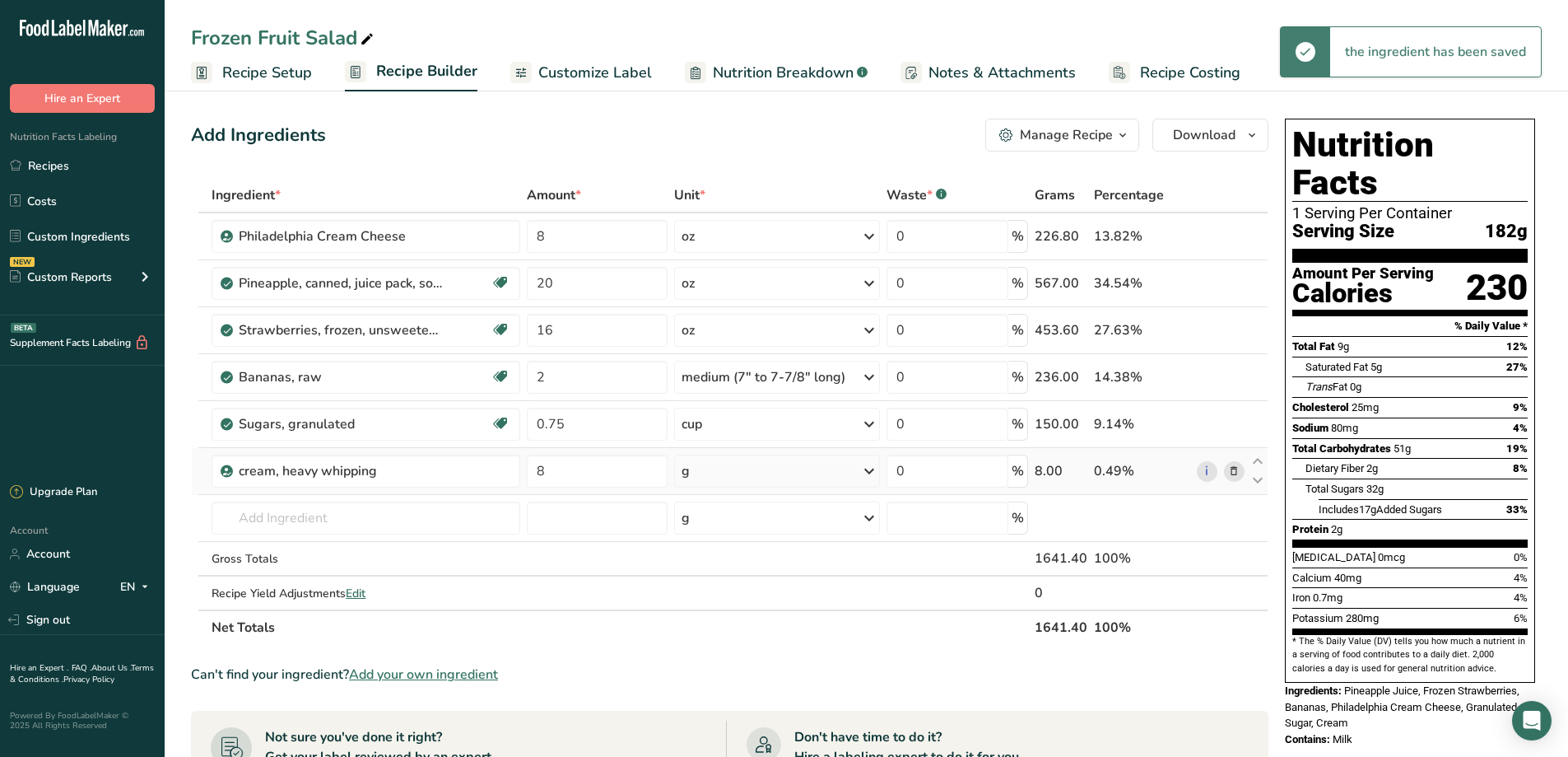
click at [871, 471] on icon at bounding box center [869, 471] width 19 height 30
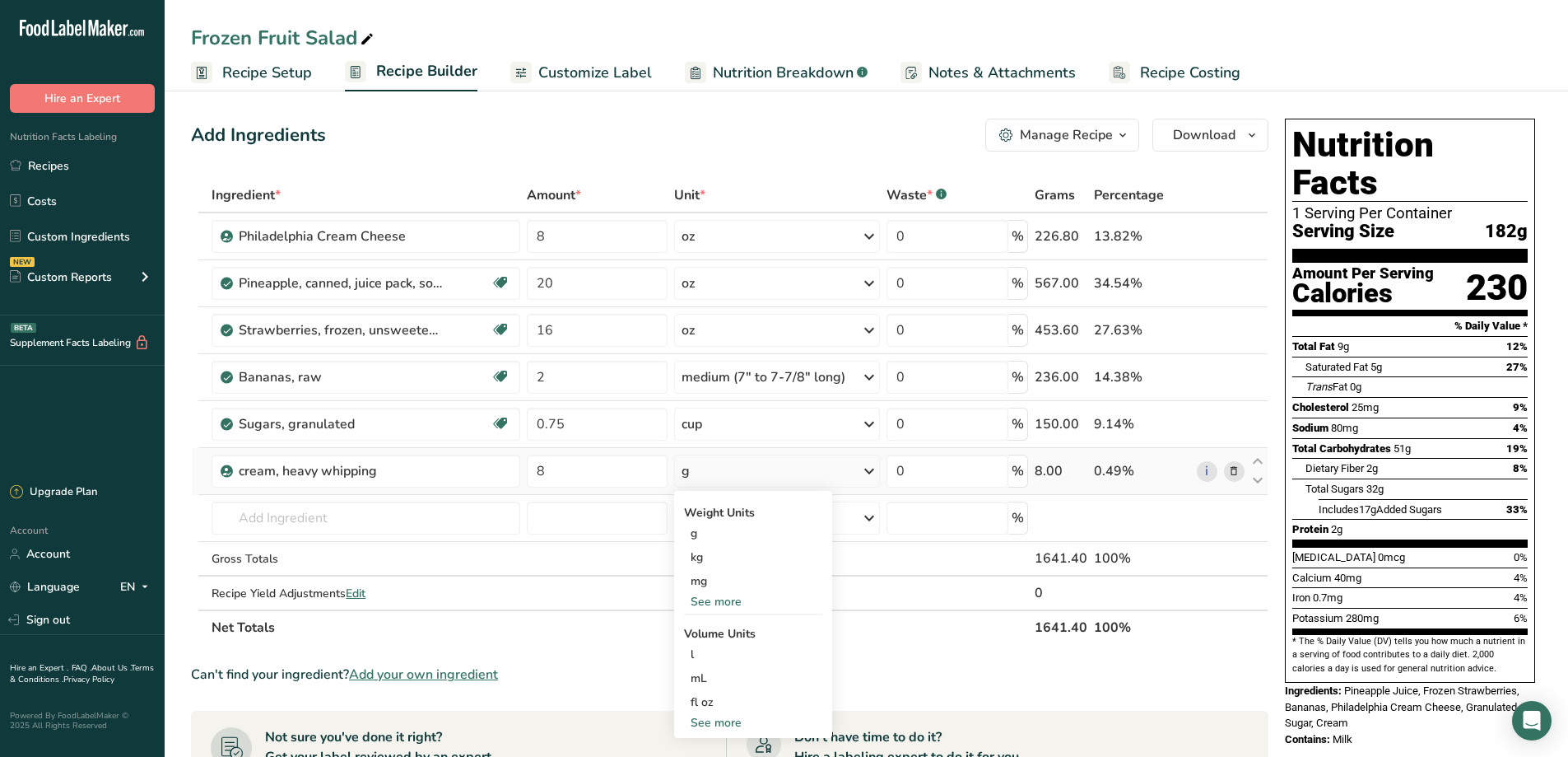
click at [724, 597] on div "See more" at bounding box center [753, 602] width 138 height 18
click at [699, 658] on div "oz" at bounding box center [753, 653] width 138 height 24
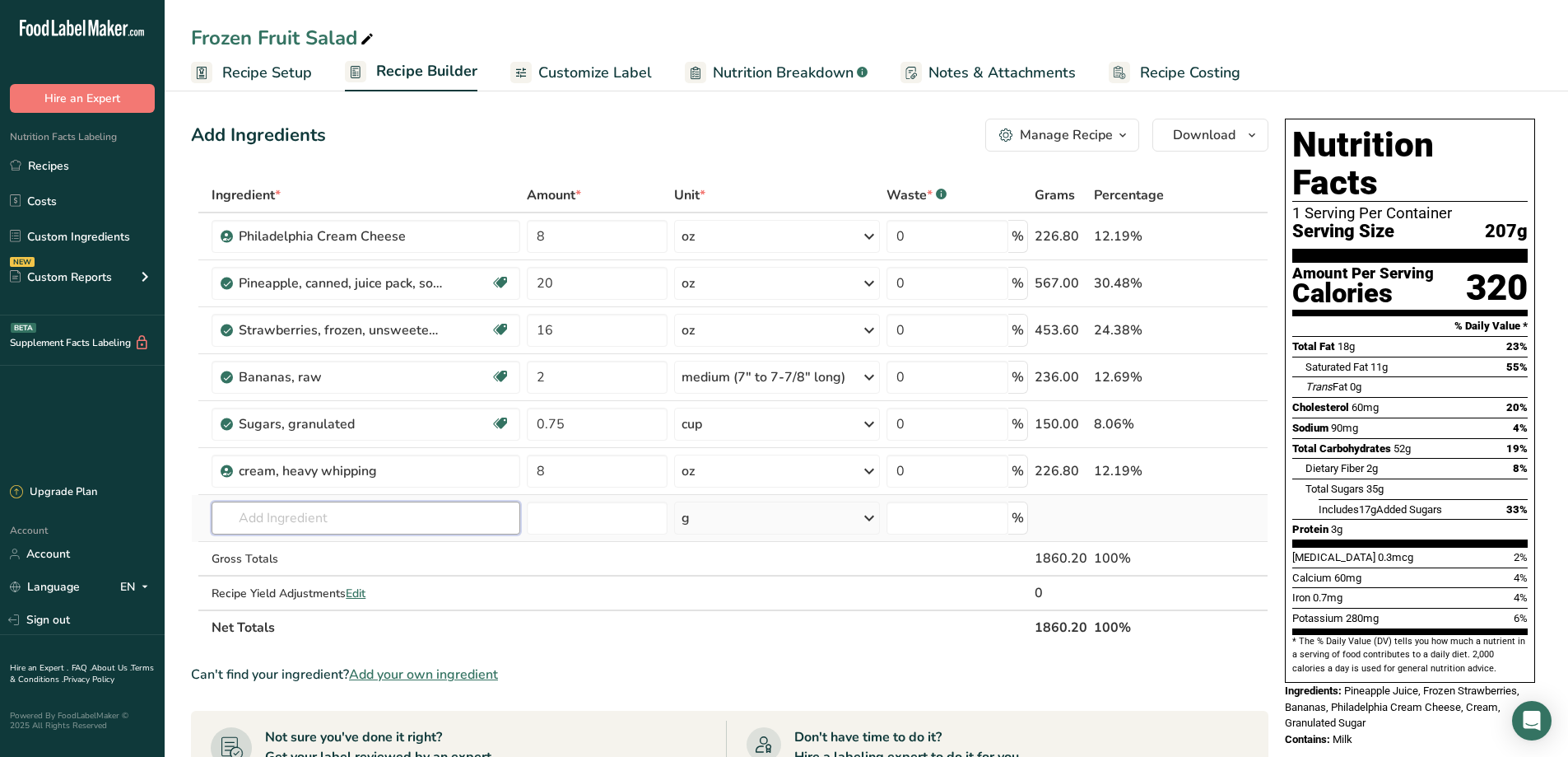
click at [313, 527] on input "text" at bounding box center [366, 517] width 309 height 33
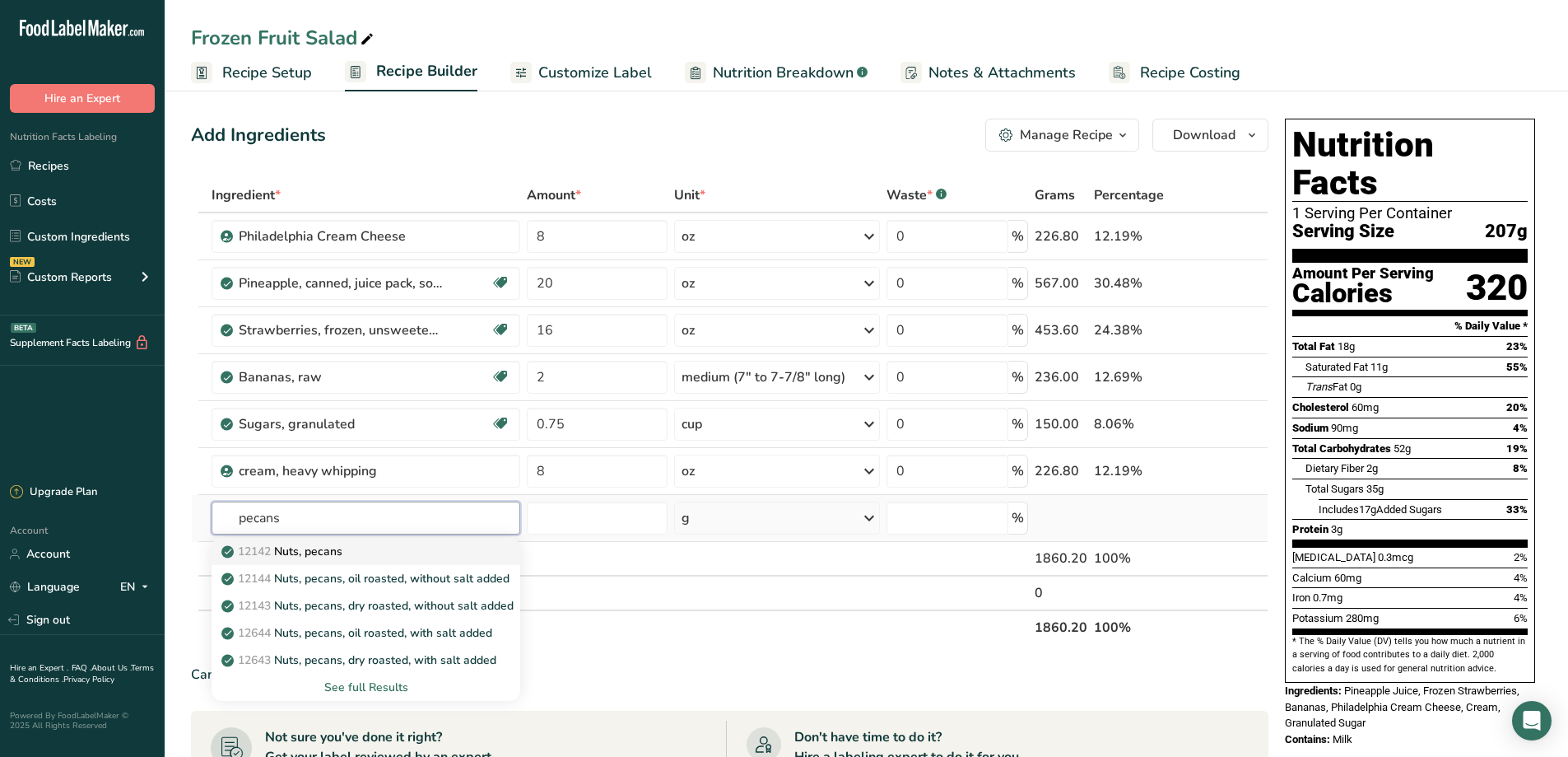
type input "pecans"
click at [328, 560] on link "12142 Nuts, pecans" at bounding box center [366, 551] width 309 height 27
type input "Nuts, pecans"
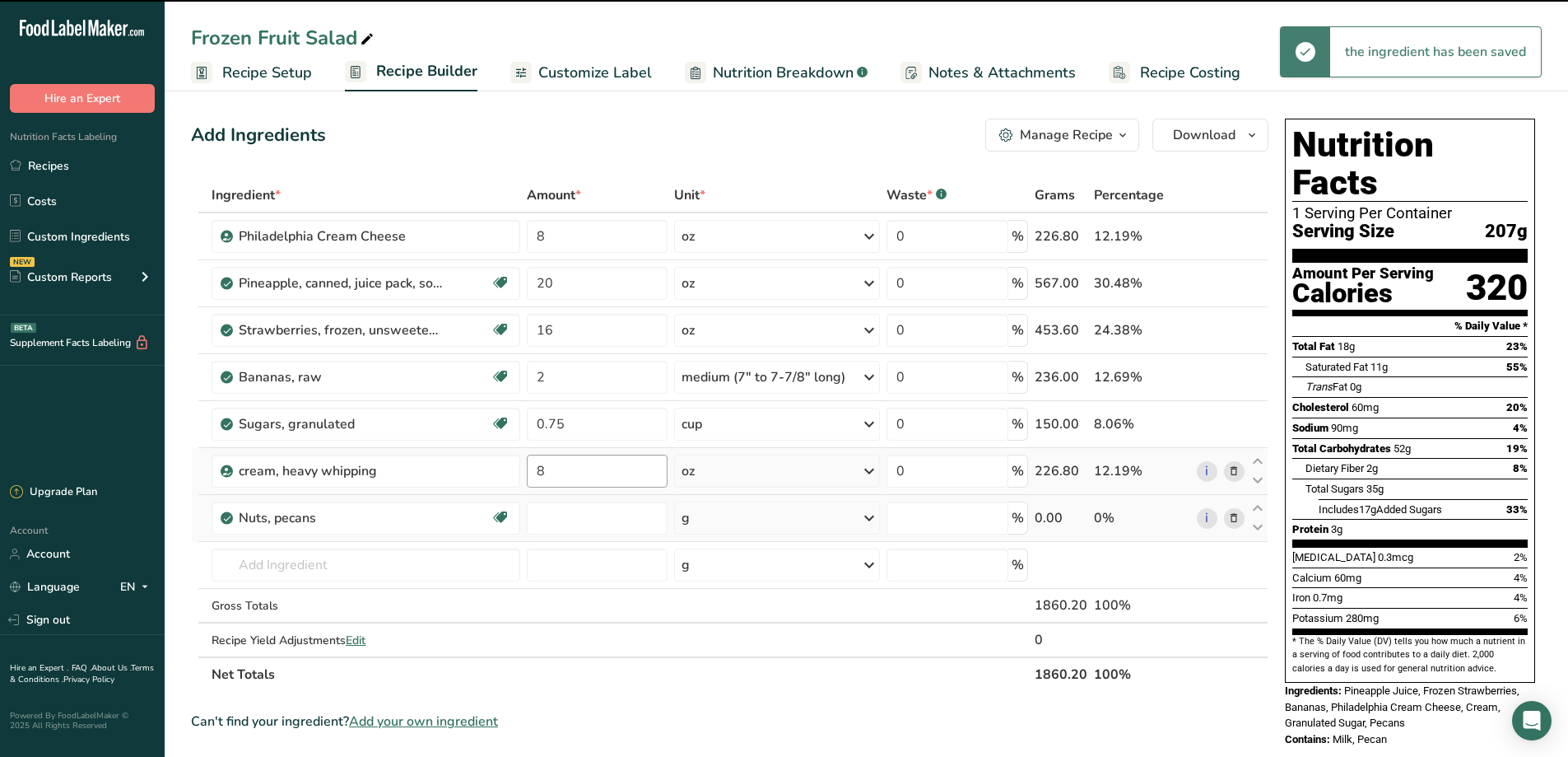
type input "0"
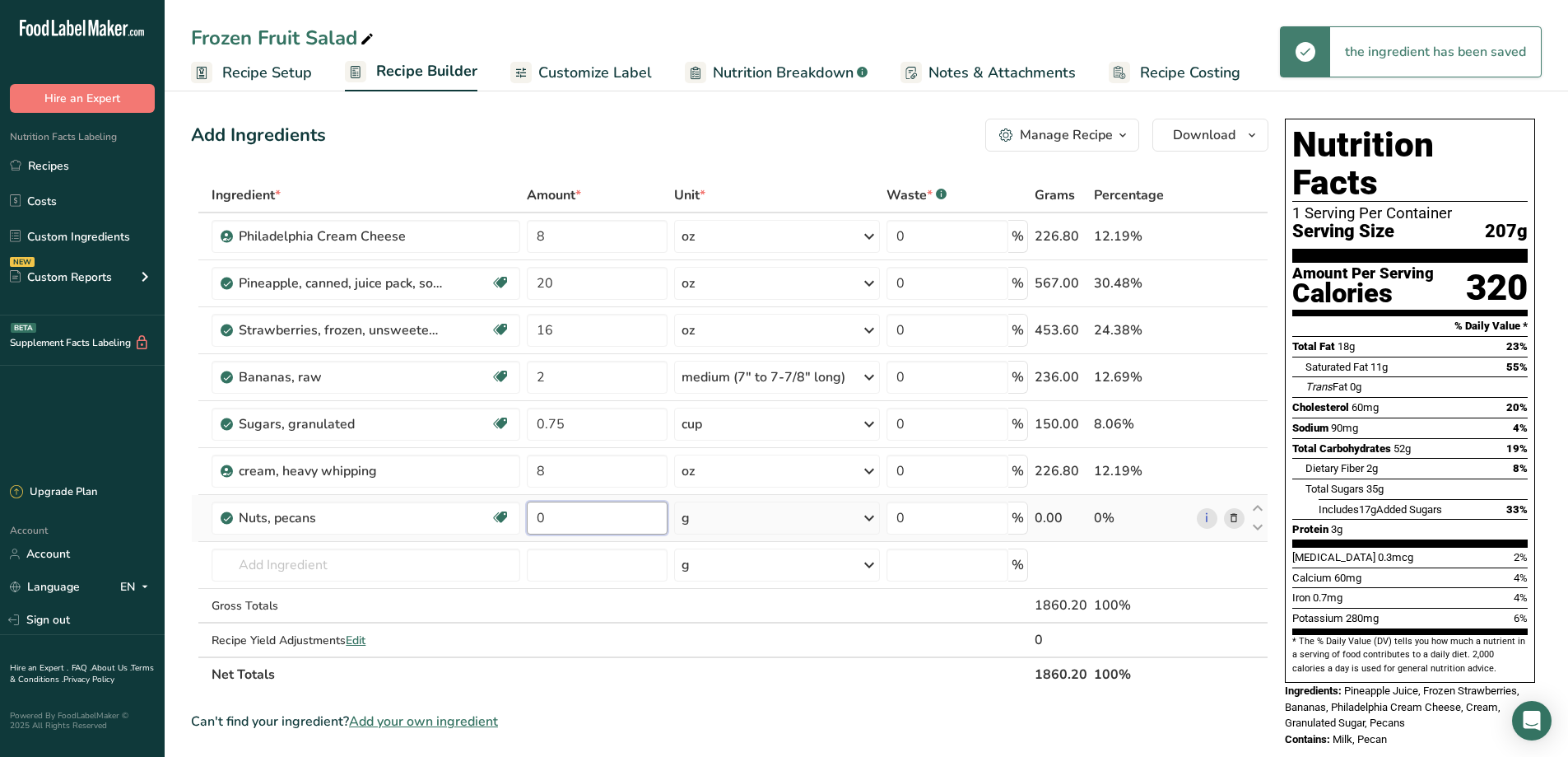
click at [618, 528] on input "0" at bounding box center [598, 517] width 141 height 33
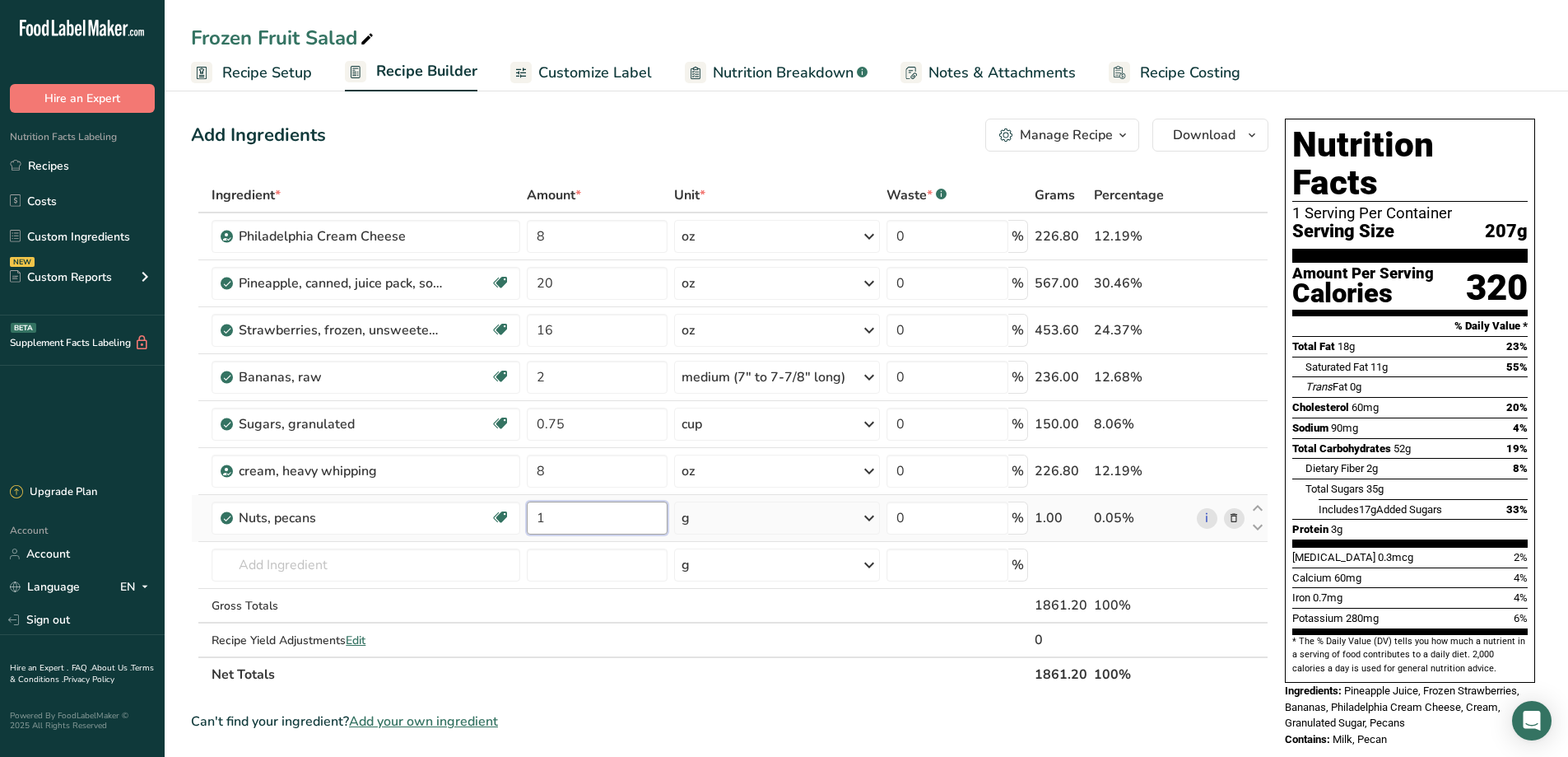
type input "1"
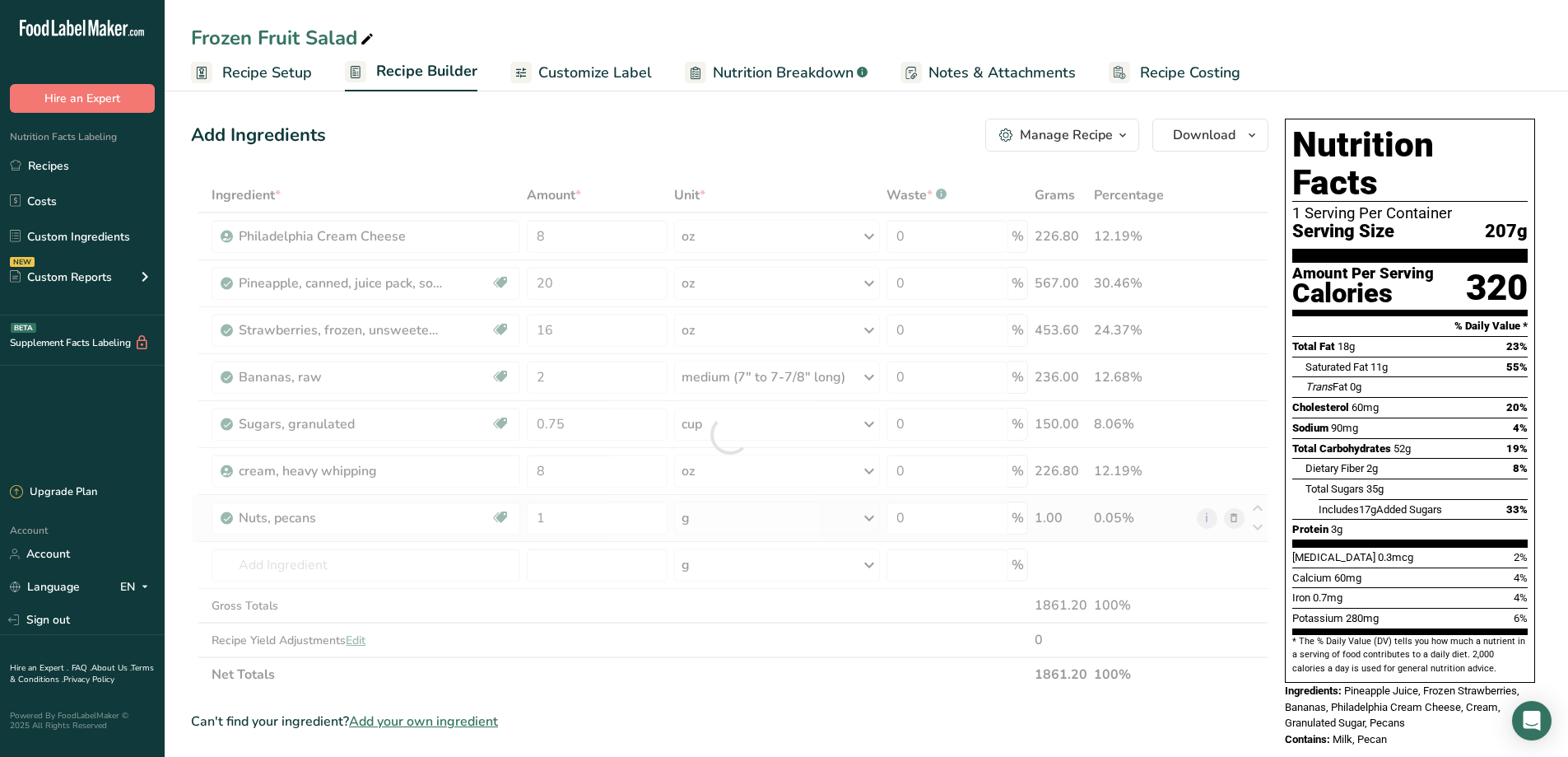
click at [870, 516] on div "Ingredient * Amount * Unit * Waste * .a-a{fill:#347362;}.b-a{fill:#fff;} Grams …" at bounding box center [730, 435] width 1078 height 514
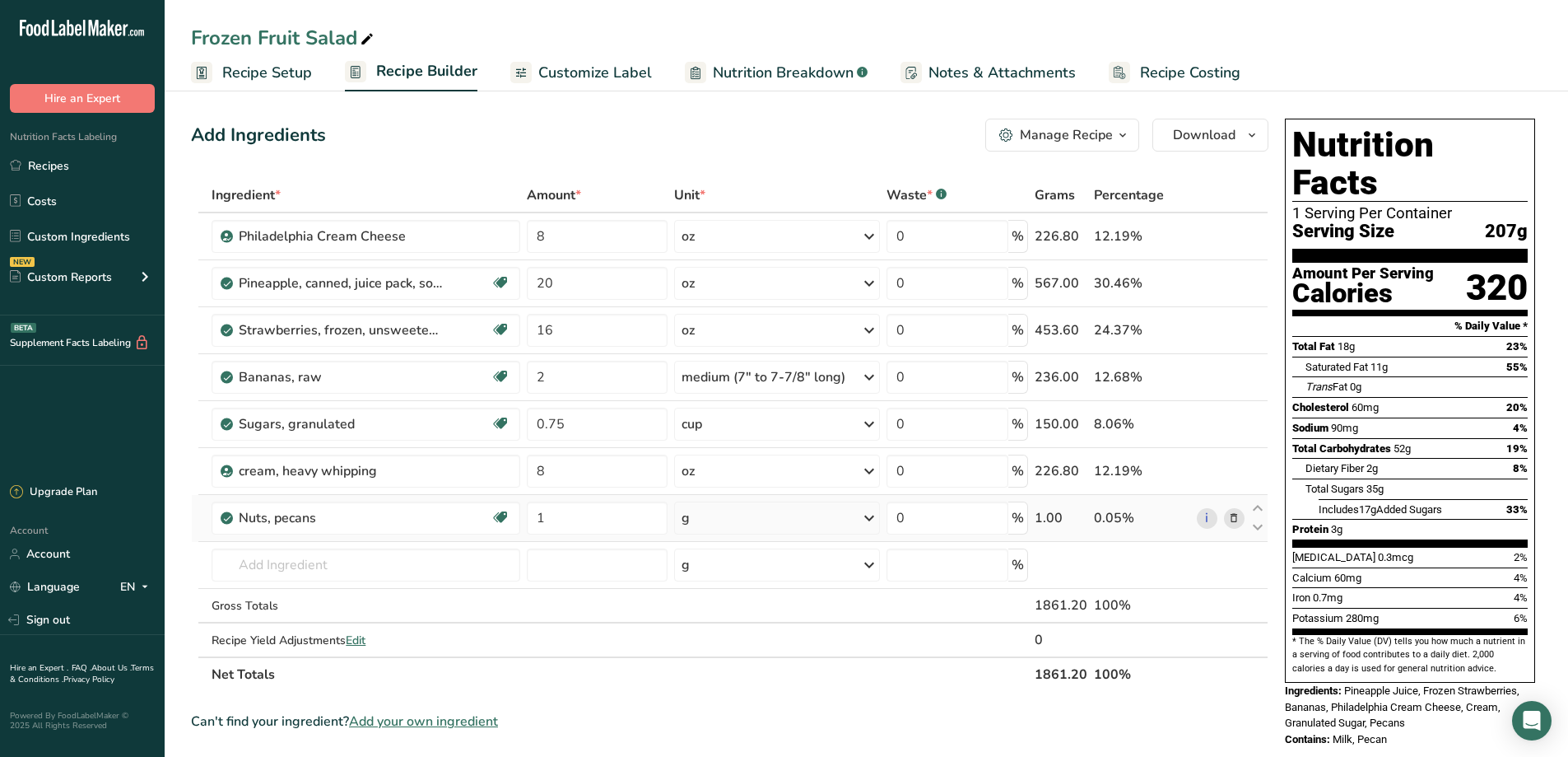
click at [870, 516] on icon at bounding box center [869, 518] width 19 height 30
click at [747, 574] on div "1 cup, chopped" at bounding box center [753, 574] width 138 height 24
click at [309, 571] on input "text" at bounding box center [366, 565] width 309 height 33
click at [327, 558] on input "text" at bounding box center [366, 565] width 309 height 33
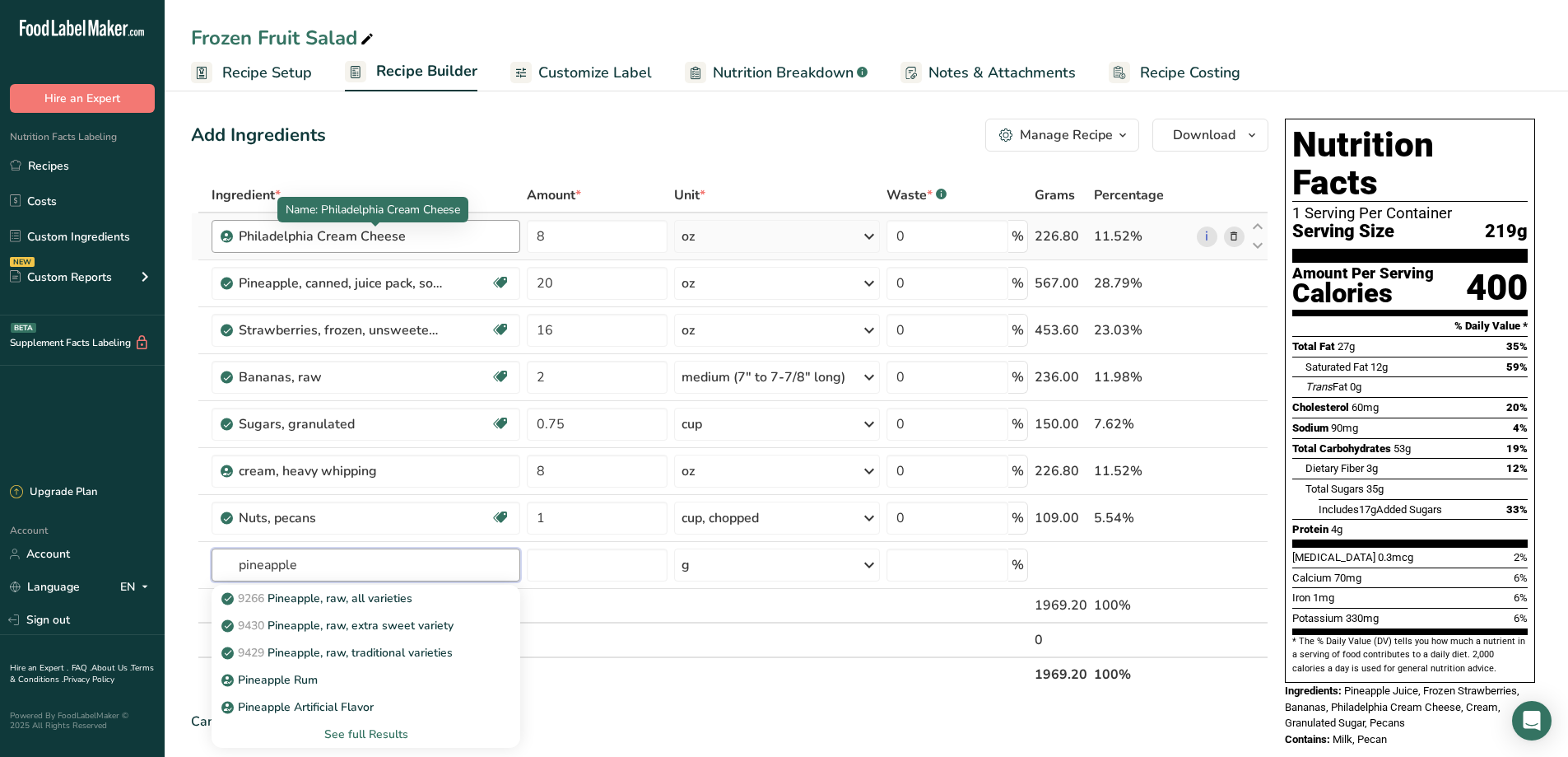
type input "pineapple"
click at [415, 235] on div "Philadelphia Cream Cheese" at bounding box center [342, 236] width 206 height 20
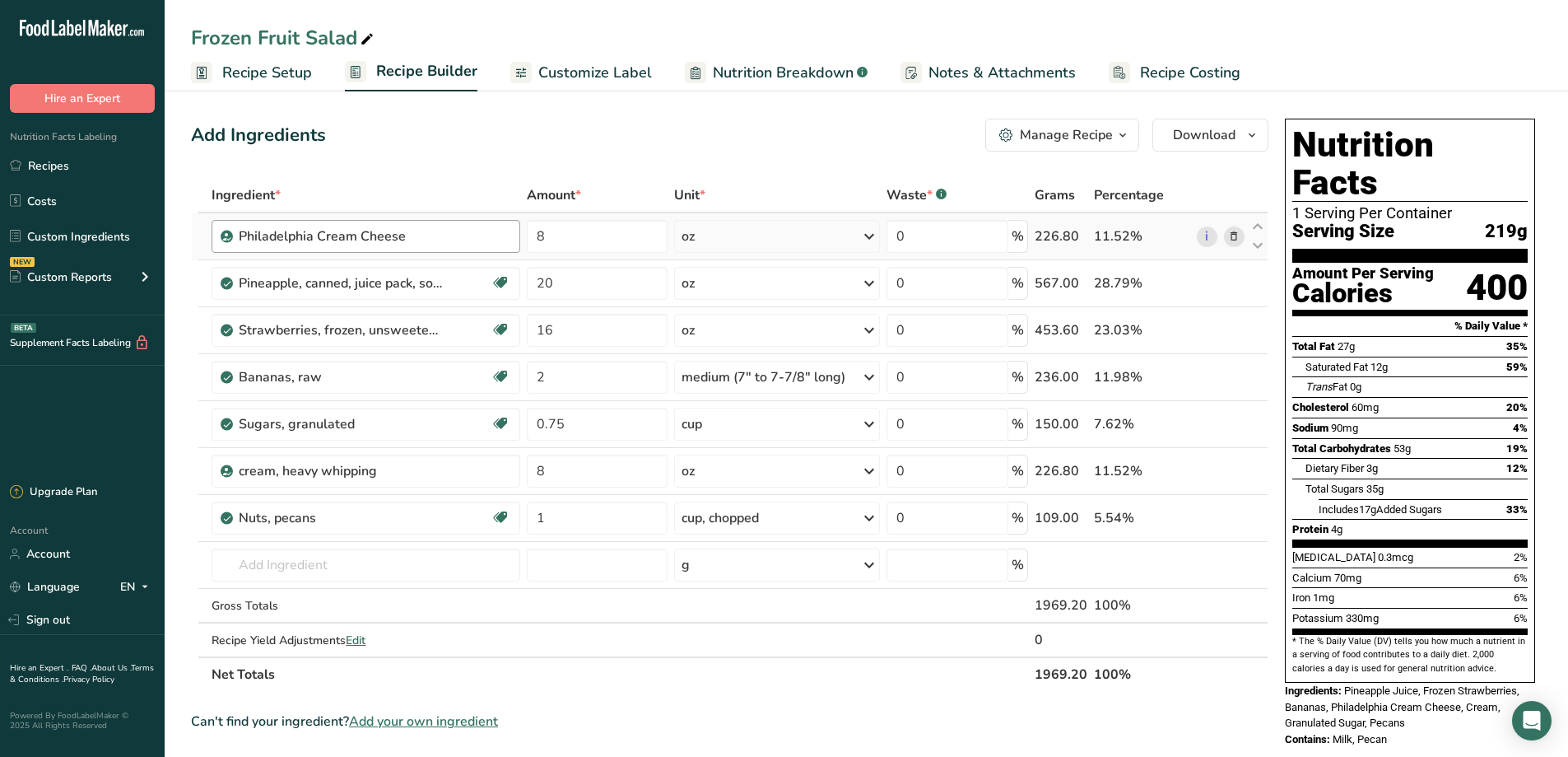
click at [414, 235] on div "Philadelphia Cream Cheese" at bounding box center [342, 236] width 206 height 20
click at [244, 568] on input "text" at bounding box center [366, 565] width 309 height 33
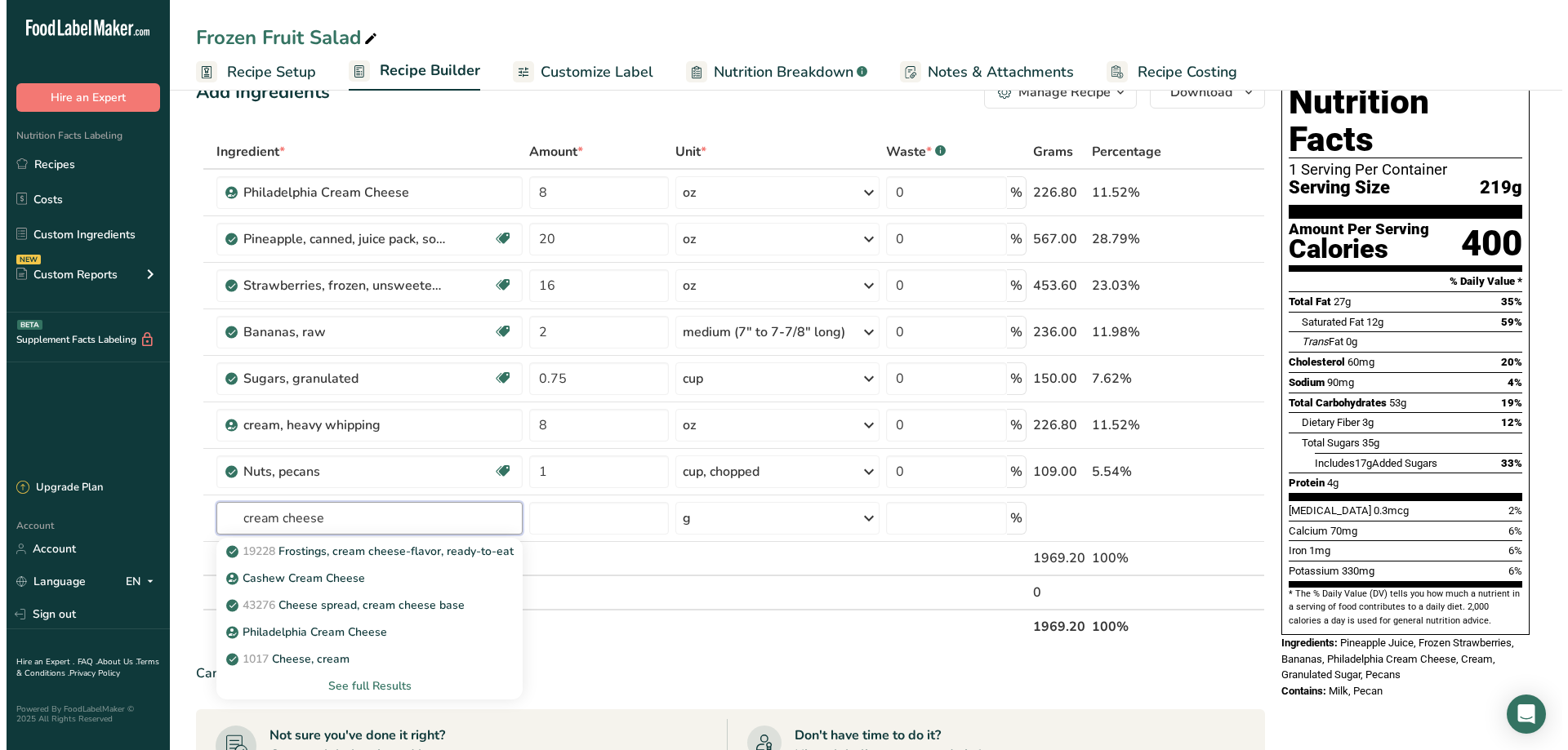
scroll to position [82, 0]
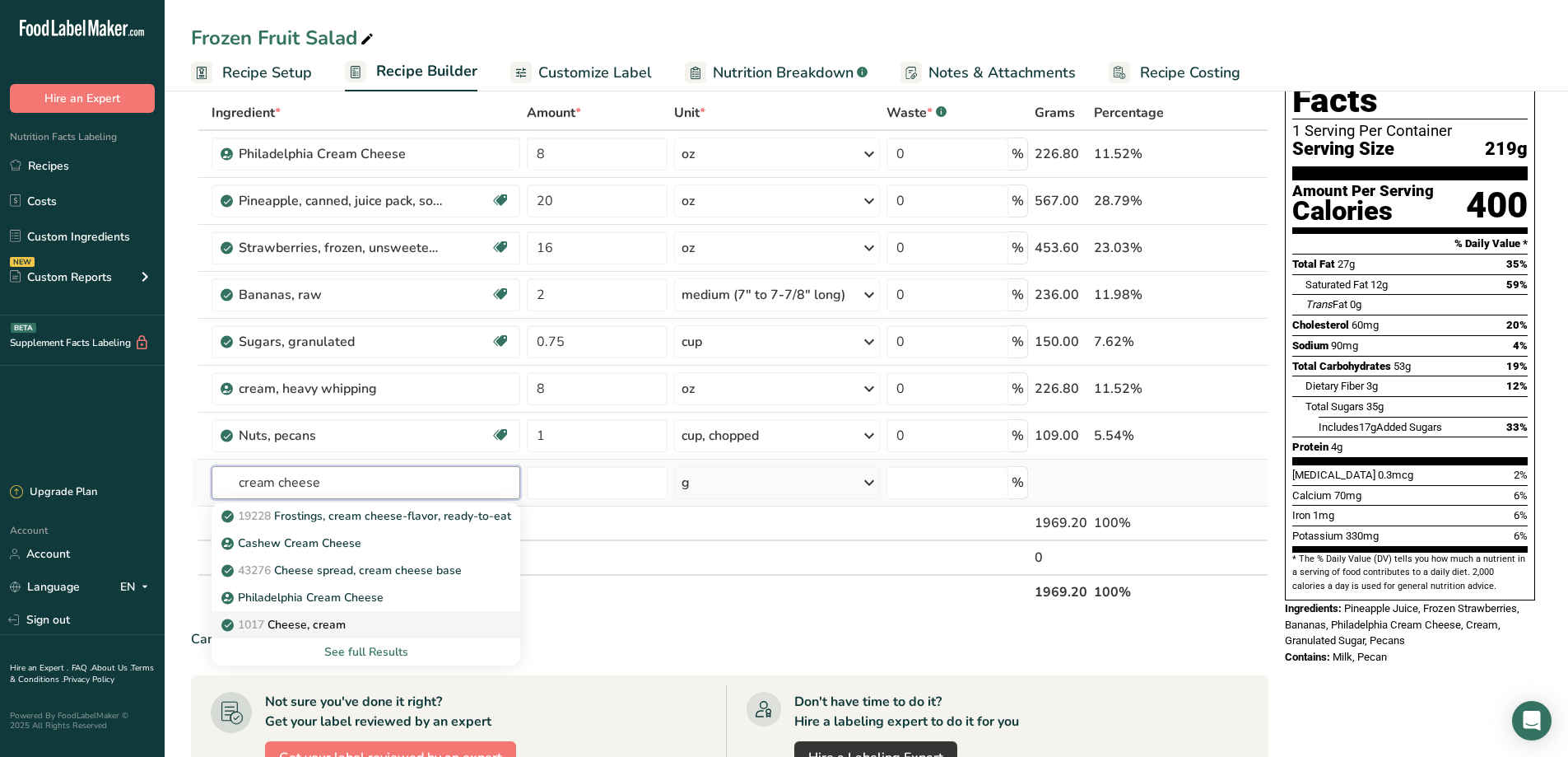
type input "cream cheese"
click at [295, 629] on p "1017 Cheese, cream" at bounding box center [285, 624] width 121 height 18
type input "Cheese, cream"
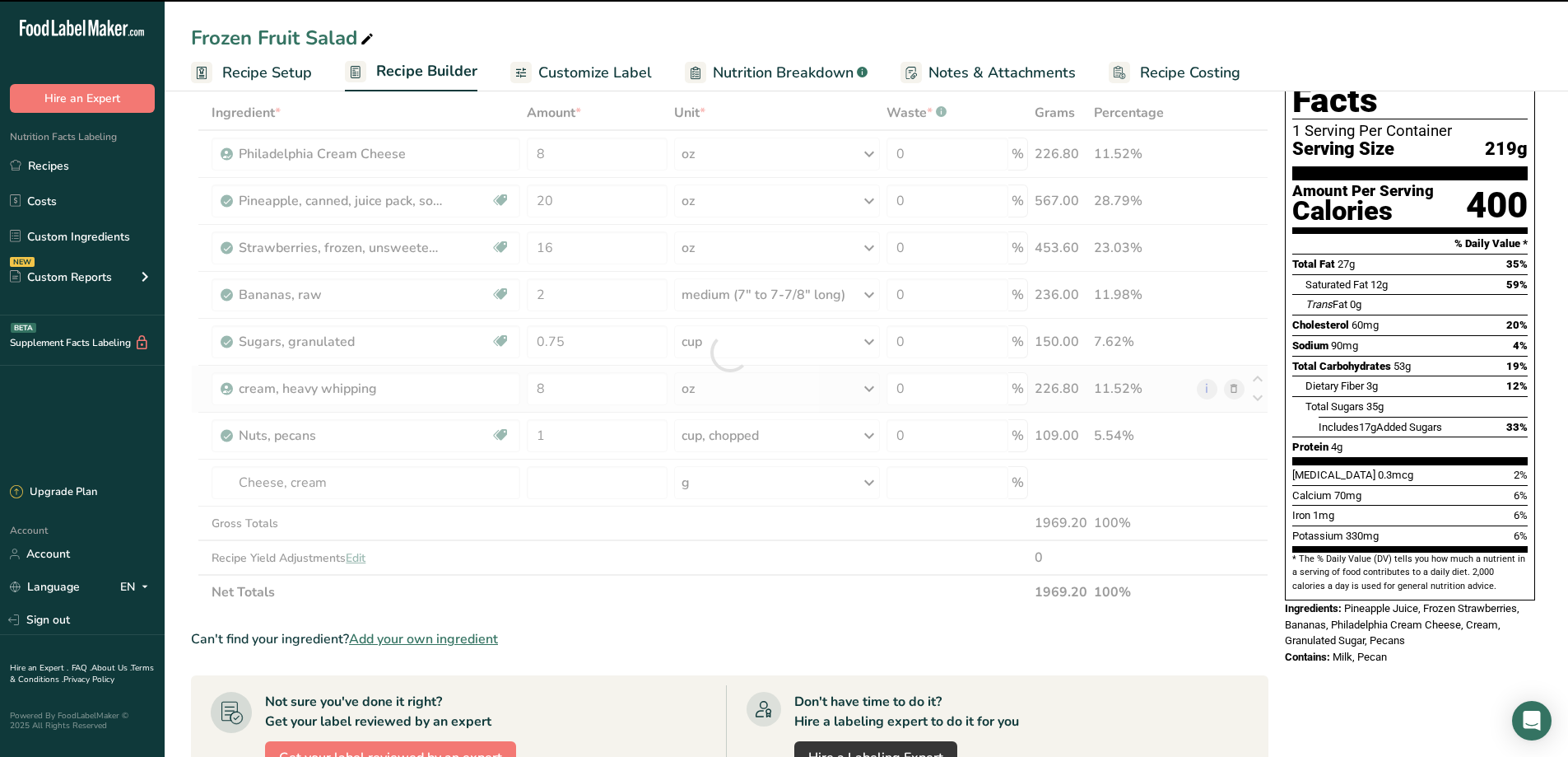
type input "0"
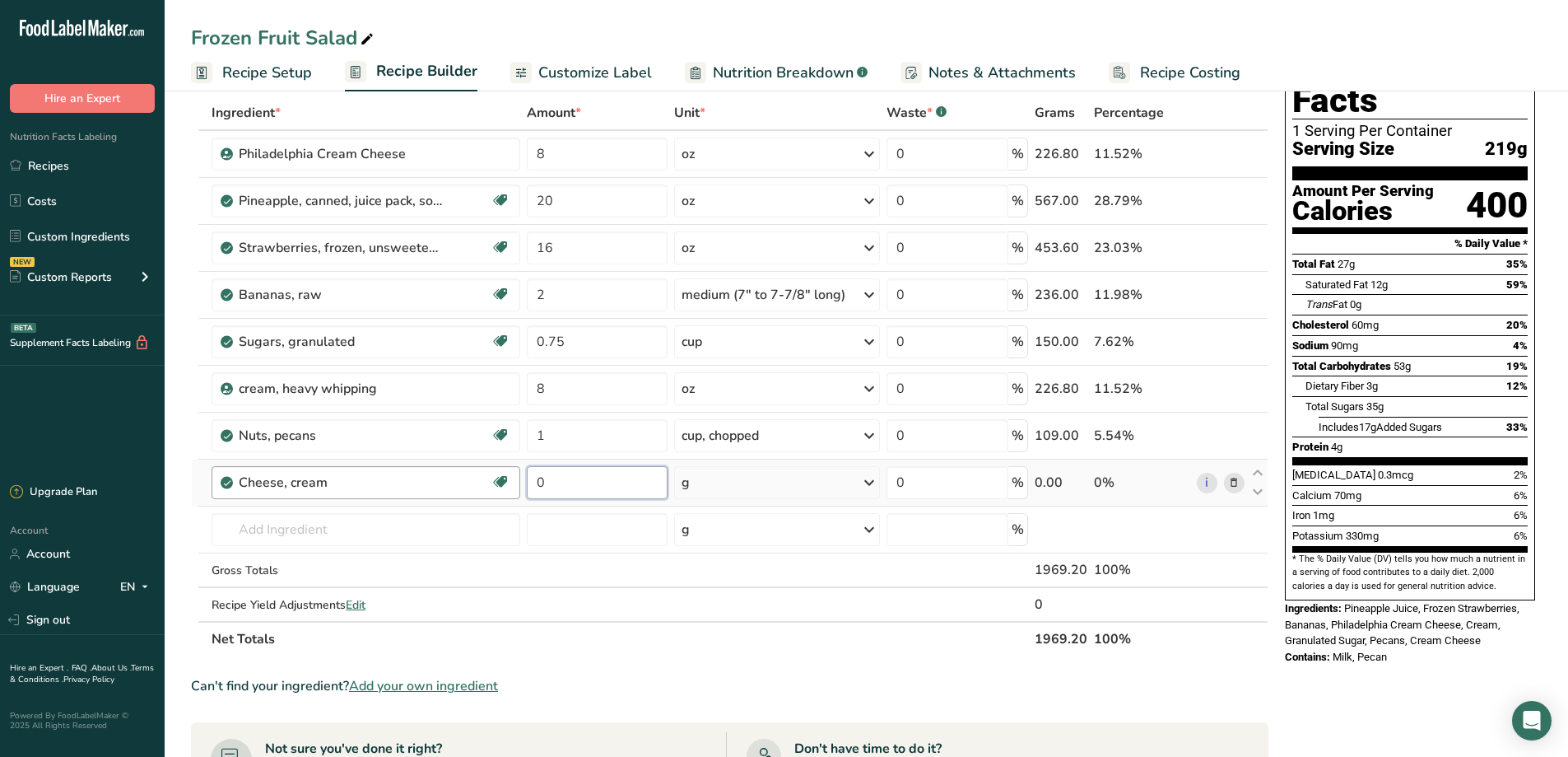
drag, startPoint x: 562, startPoint y: 474, endPoint x: 515, endPoint y: 475, distance: 47.0
click at [515, 475] on tr "Cheese, cream Gluten free Vegetarian Soy free 0 g Portions 1 tbsp 1 cup 1 tbsp,…" at bounding box center [730, 483] width 1076 height 47
type input "8"
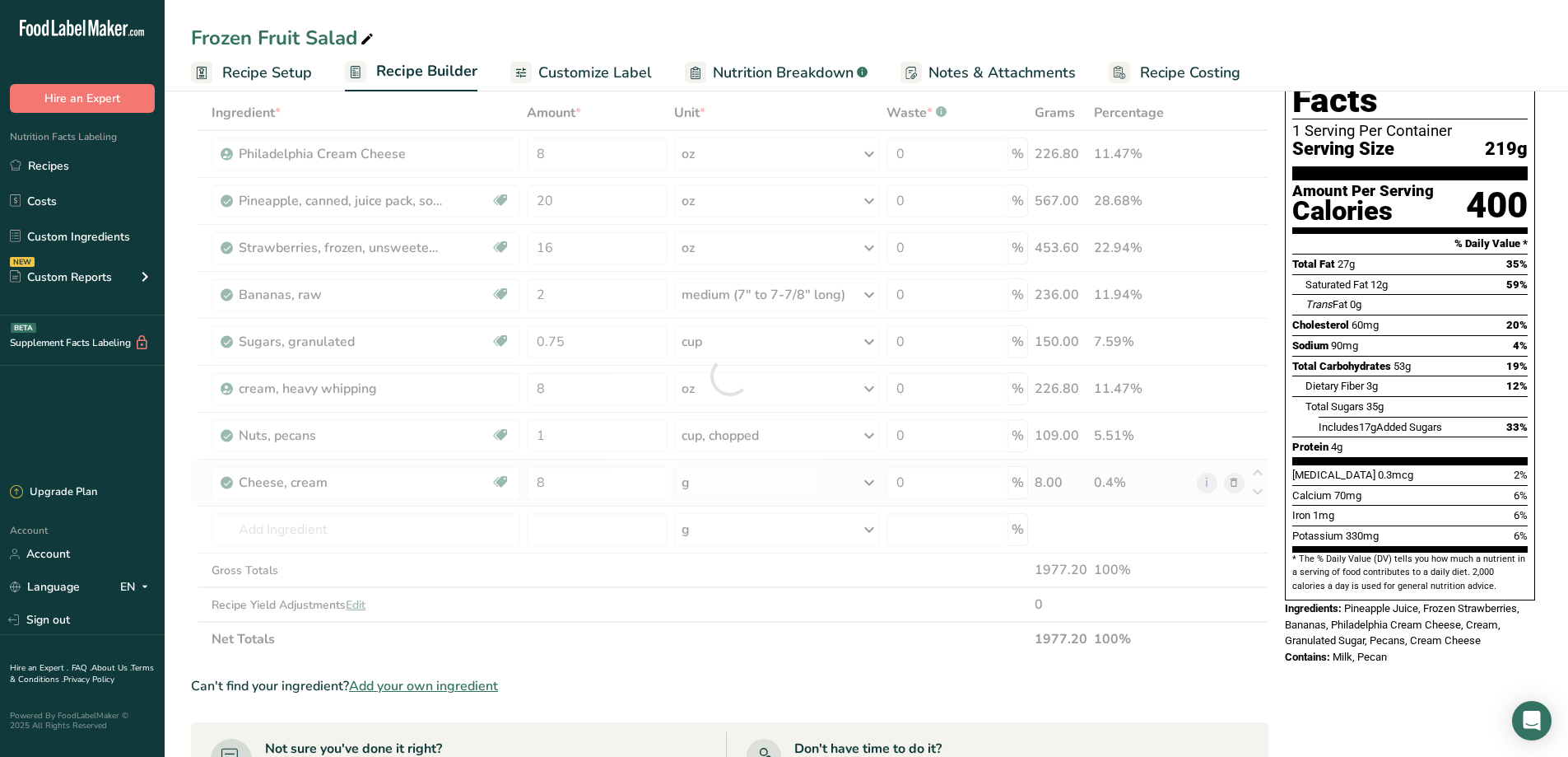
click at [869, 487] on div "Ingredient * Amount * Unit * Waste * .a-a{fill:#347362;}.b-a{fill:#fff;} Grams …" at bounding box center [730, 376] width 1078 height 561
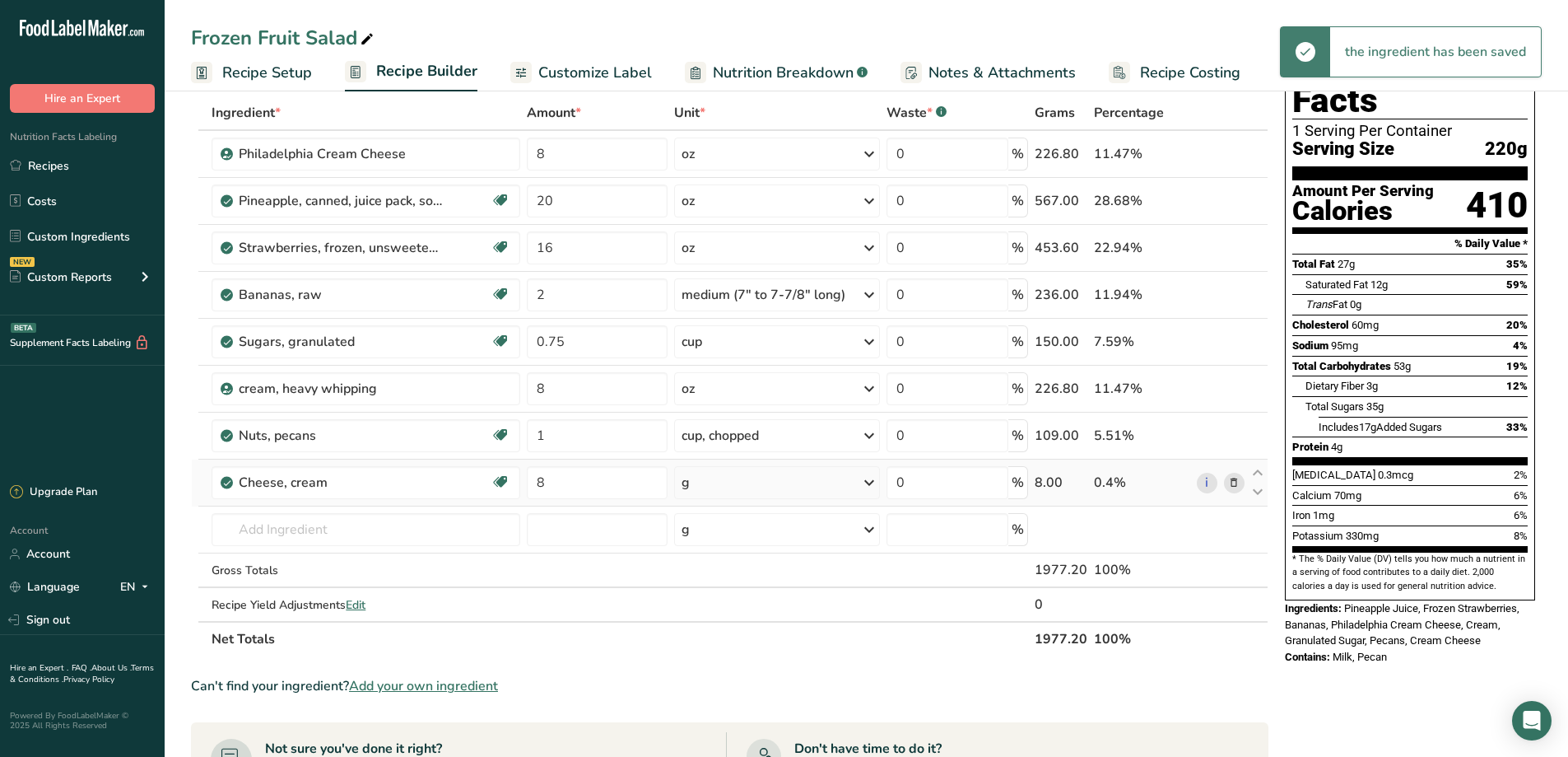
click at [868, 483] on icon at bounding box center [869, 483] width 19 height 30
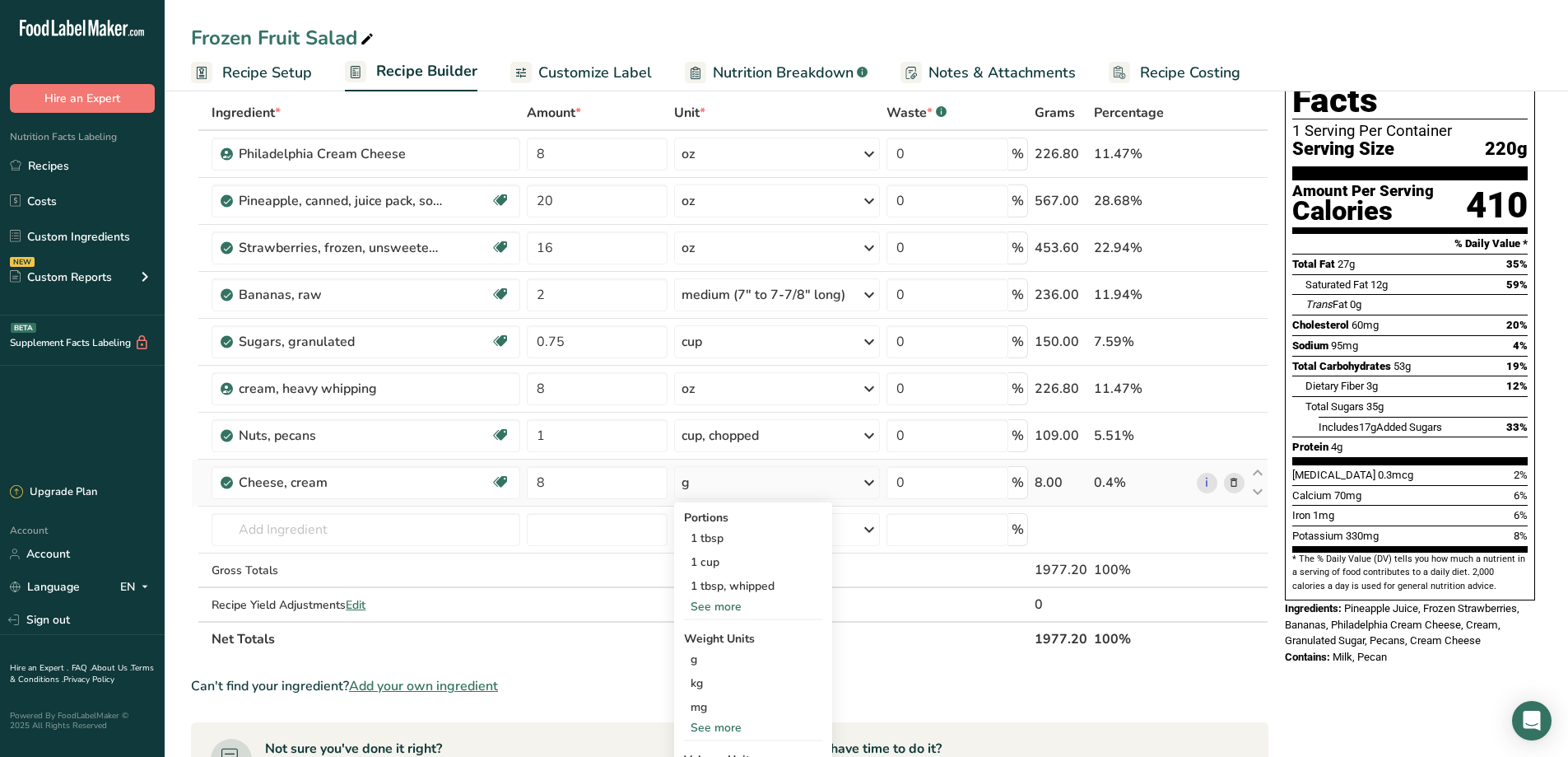
click at [721, 605] on div "See more" at bounding box center [753, 607] width 138 height 18
click at [712, 607] on div "1 oz" at bounding box center [753, 610] width 138 height 24
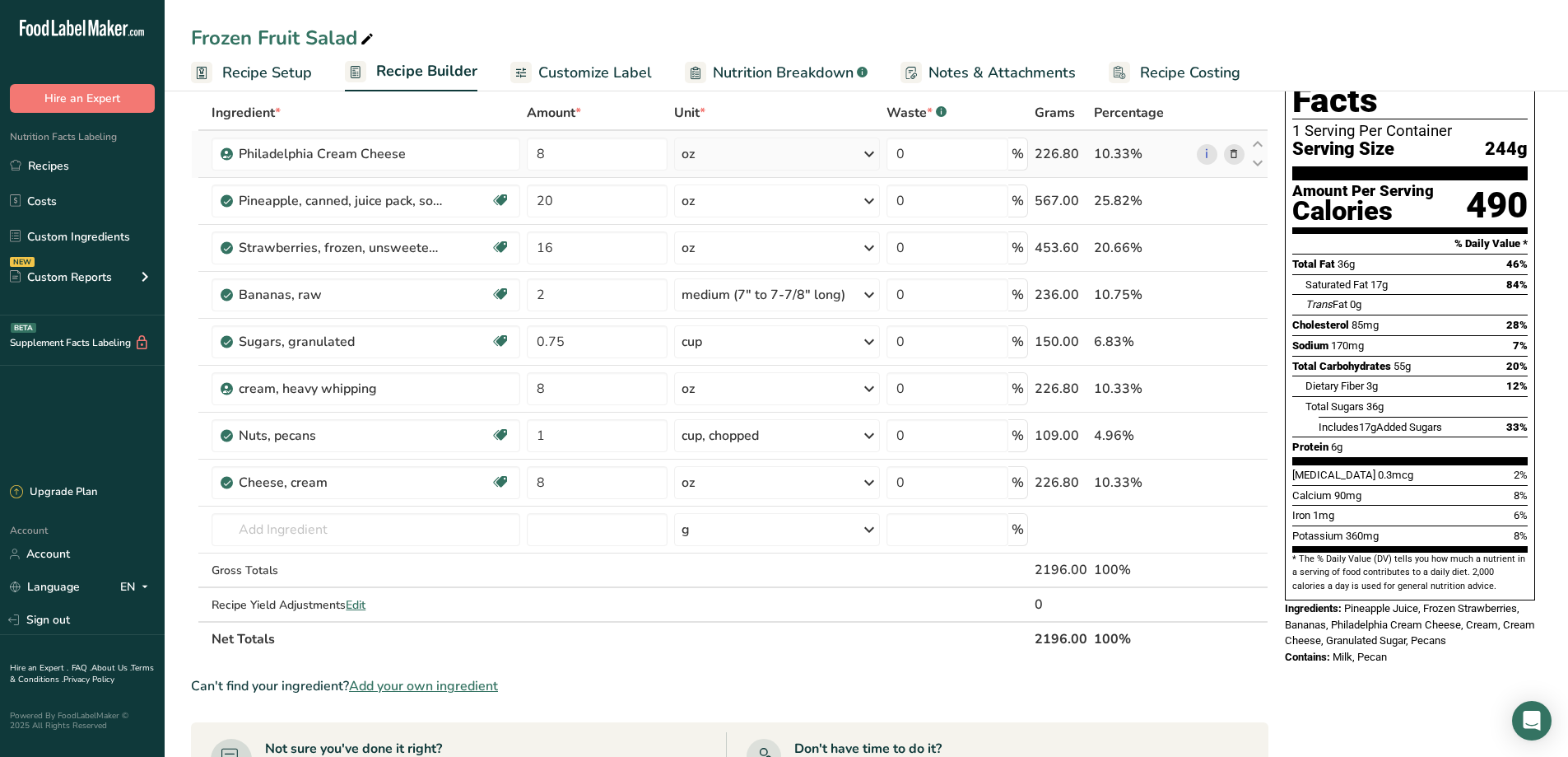
click at [1233, 158] on icon at bounding box center [1234, 154] width 11 height 18
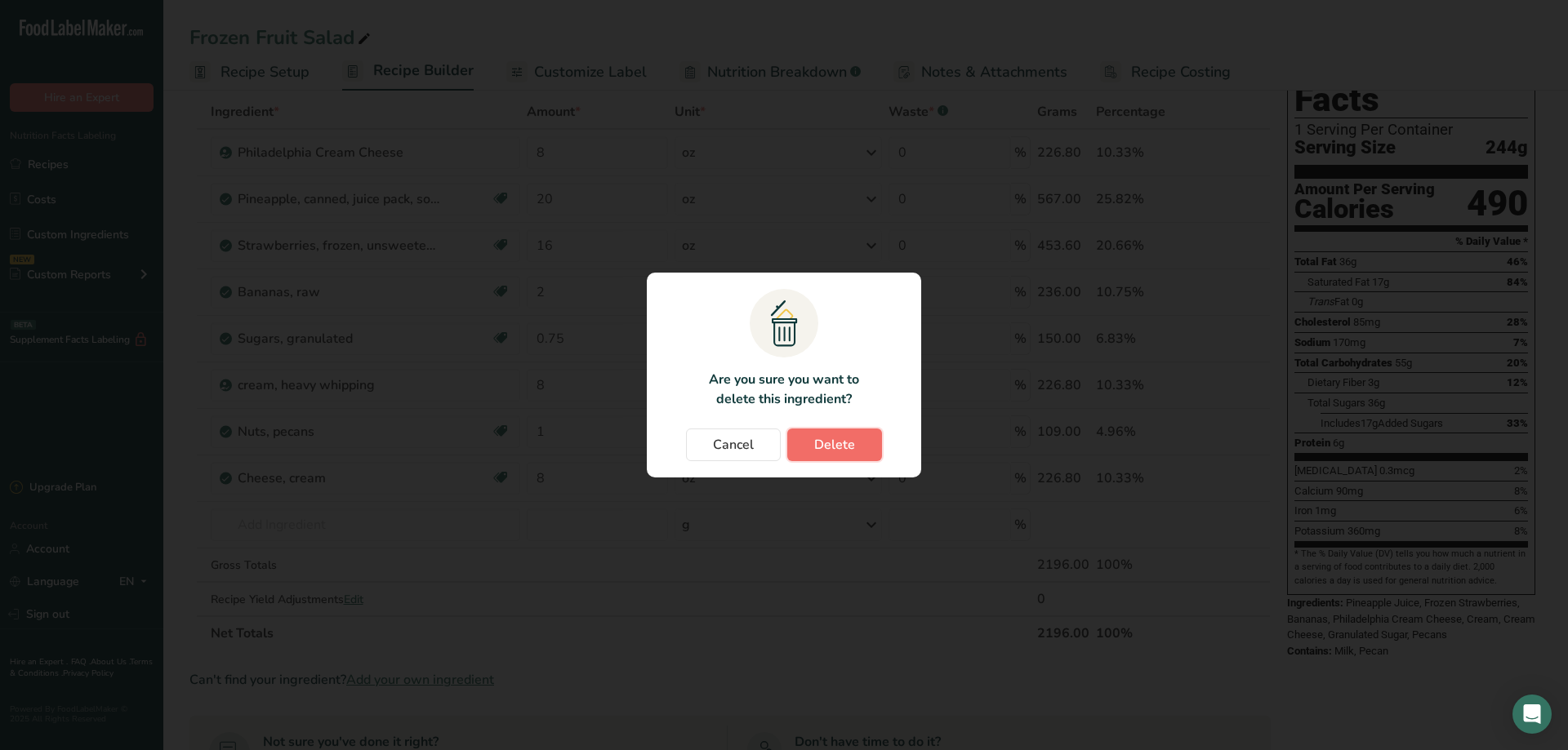
click at [832, 441] on span "Delete" at bounding box center [834, 444] width 41 height 19
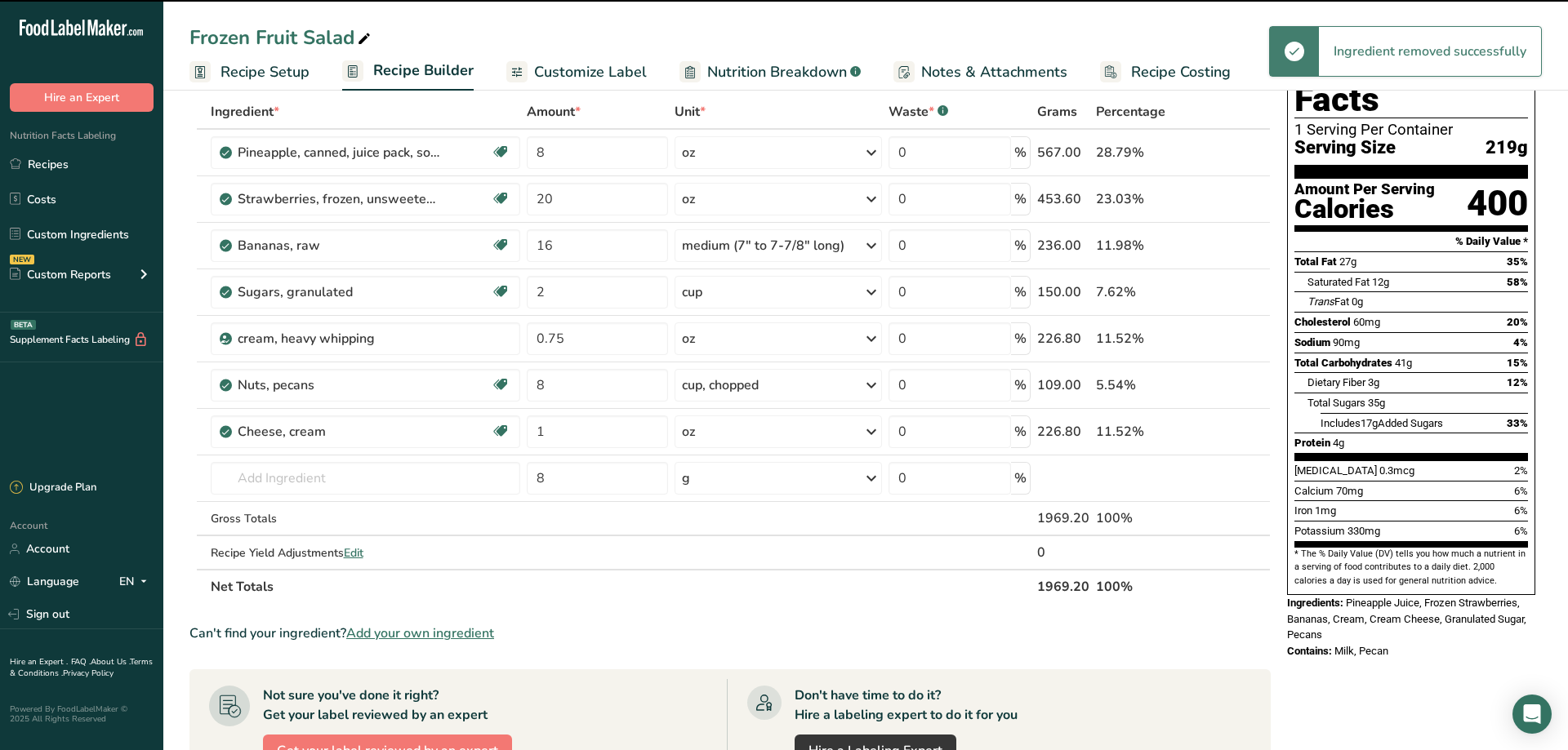
type input "20"
type input "16"
type input "2"
type input "0.75"
type input "8"
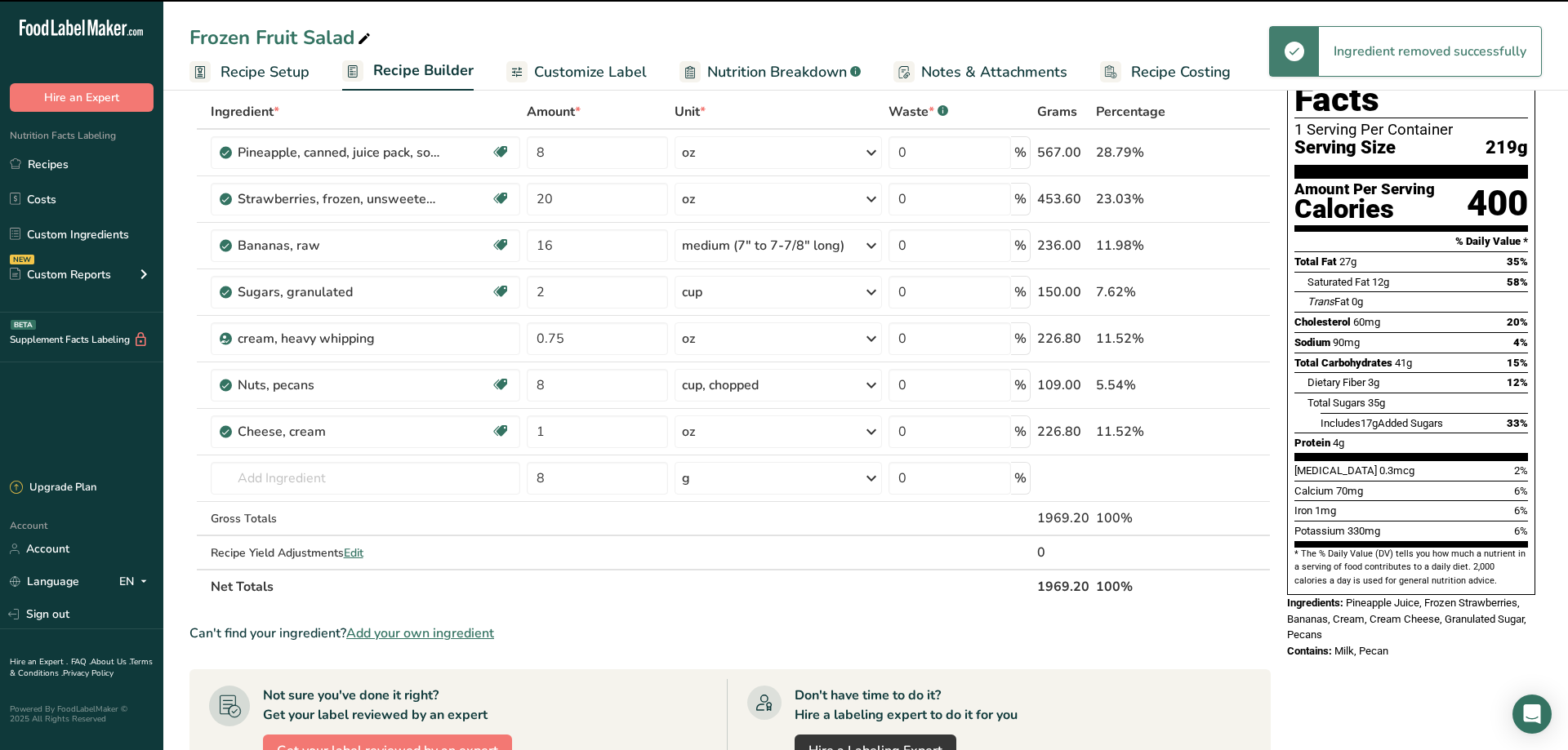
type input "1"
type input "8"
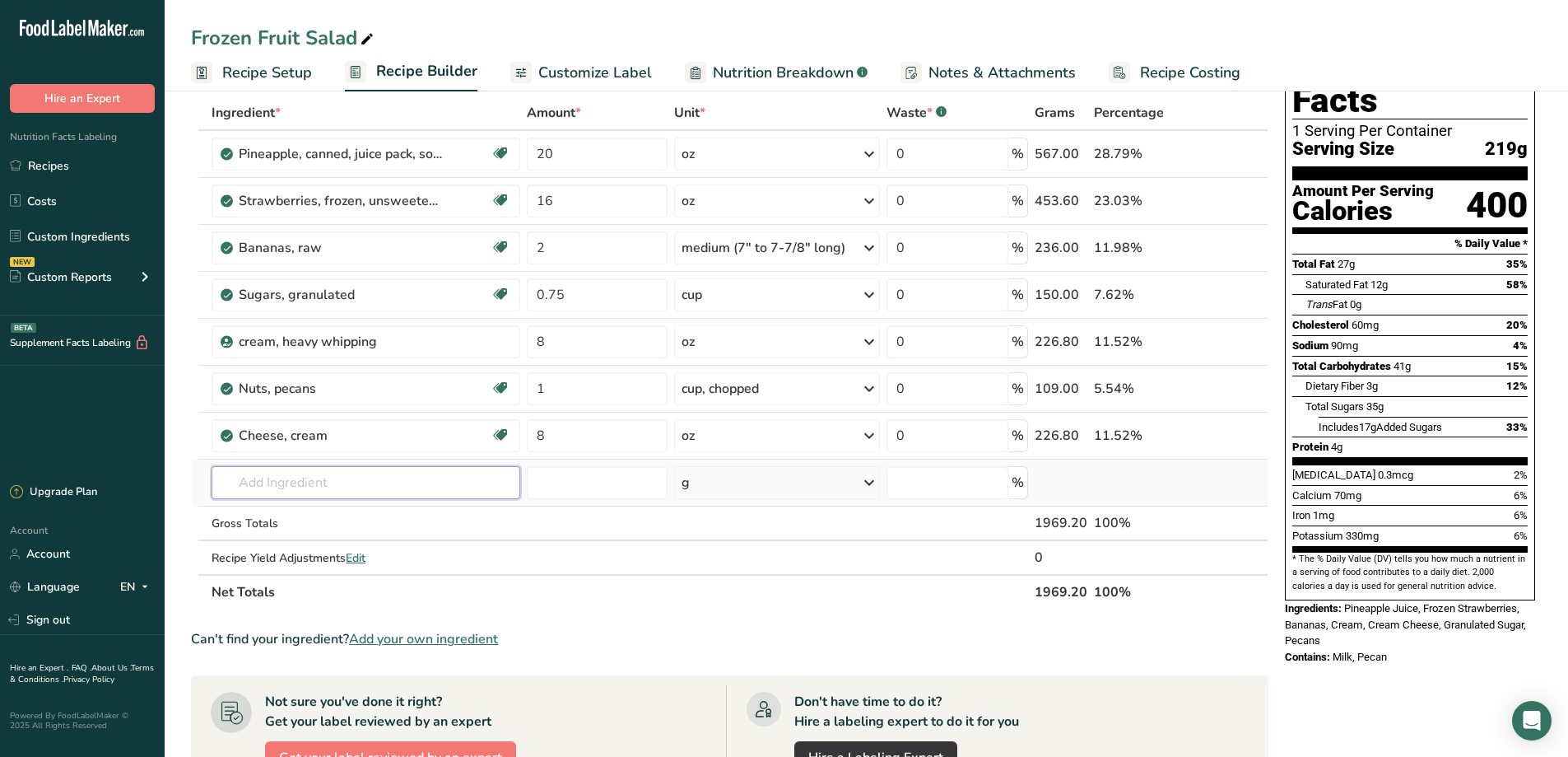
click at [289, 484] on input "text" at bounding box center [366, 482] width 309 height 33
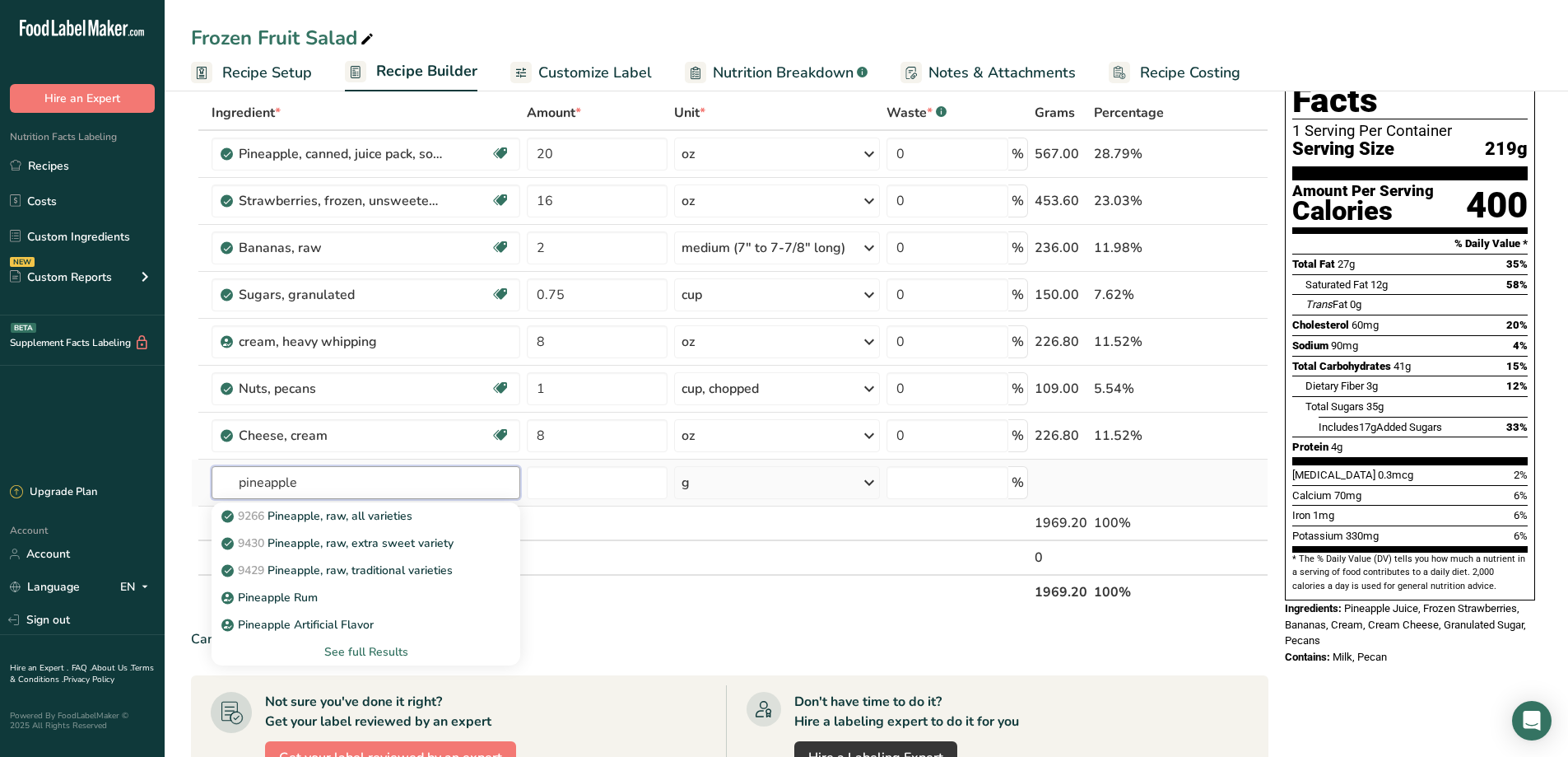
type input "pineapple"
click at [396, 652] on div "See full Results" at bounding box center [366, 652] width 282 height 18
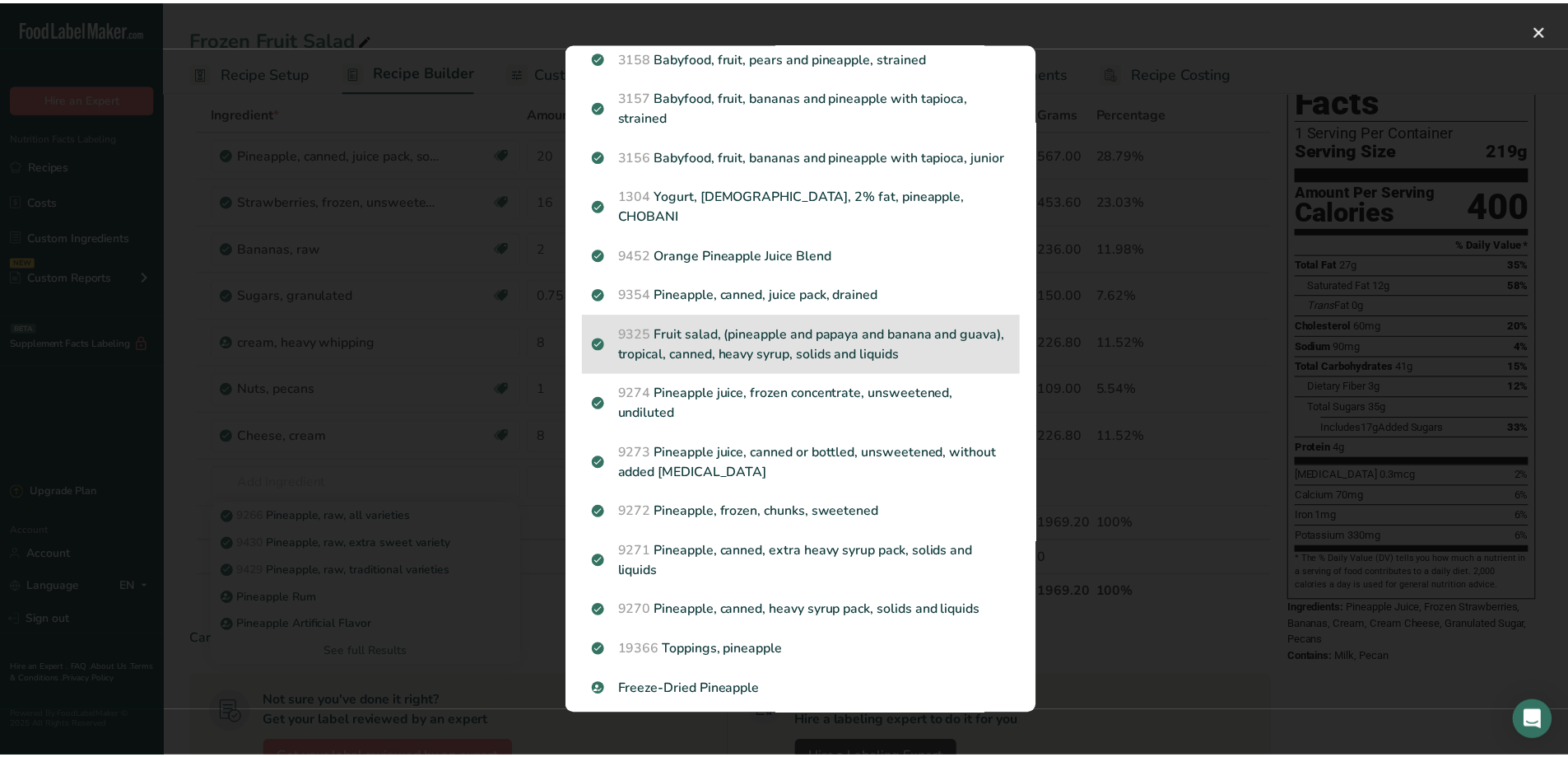
scroll to position [1401, 0]
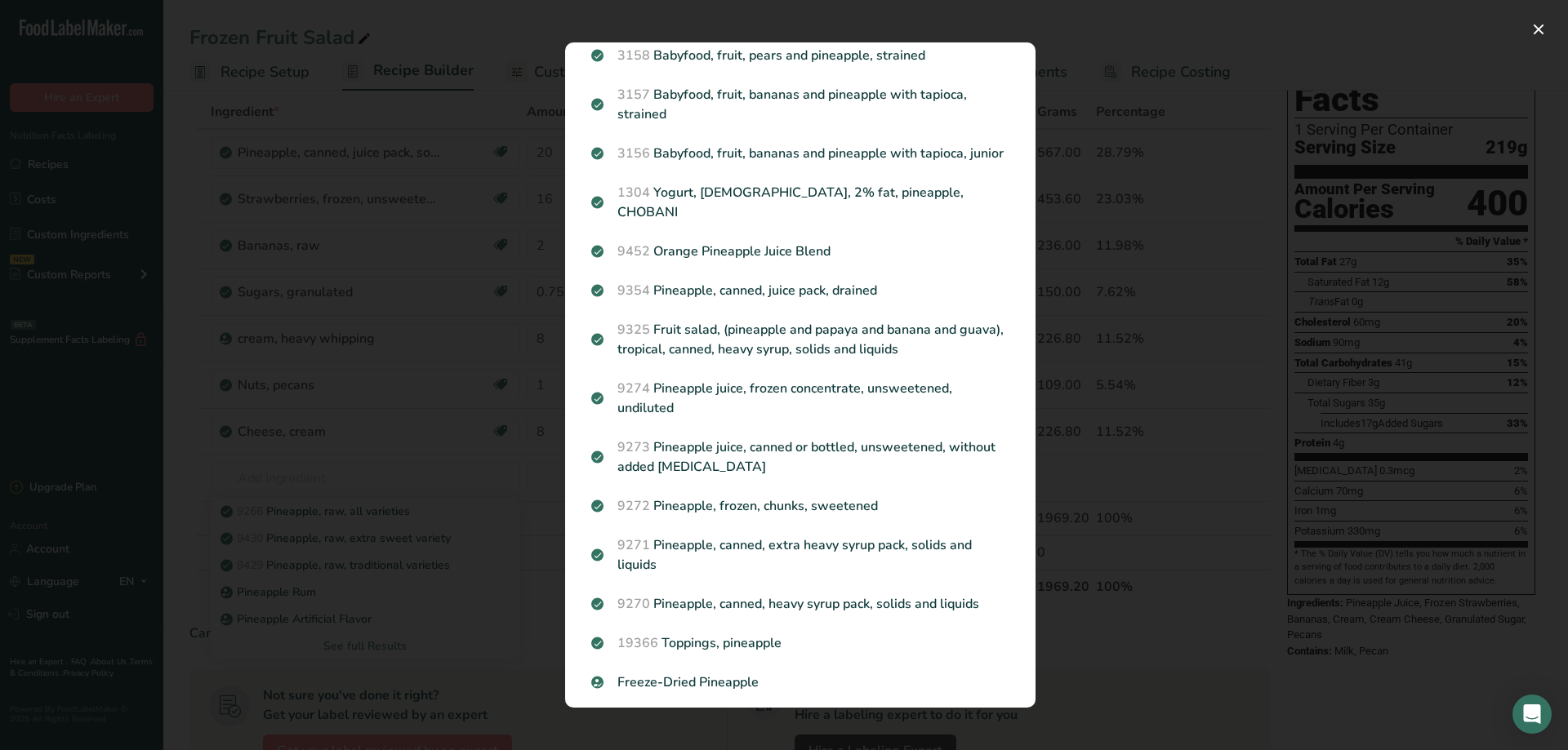
click at [1094, 306] on div "Search results modal" at bounding box center [784, 375] width 1568 height 750
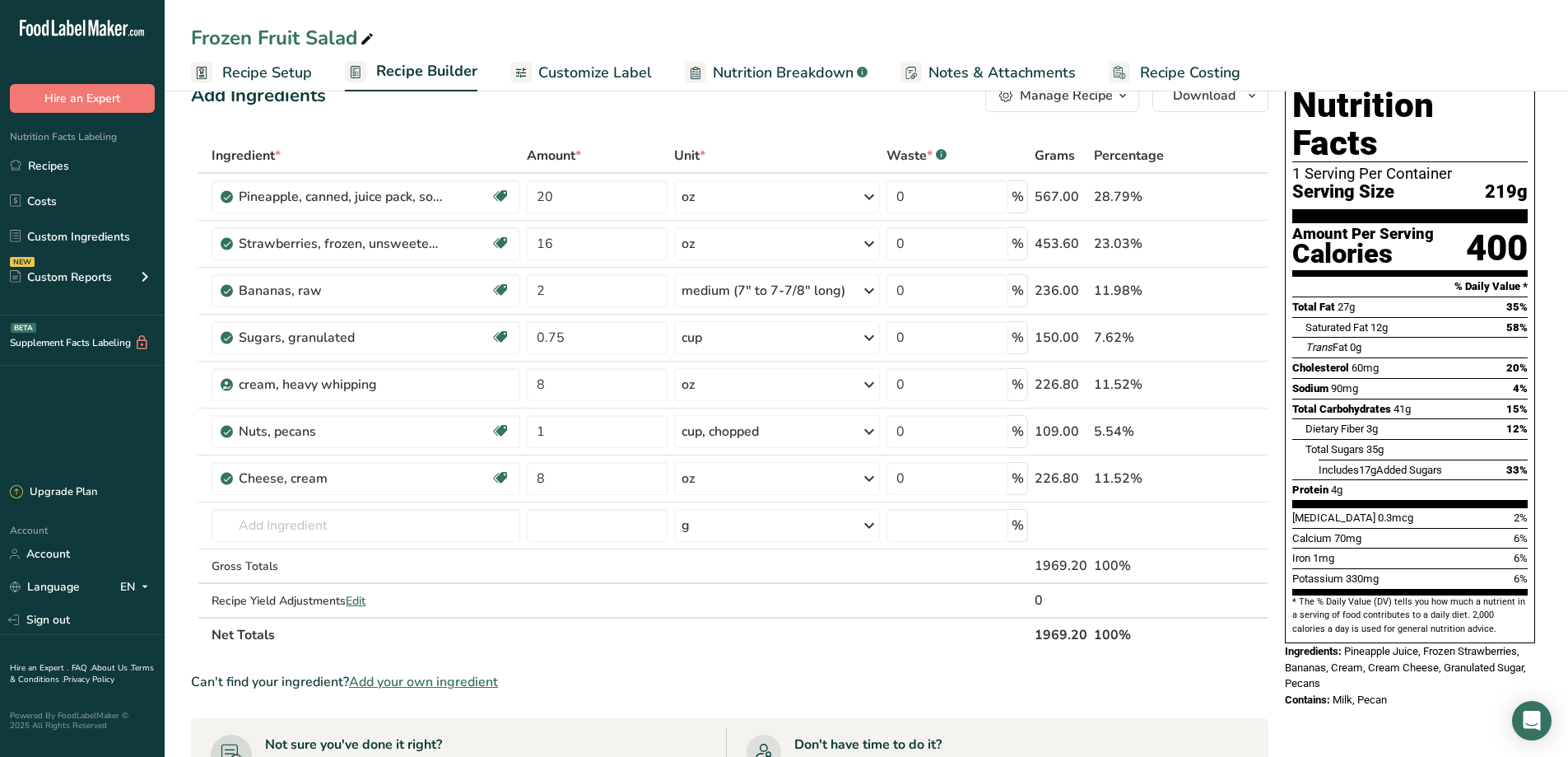
scroll to position [0, 0]
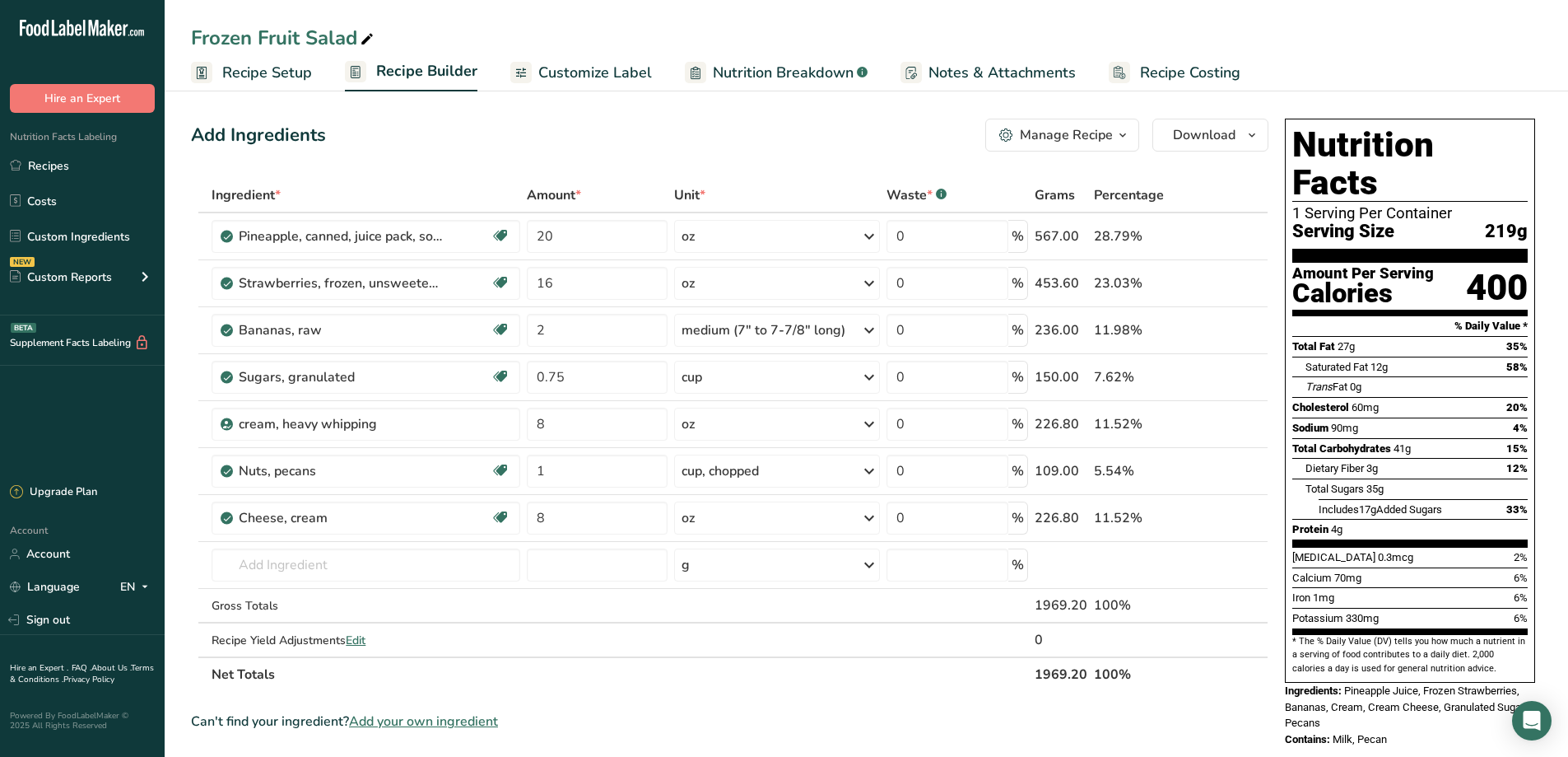
click at [1216, 710] on section "Ingredient * Amount * Unit * Waste * .a-a{fill:#347362;}.b-a{fill:#fff;} Grams …" at bounding box center [730, 691] width 1078 height 1026
click at [1199, 137] on span "Download" at bounding box center [1204, 135] width 62 height 20
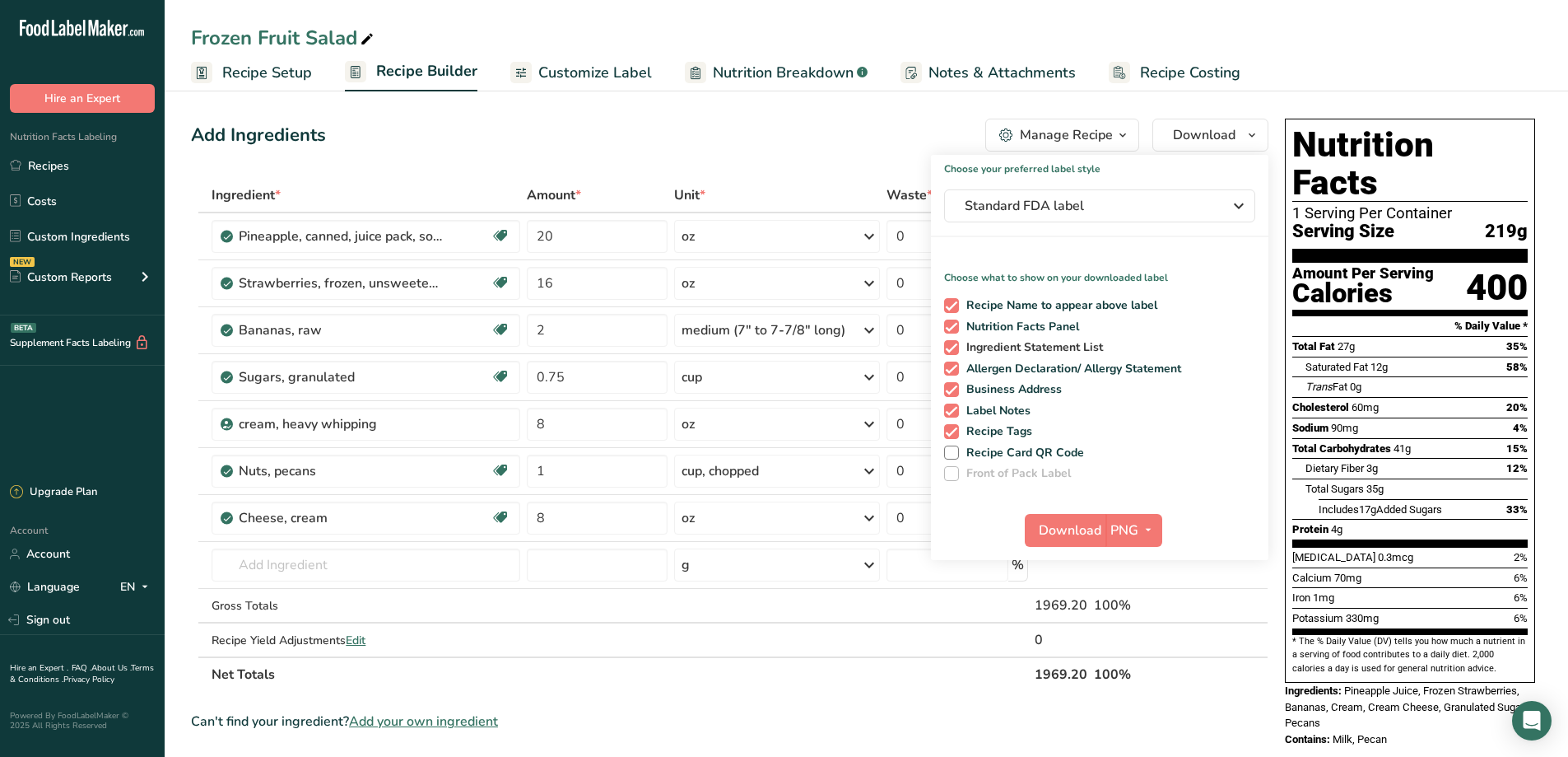
click at [952, 347] on span at bounding box center [952, 347] width 15 height 15
click at [952, 347] on input "Ingredient Statement List" at bounding box center [950, 347] width 11 height 11
checkbox input "false"
click at [952, 370] on span at bounding box center [952, 369] width 15 height 15
click at [952, 370] on input "Allergen Declaration/ Allergy Statement" at bounding box center [950, 369] width 11 height 11
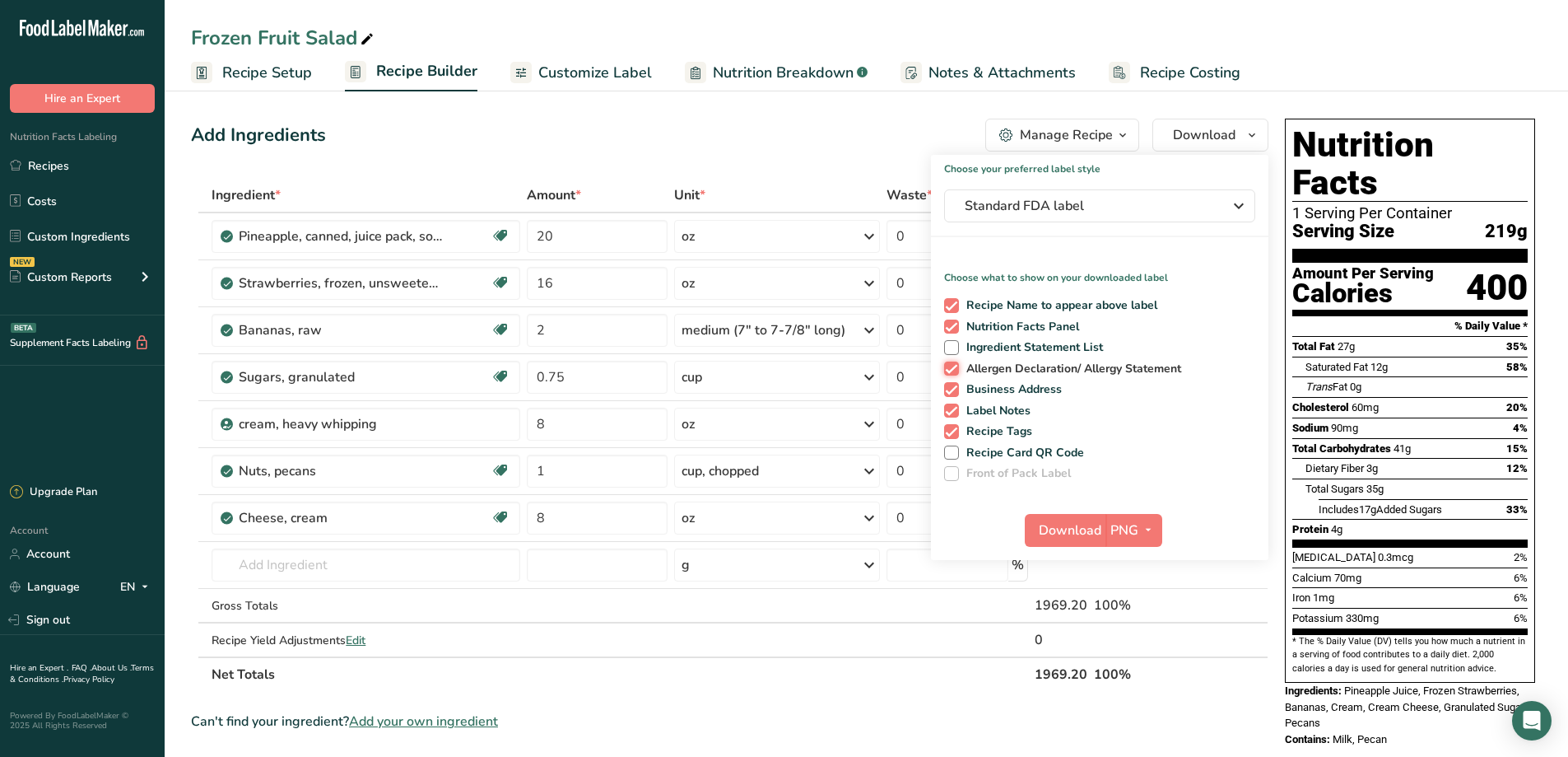
checkbox input "false"
click at [952, 385] on span at bounding box center [952, 389] width 15 height 15
click at [952, 385] on input "Business Address" at bounding box center [950, 389] width 11 height 11
checkbox input "false"
click at [954, 409] on span at bounding box center [952, 411] width 15 height 15
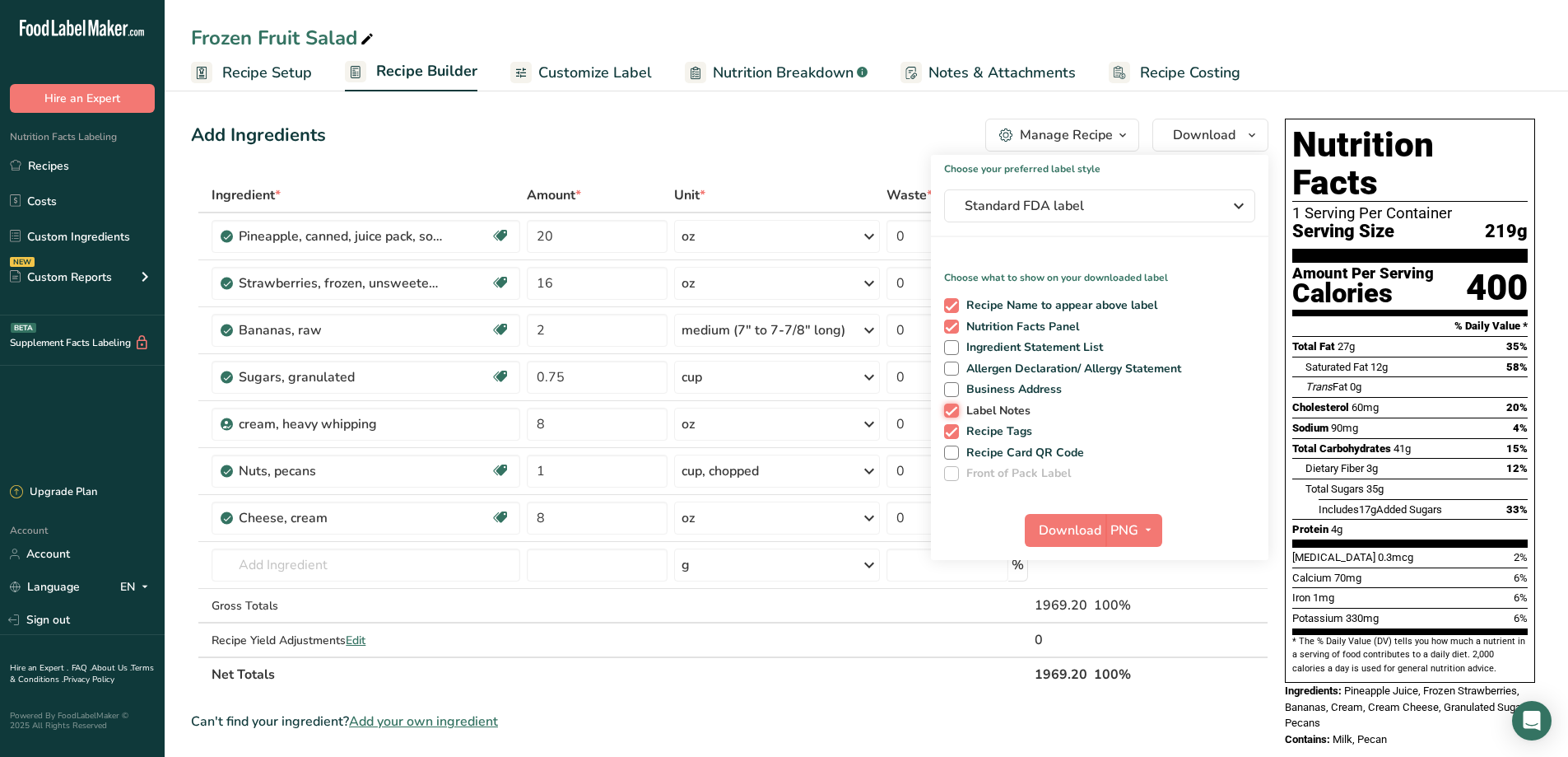
click at [954, 409] on input "Label Notes" at bounding box center [950, 411] width 11 height 11
checkbox input "false"
click at [949, 427] on span at bounding box center [952, 432] width 15 height 15
click at [949, 427] on input "Recipe Tags" at bounding box center [950, 431] width 11 height 11
checkbox input "false"
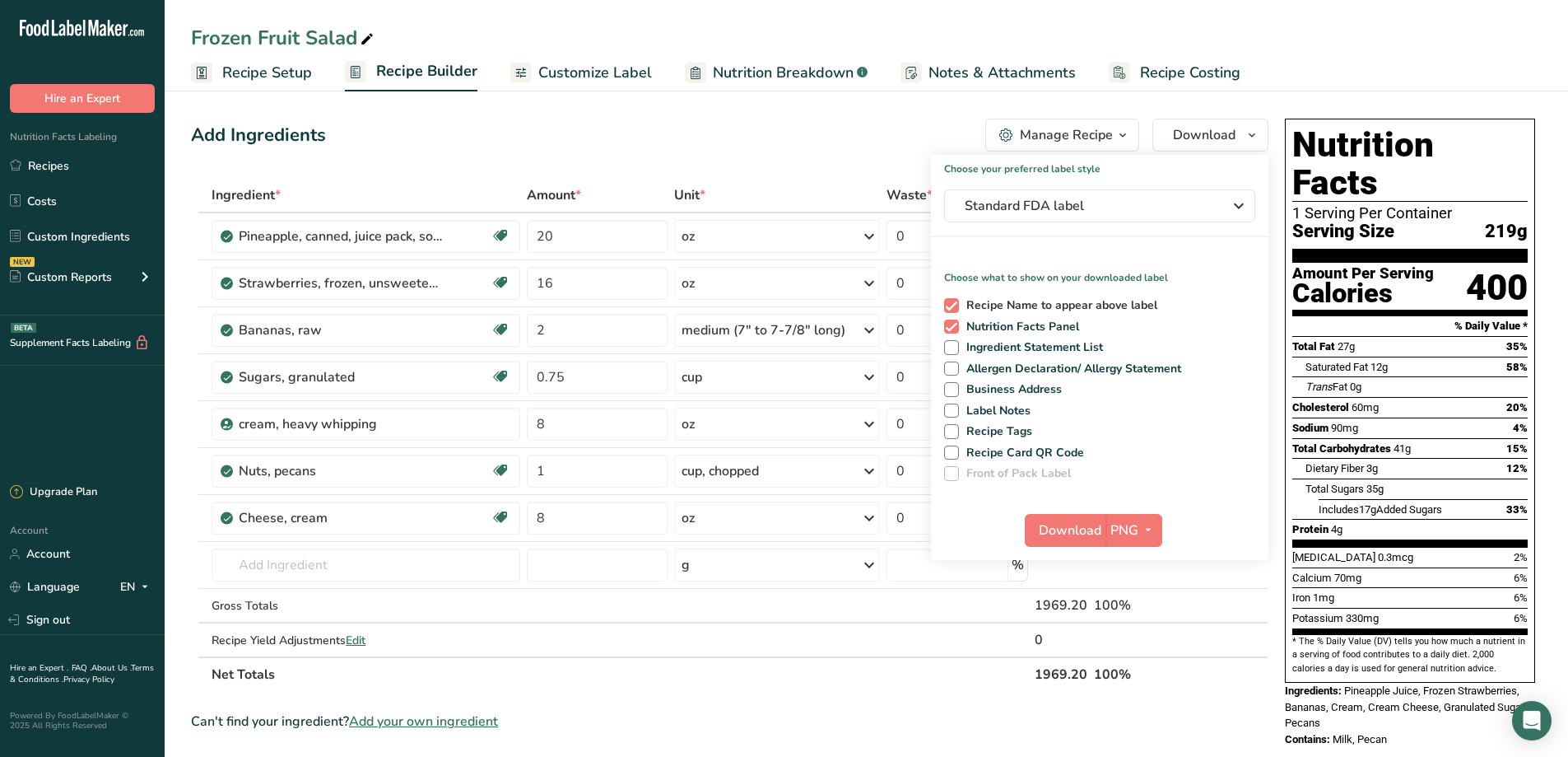
click at [952, 307] on span at bounding box center [952, 306] width 15 height 15
click at [952, 307] on input "Recipe Name to appear above label" at bounding box center [950, 306] width 11 height 11
checkbox input "false"
click at [1137, 529] on span "PNG" at bounding box center [1124, 529] width 28 height 20
click at [1138, 564] on link "PNG" at bounding box center [1135, 563] width 53 height 27
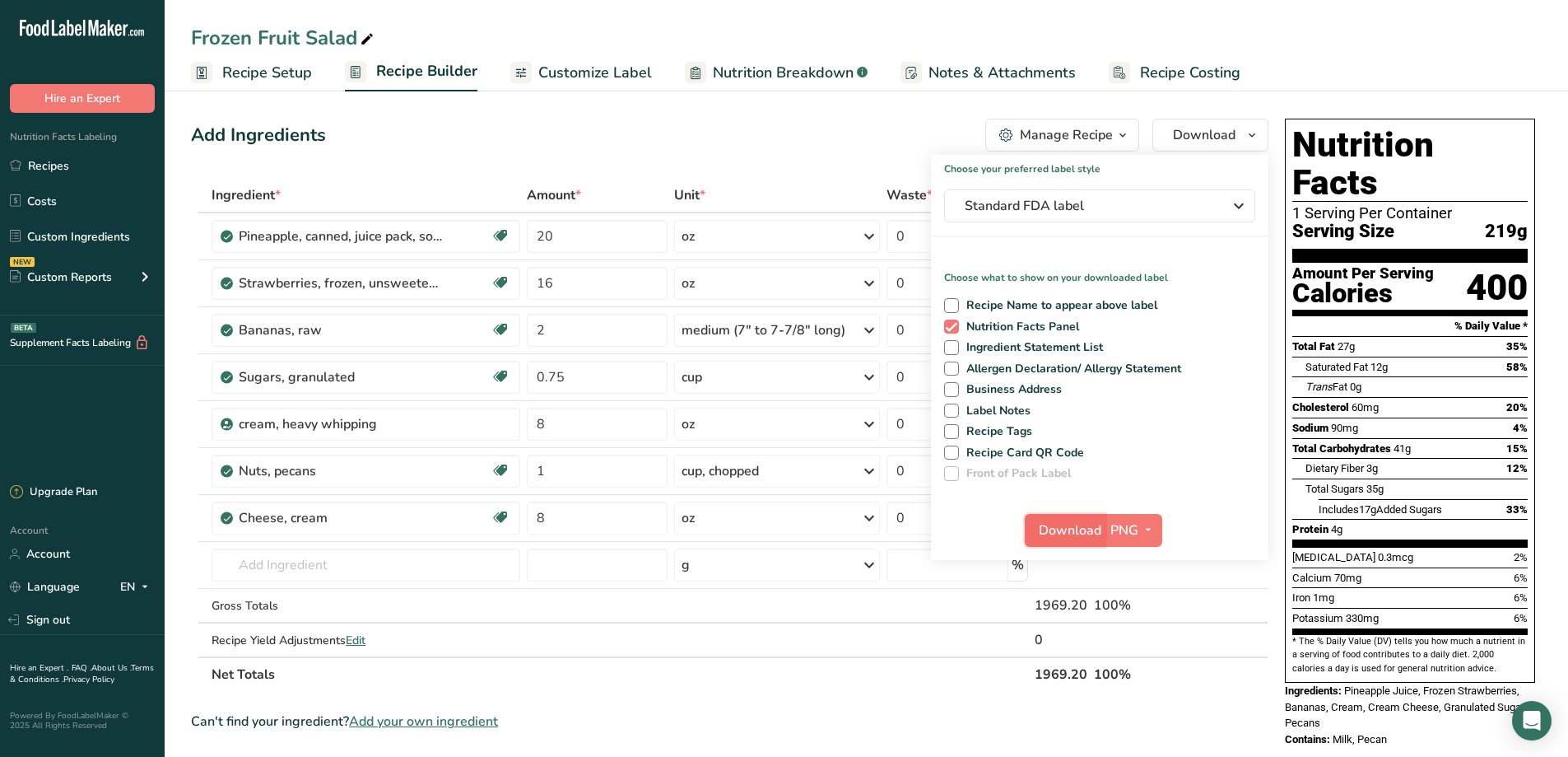
click at [1092, 528] on span "Download" at bounding box center [1069, 529] width 62 height 20
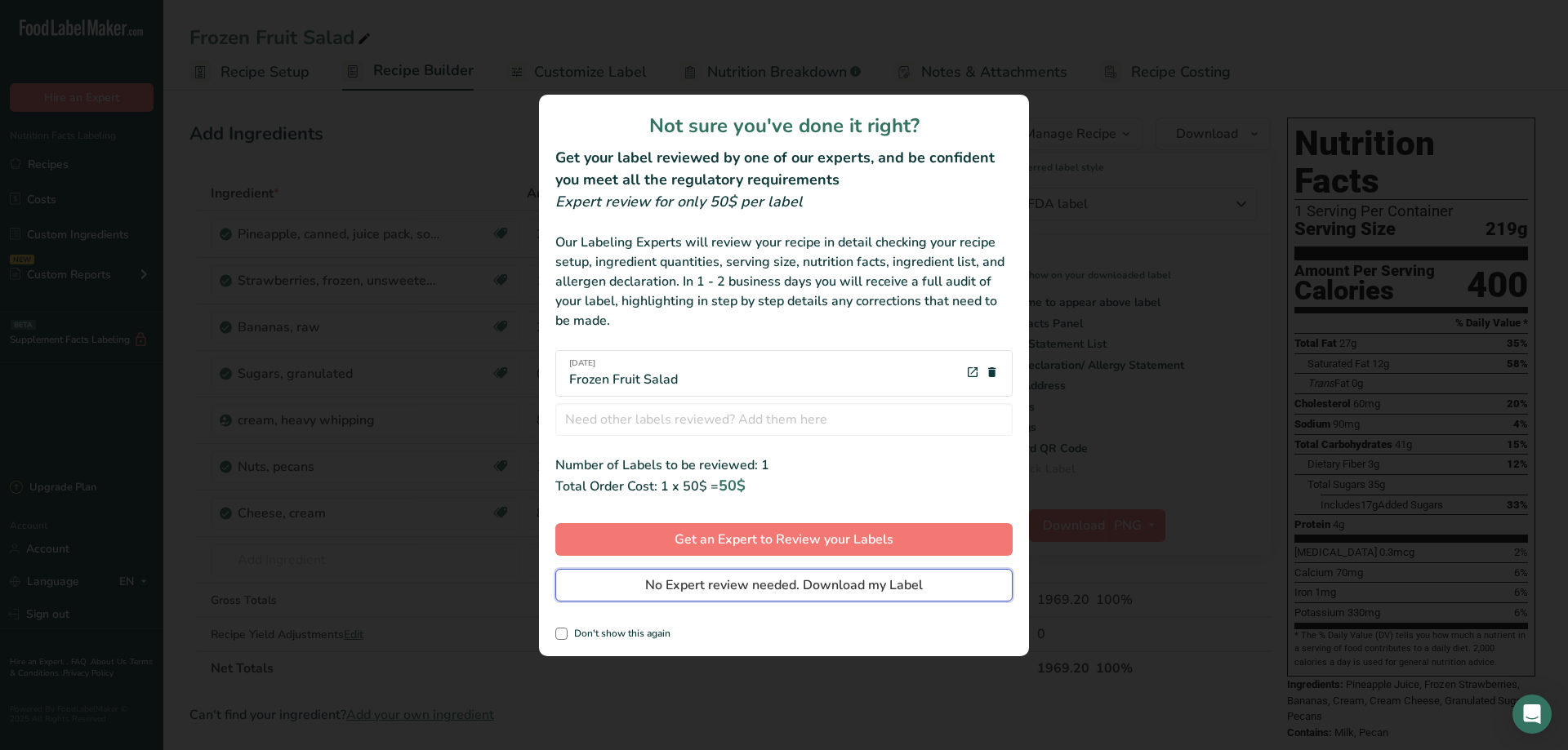
click at [719, 590] on span "No Expert review needed. Download my Label" at bounding box center [784, 584] width 278 height 19
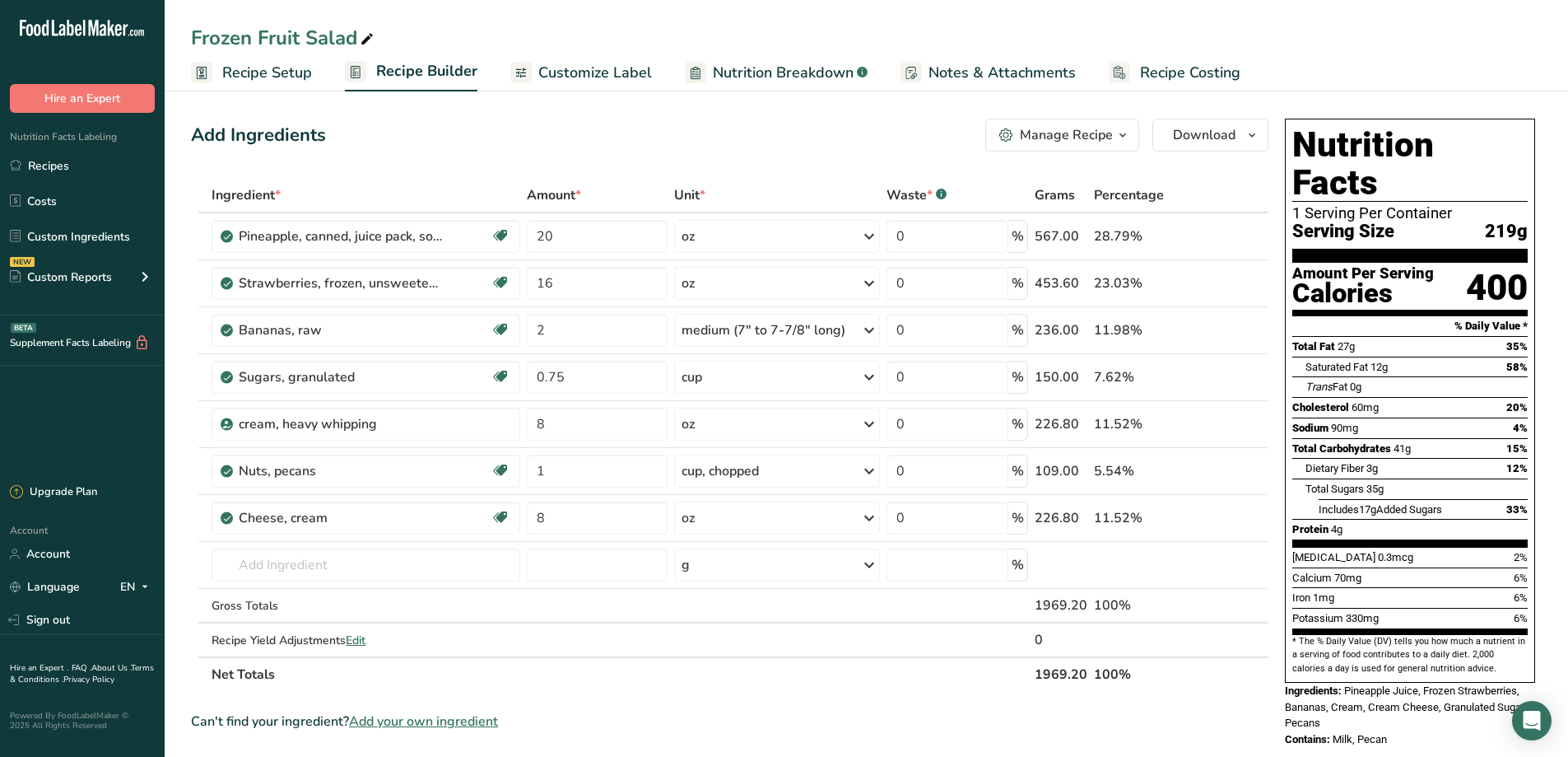
click at [279, 70] on span "Recipe Setup" at bounding box center [266, 73] width 90 height 22
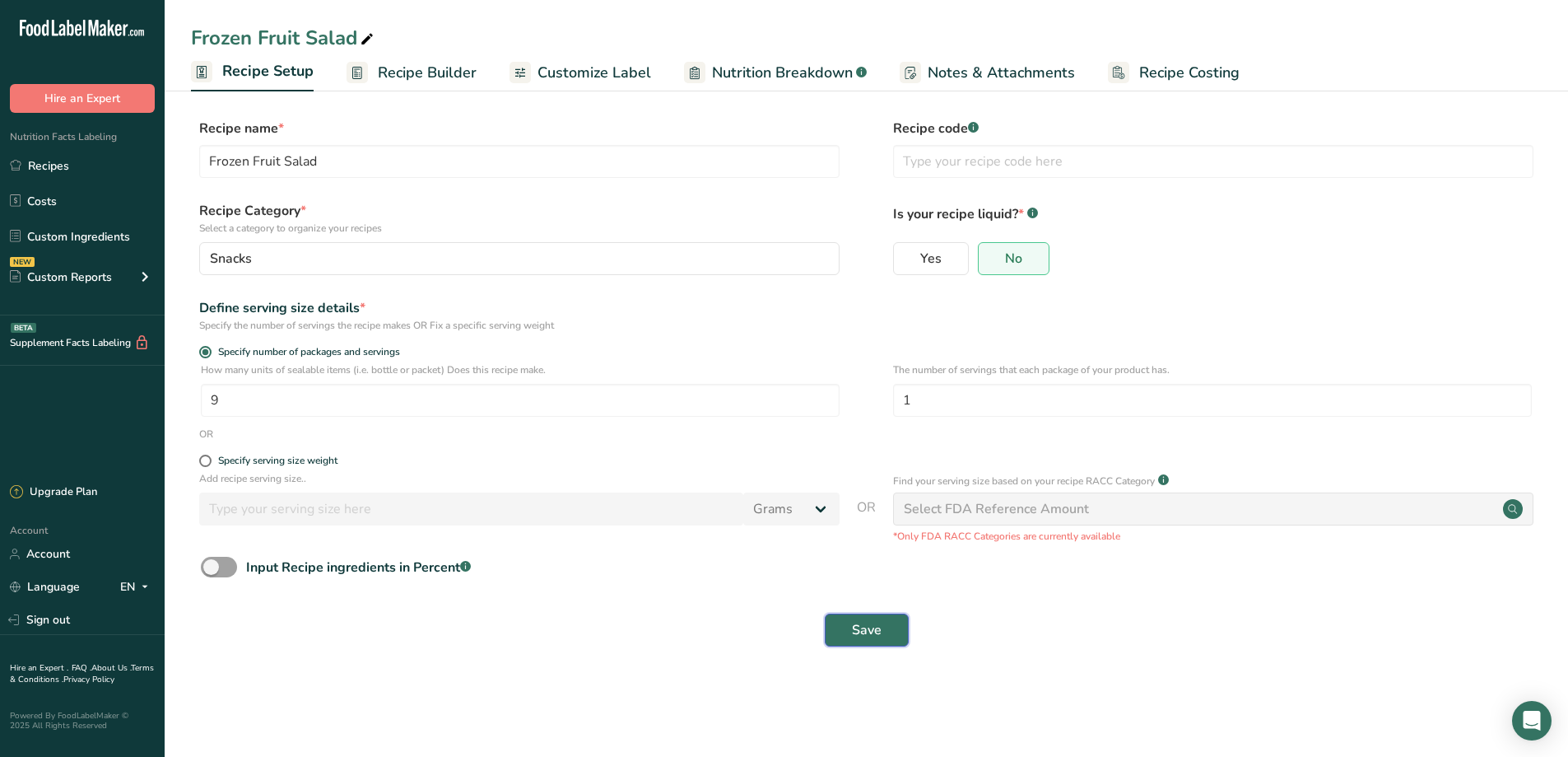
click at [854, 625] on span "Save" at bounding box center [867, 630] width 30 height 20
